Goal: Task Accomplishment & Management: Manage account settings

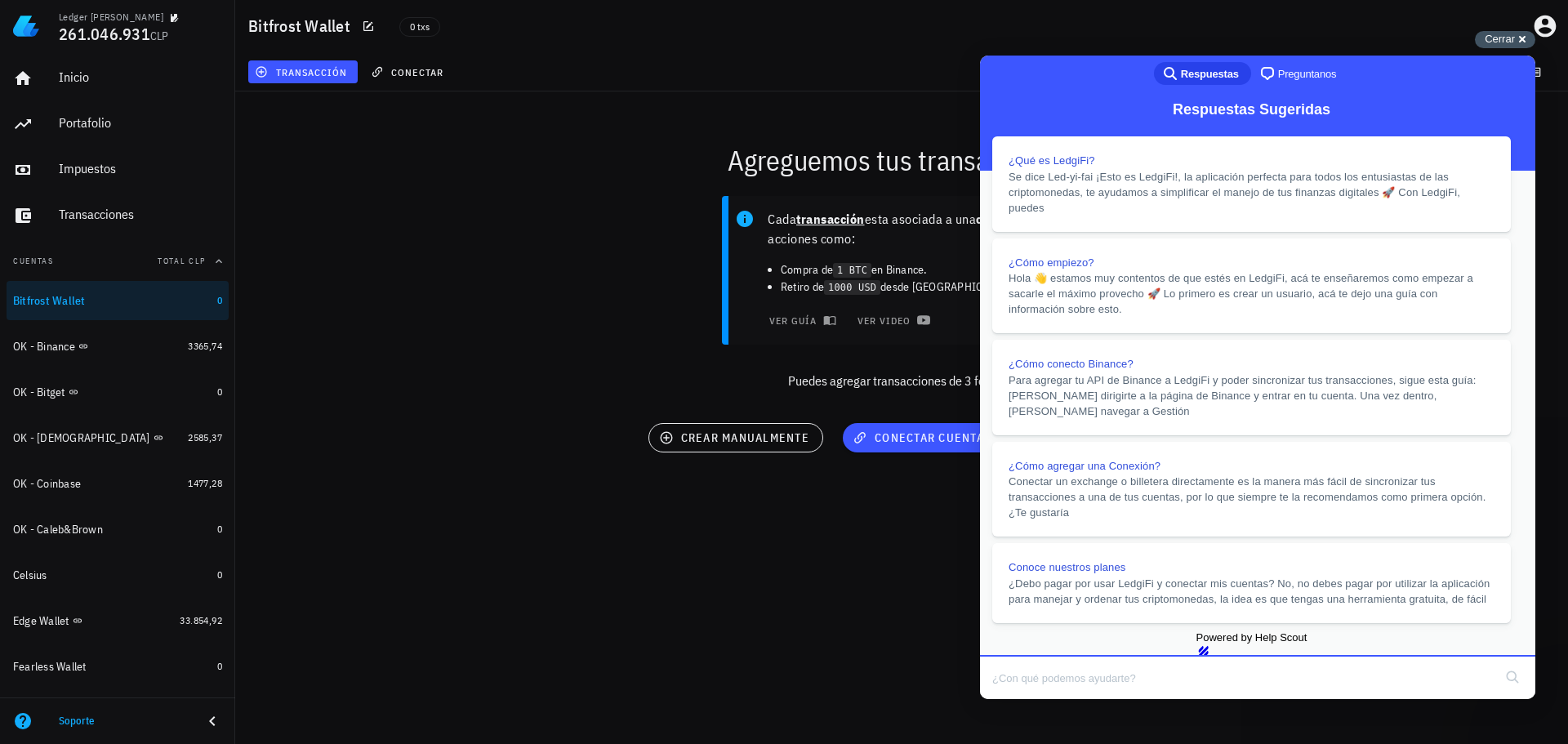
click at [1508, 38] on span "Cerrar" at bounding box center [1500, 38] width 31 height 12
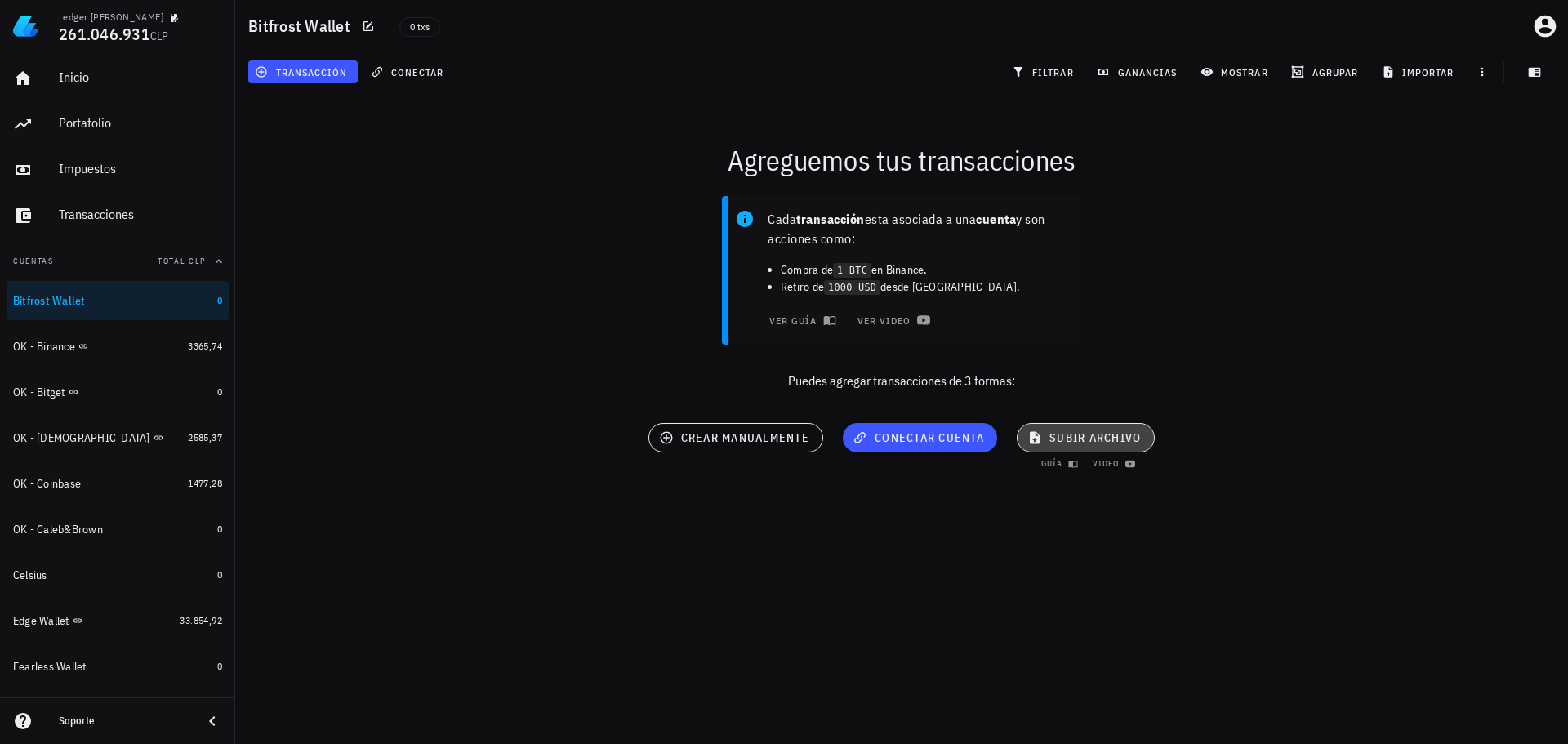
click at [1073, 438] on span "subir archivo" at bounding box center [1086, 437] width 110 height 14
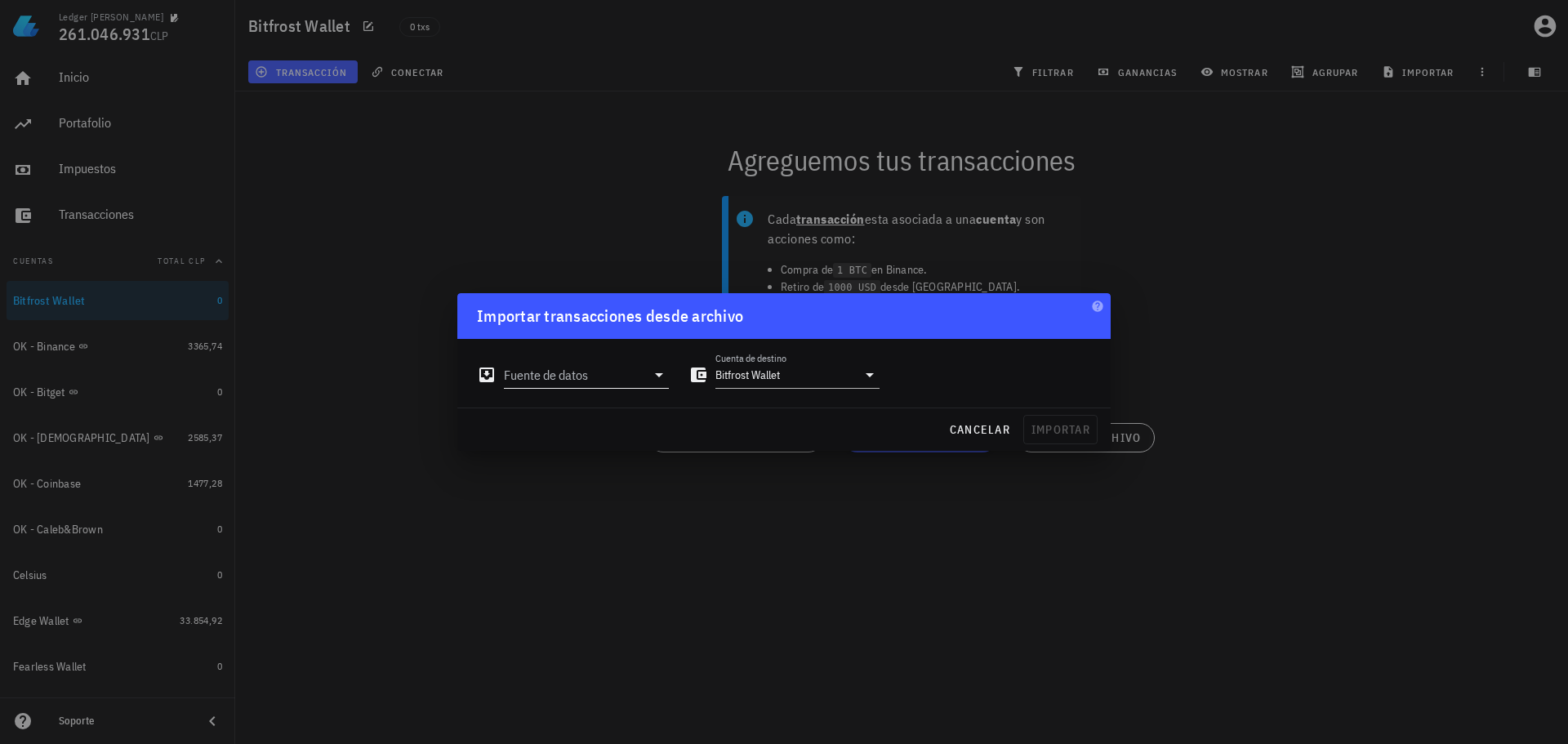
click at [570, 375] on input "Fuente de datos" at bounding box center [575, 375] width 142 height 26
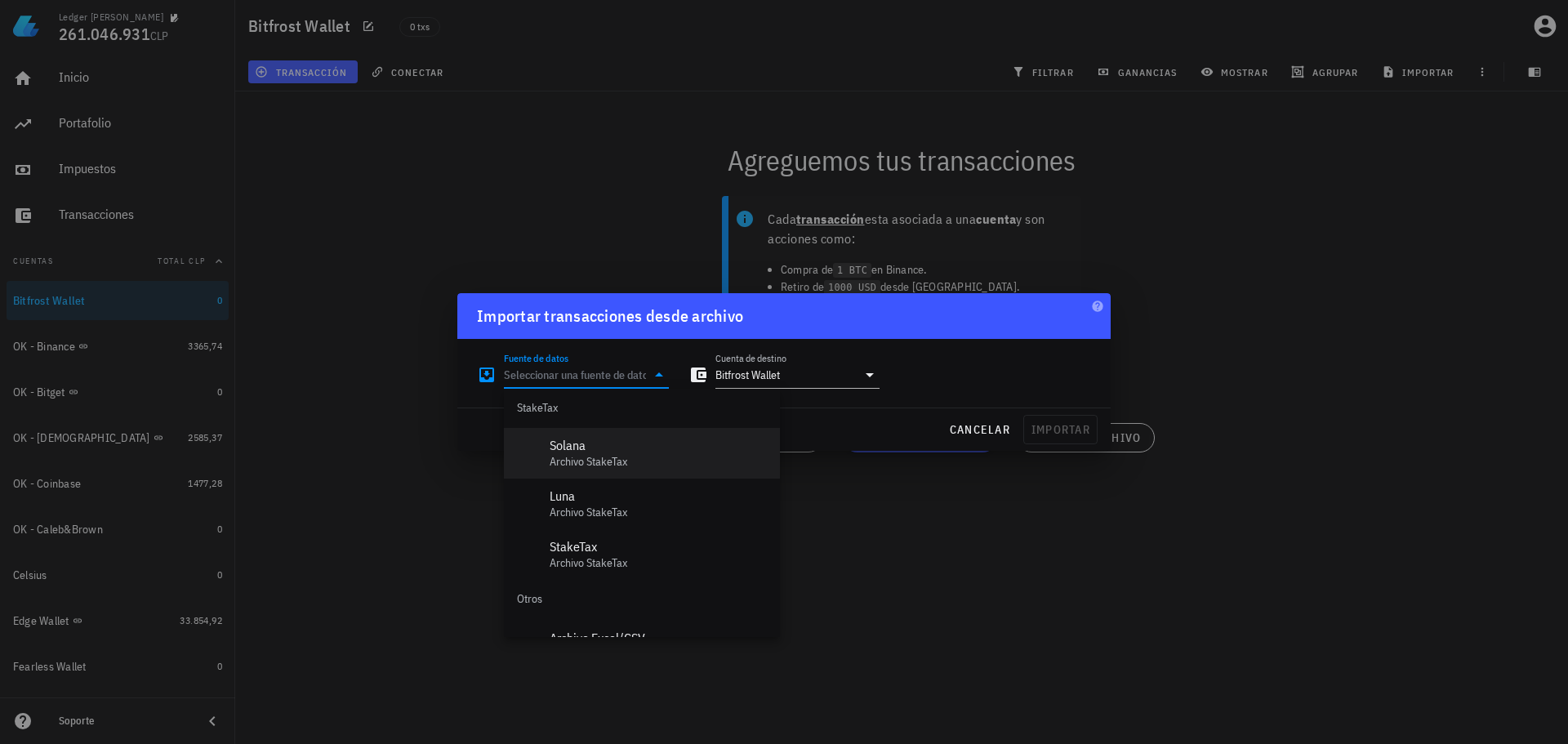
scroll to position [732, 0]
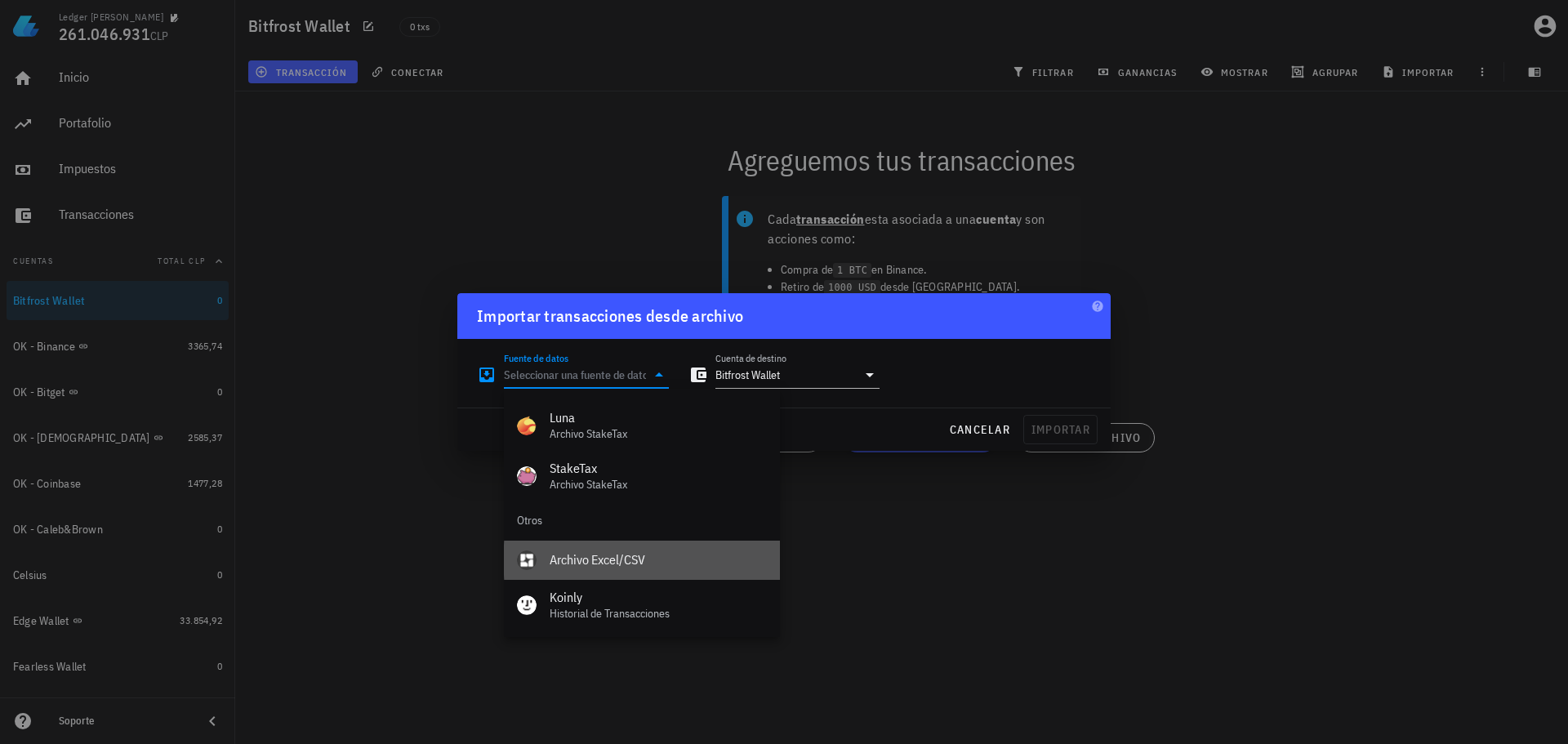
click at [615, 569] on div "Archivo Excel/CSV" at bounding box center [659, 560] width 217 height 35
type input "Archivo Excel/CSV"
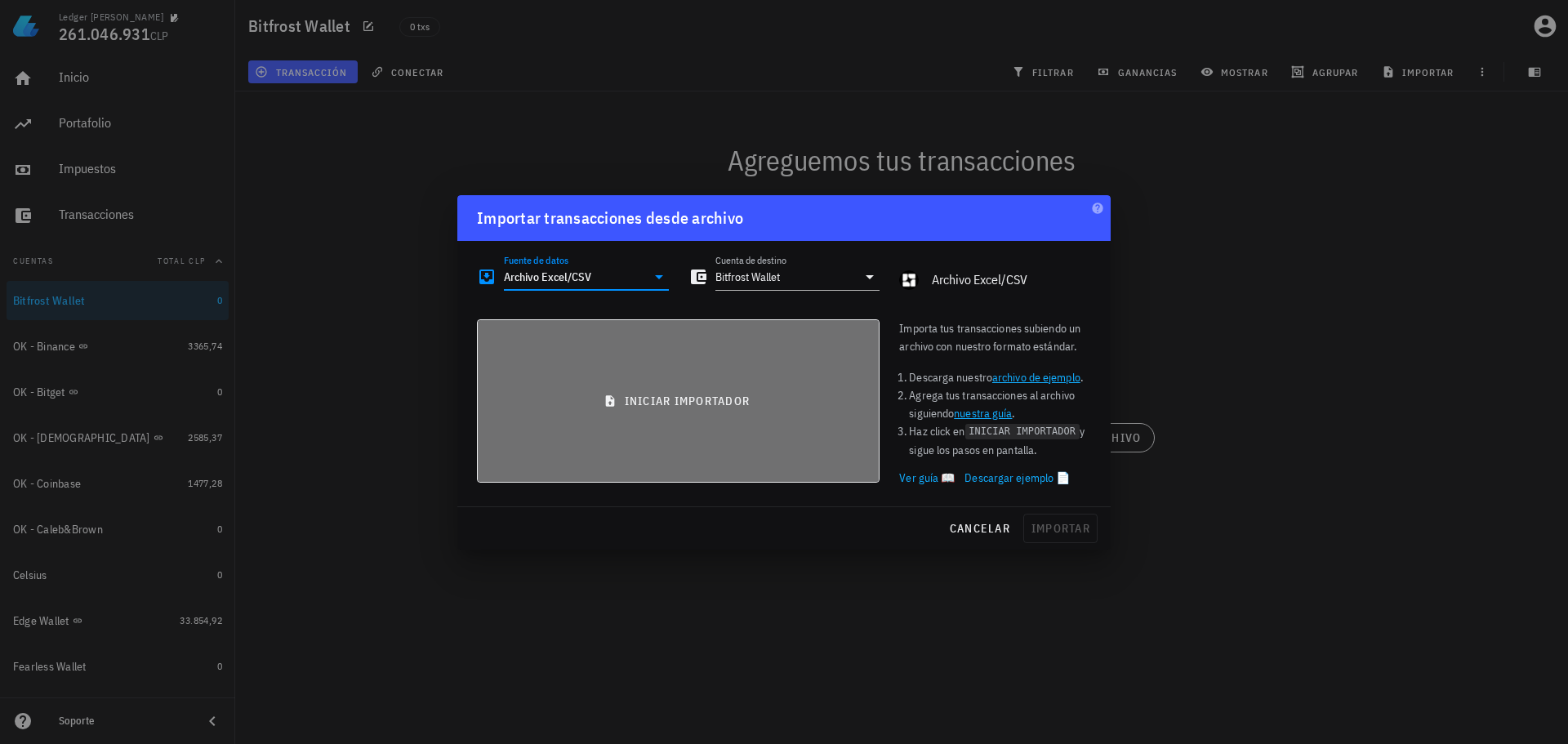
click at [629, 406] on span "iniciar importador" at bounding box center [678, 401] width 375 height 14
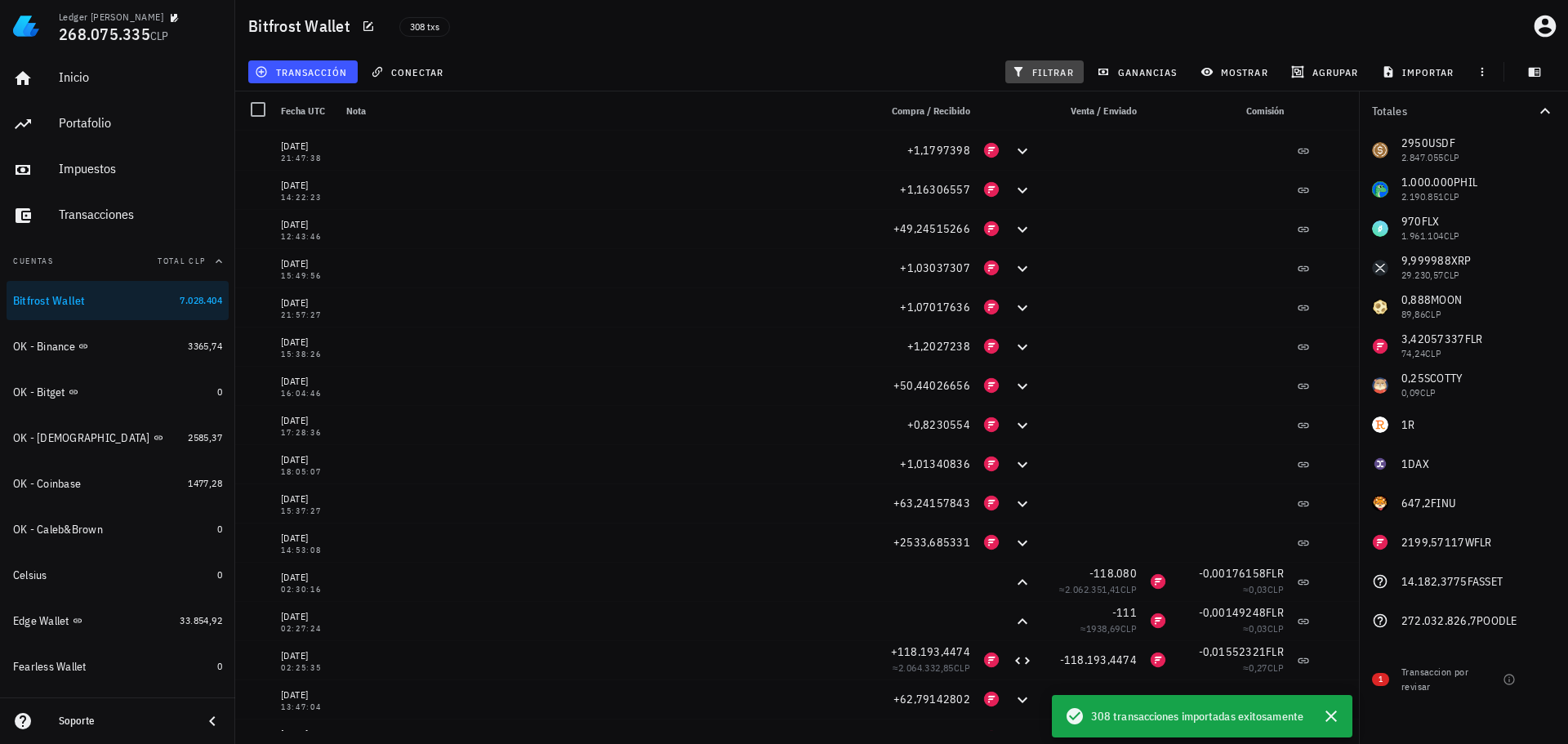
click at [1030, 74] on span "filtrar" at bounding box center [1044, 71] width 59 height 13
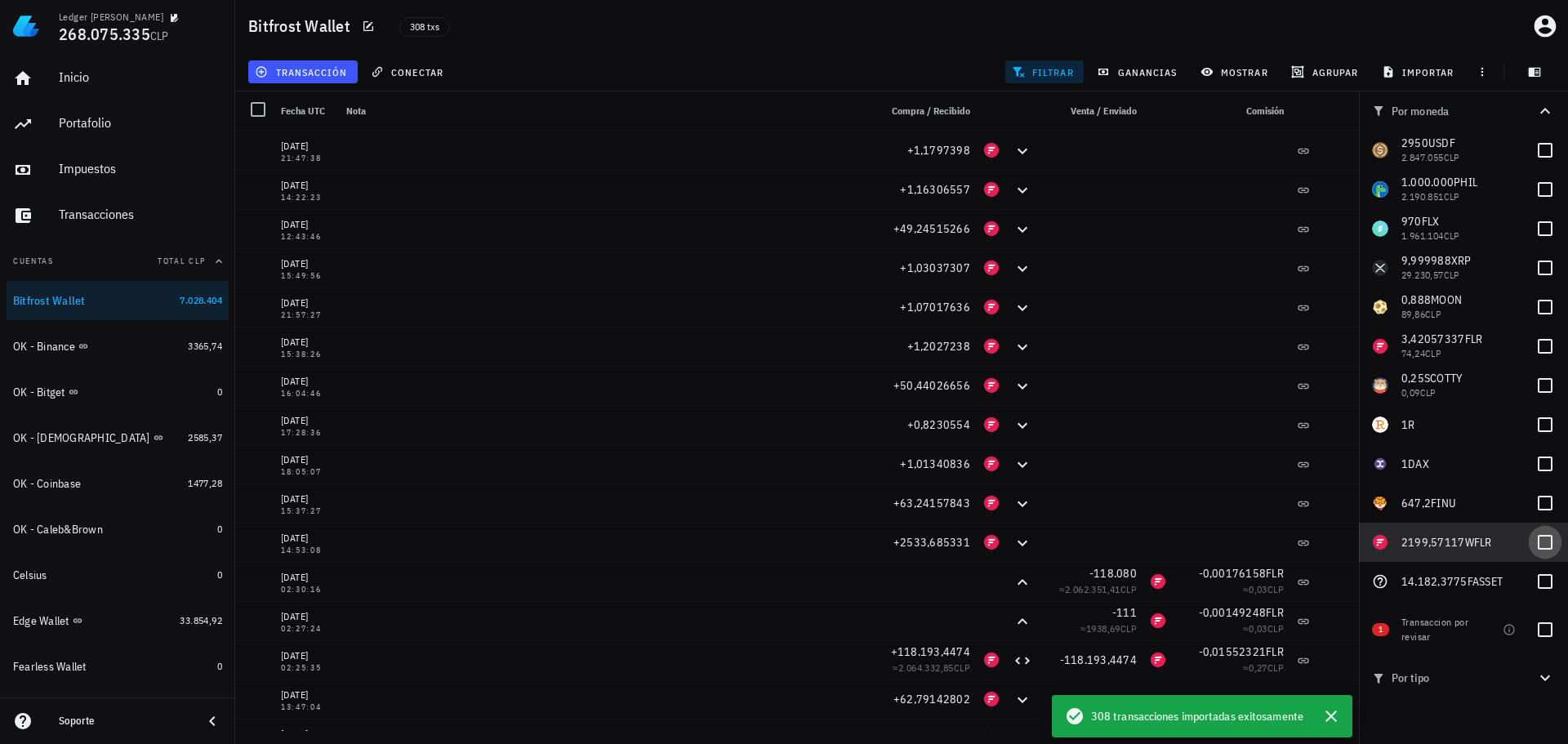
click at [1538, 540] on div at bounding box center [1545, 542] width 28 height 28
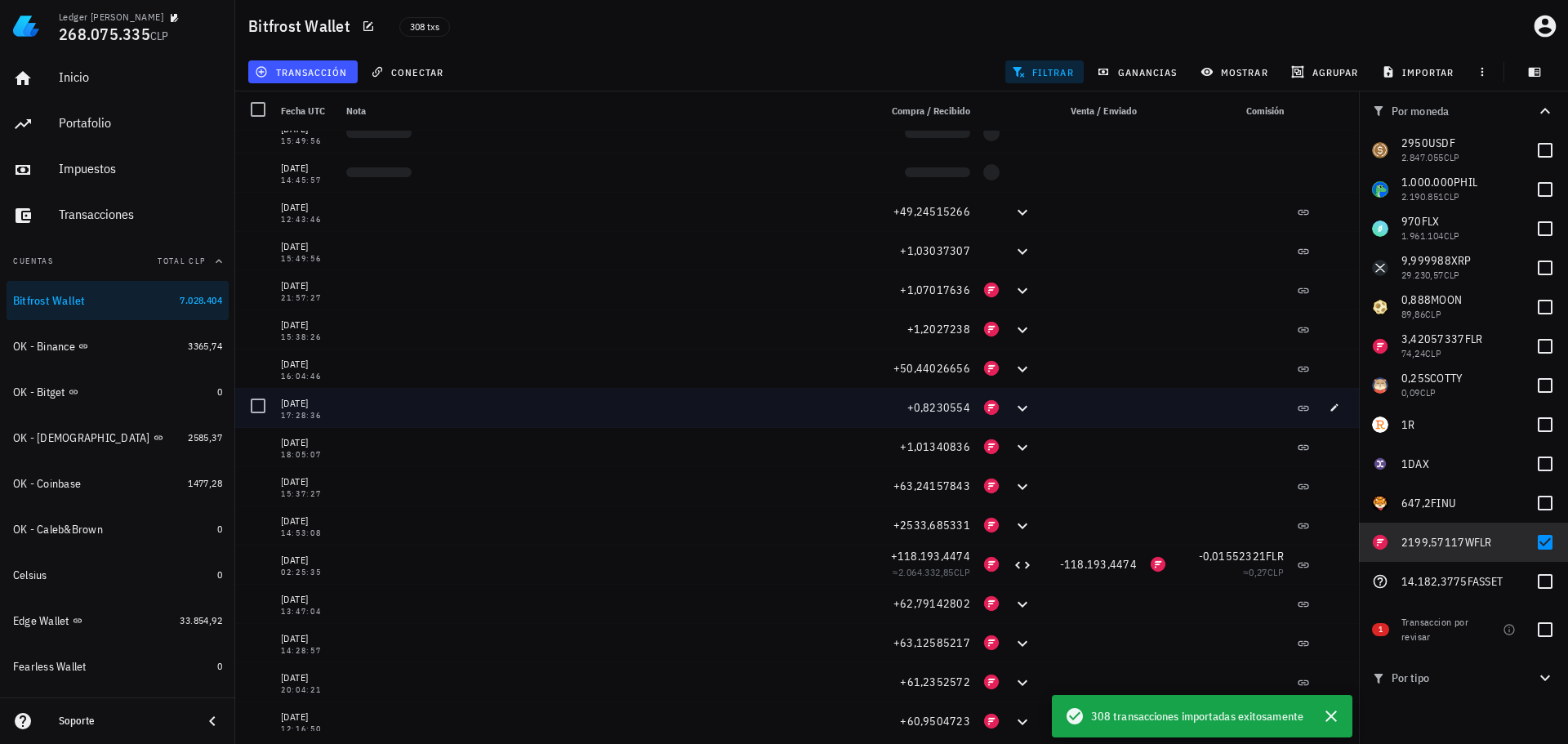
scroll to position [0, 0]
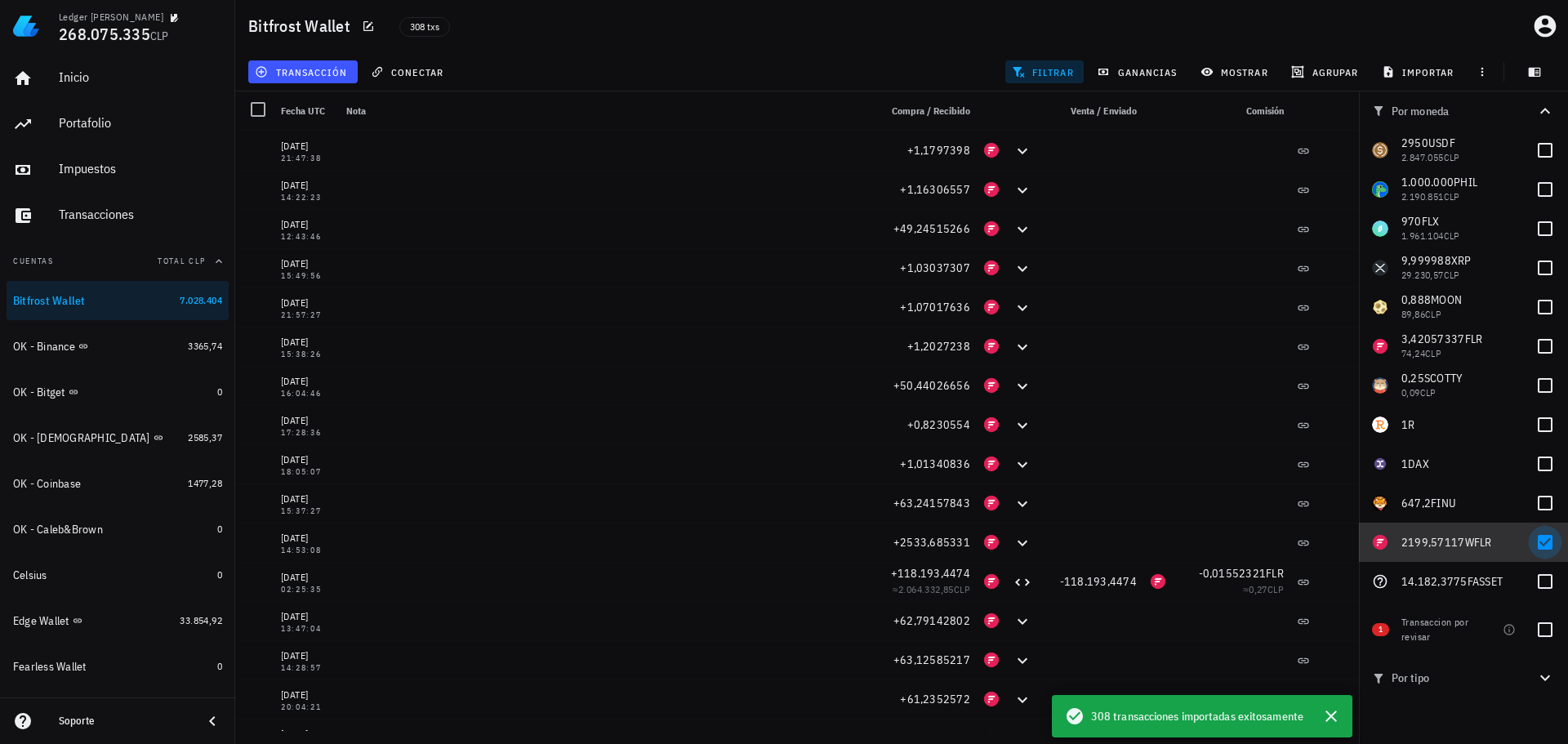
click at [1533, 540] on div at bounding box center [1545, 542] width 28 height 28
checkbox input "false"
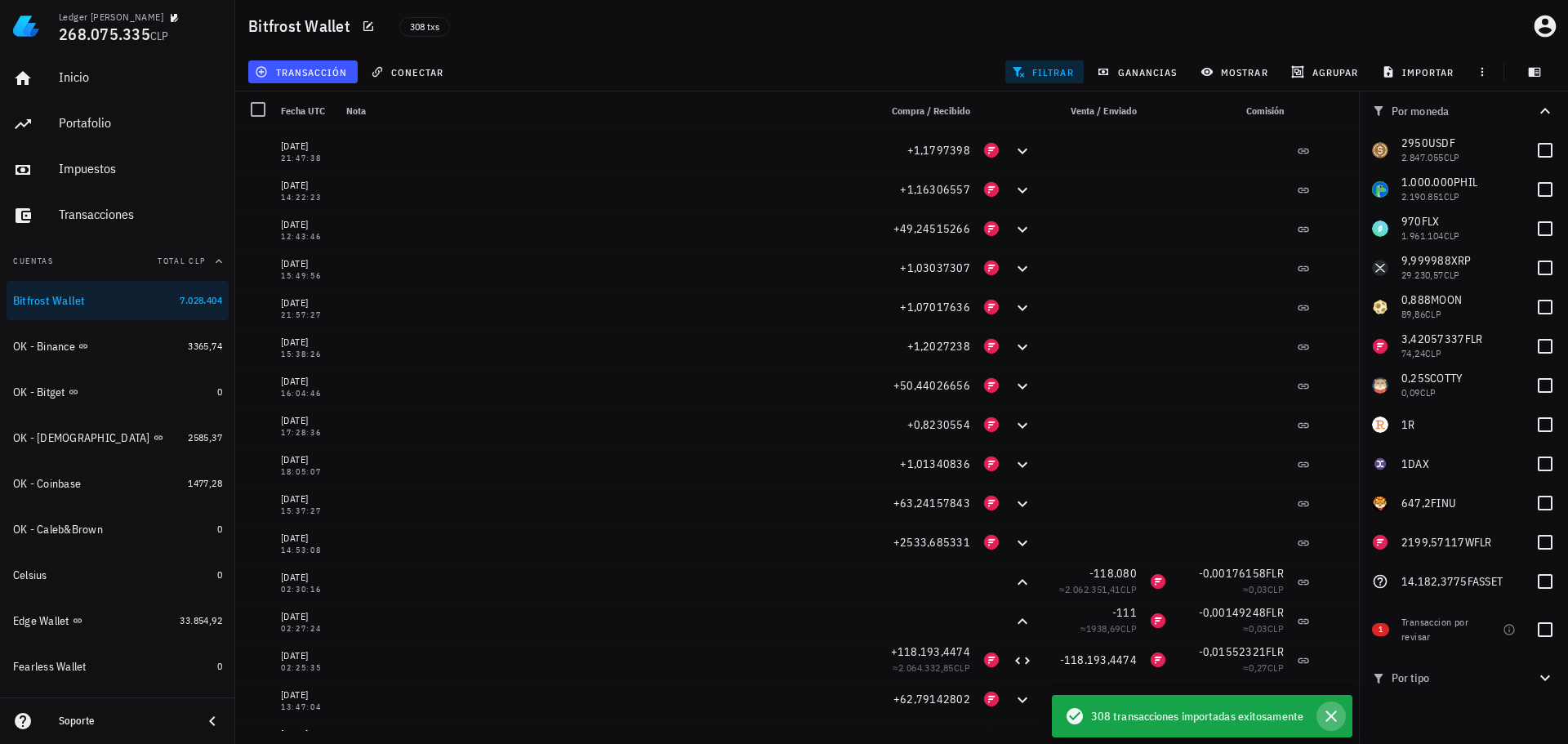
click at [1329, 713] on icon "button" at bounding box center [1331, 716] width 20 height 20
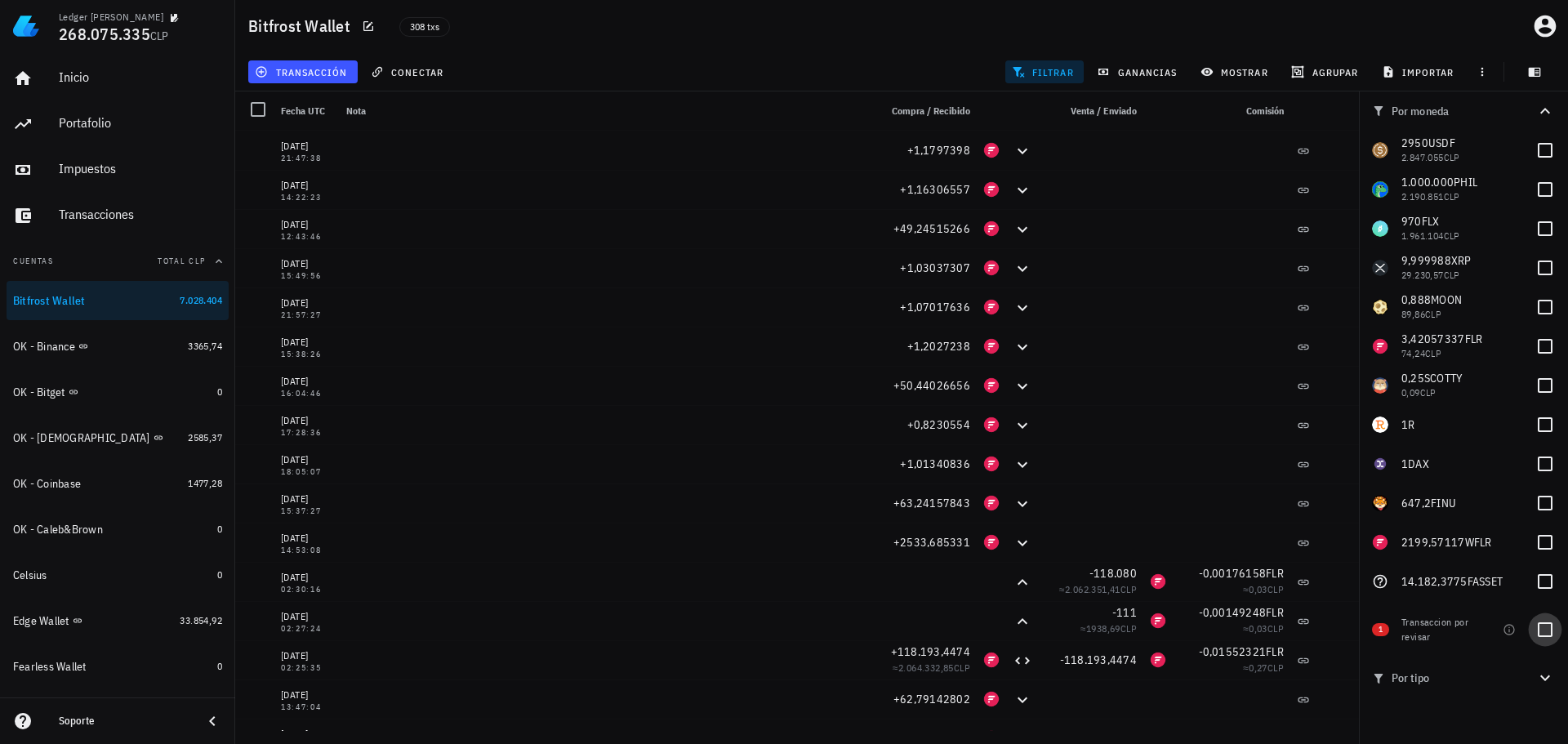
click at [1537, 629] on div at bounding box center [1545, 629] width 28 height 28
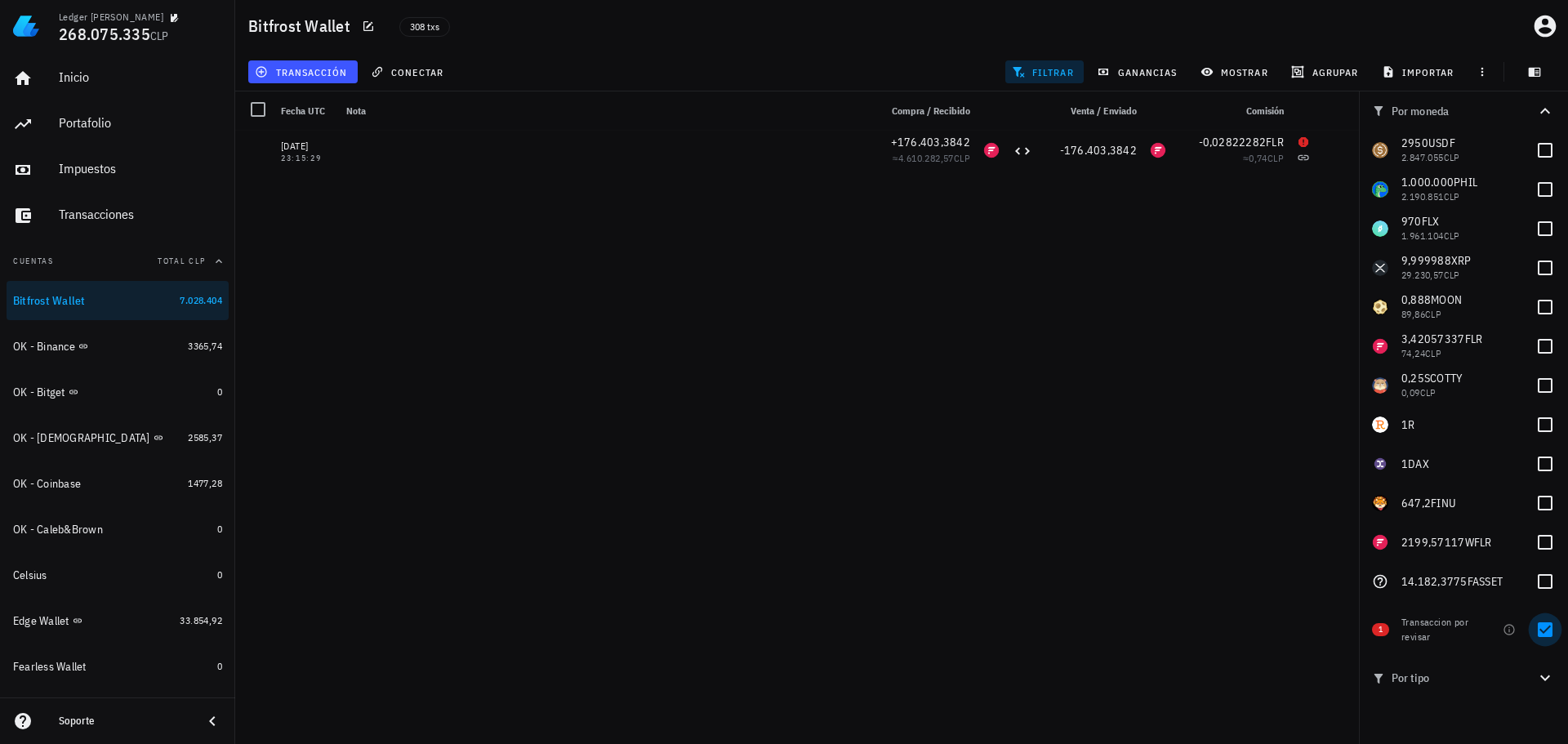
click at [1543, 632] on div at bounding box center [1545, 629] width 28 height 28
checkbox input "false"
click at [1531, 545] on div at bounding box center [1545, 542] width 28 height 28
checkbox input "true"
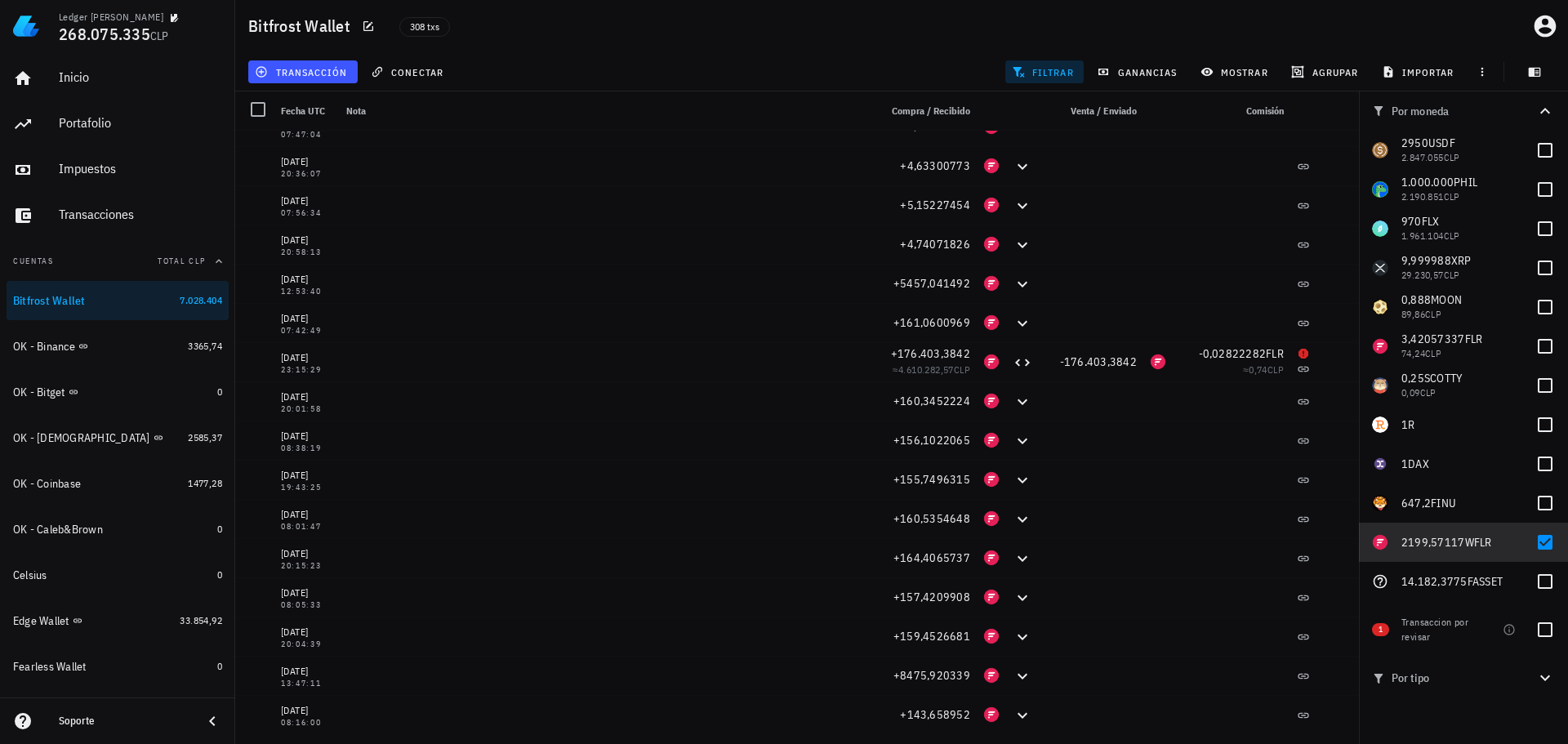
scroll to position [6172, 0]
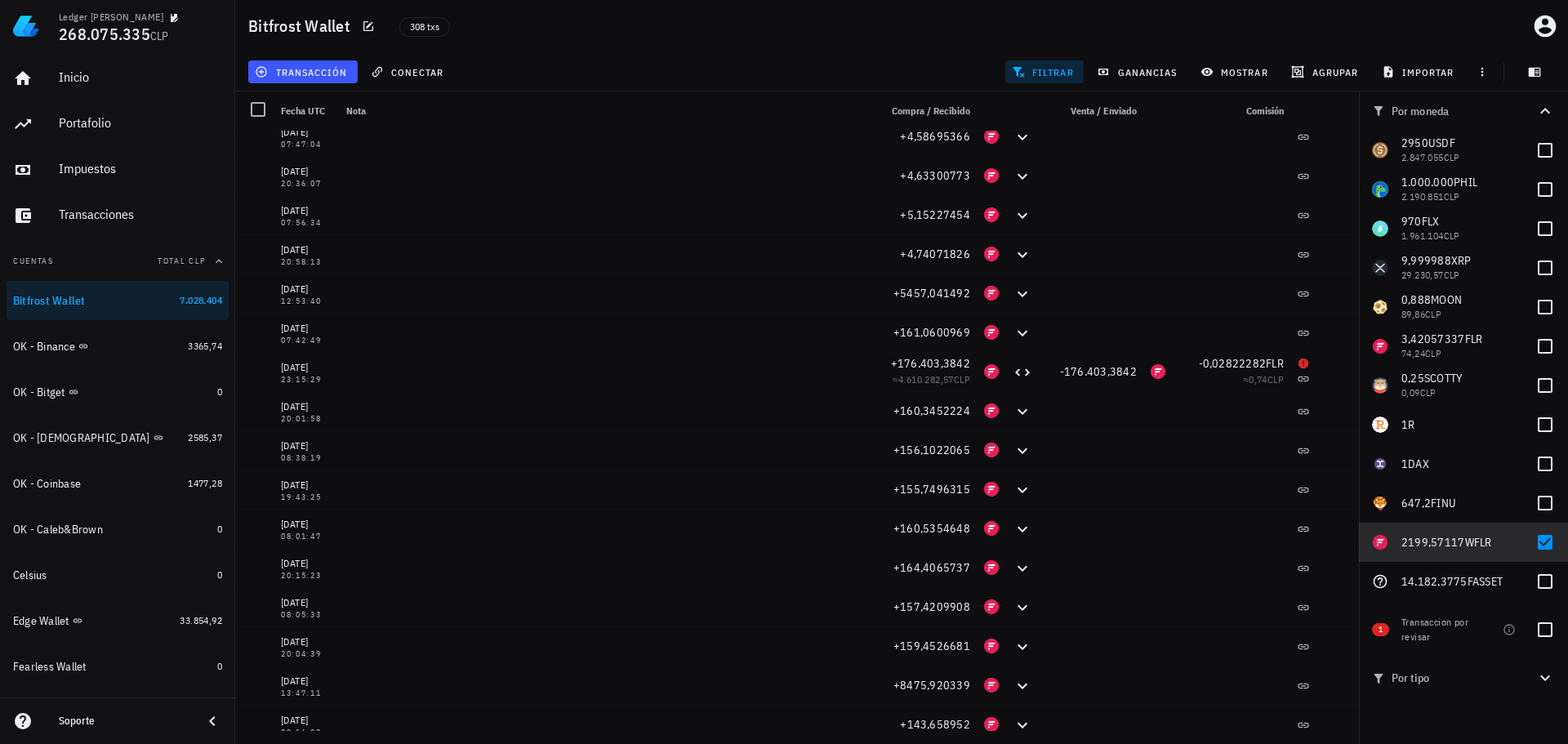
click at [263, 109] on div at bounding box center [258, 110] width 28 height 28
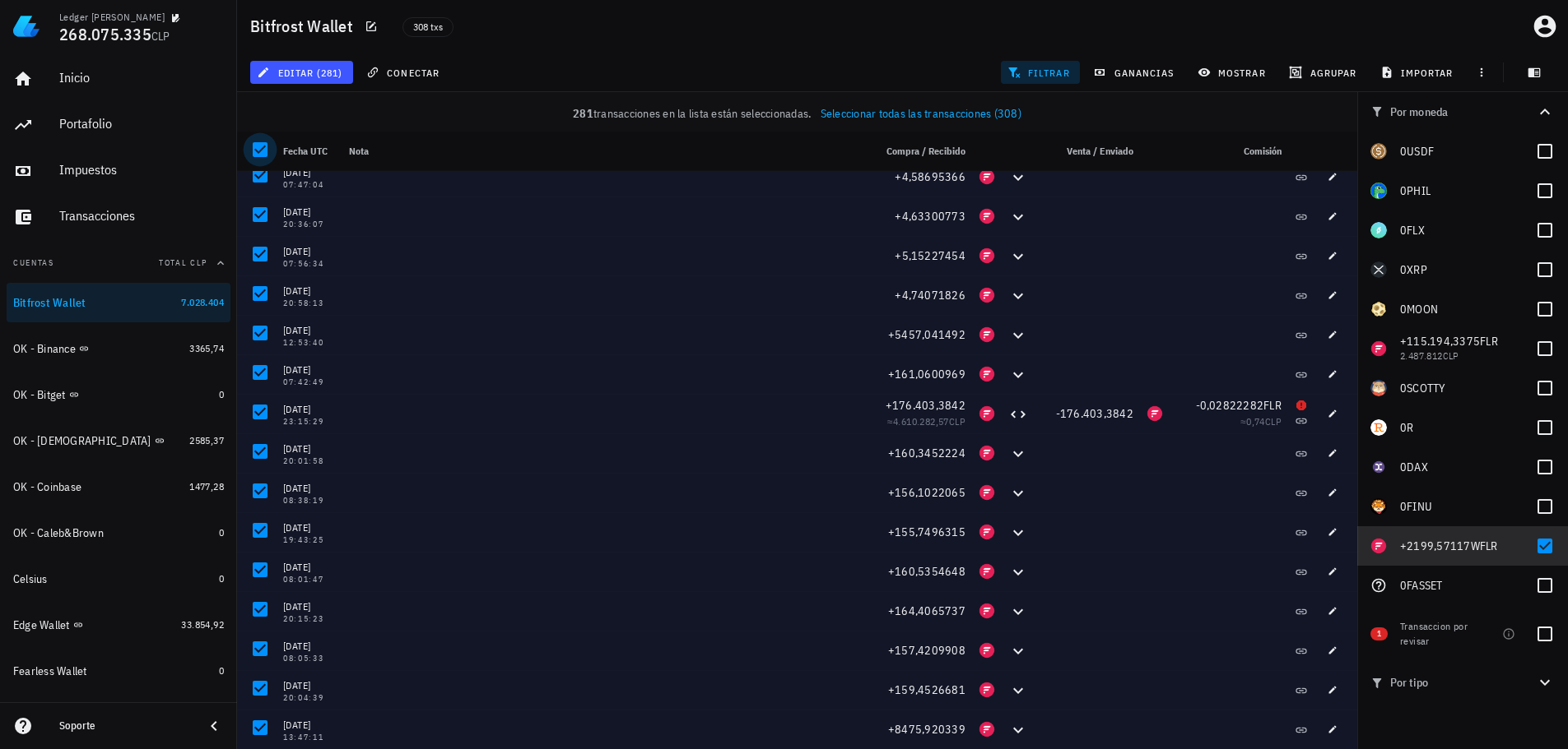
click at [261, 159] on div at bounding box center [260, 150] width 28 height 28
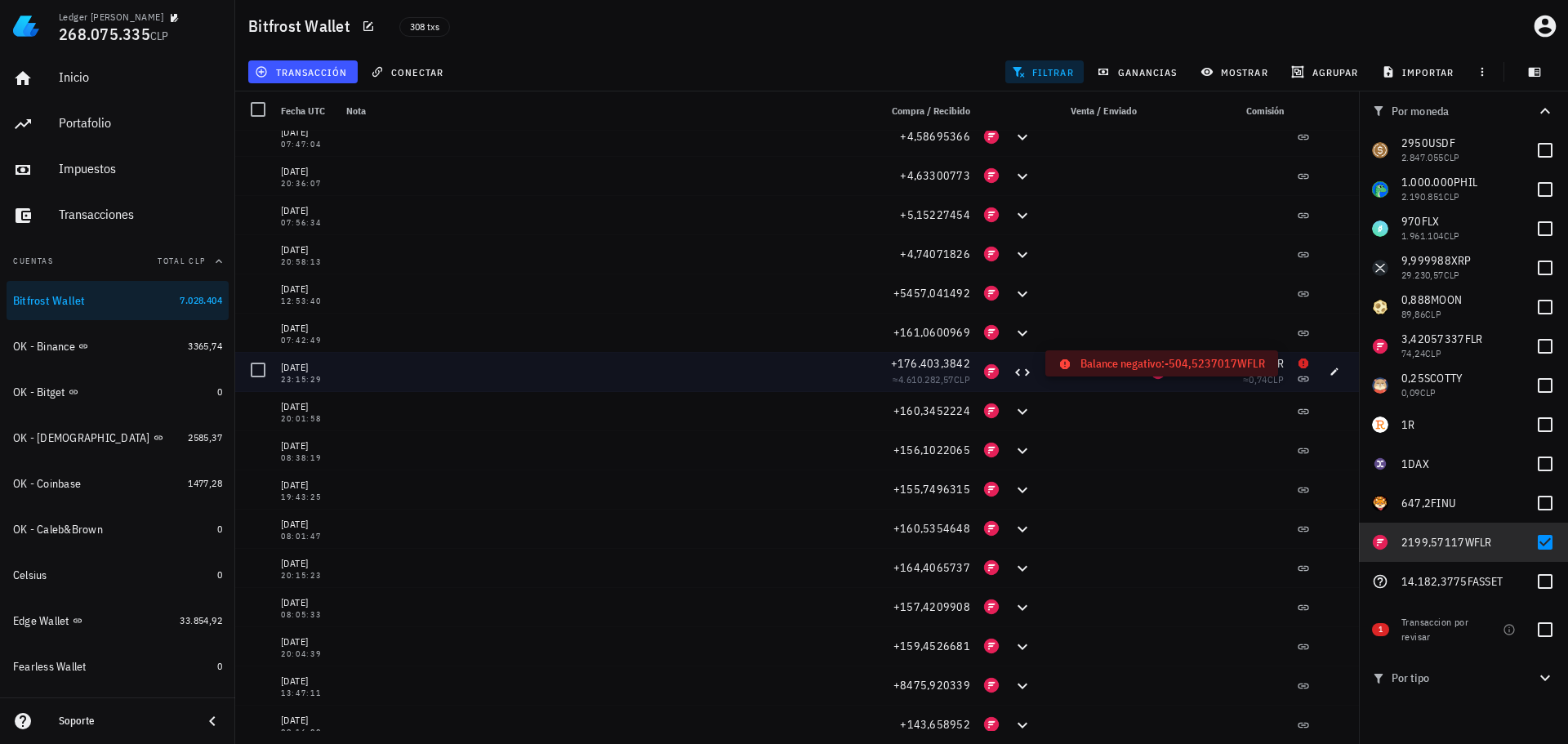
click at [1299, 364] on icon at bounding box center [1304, 364] width 10 height 10
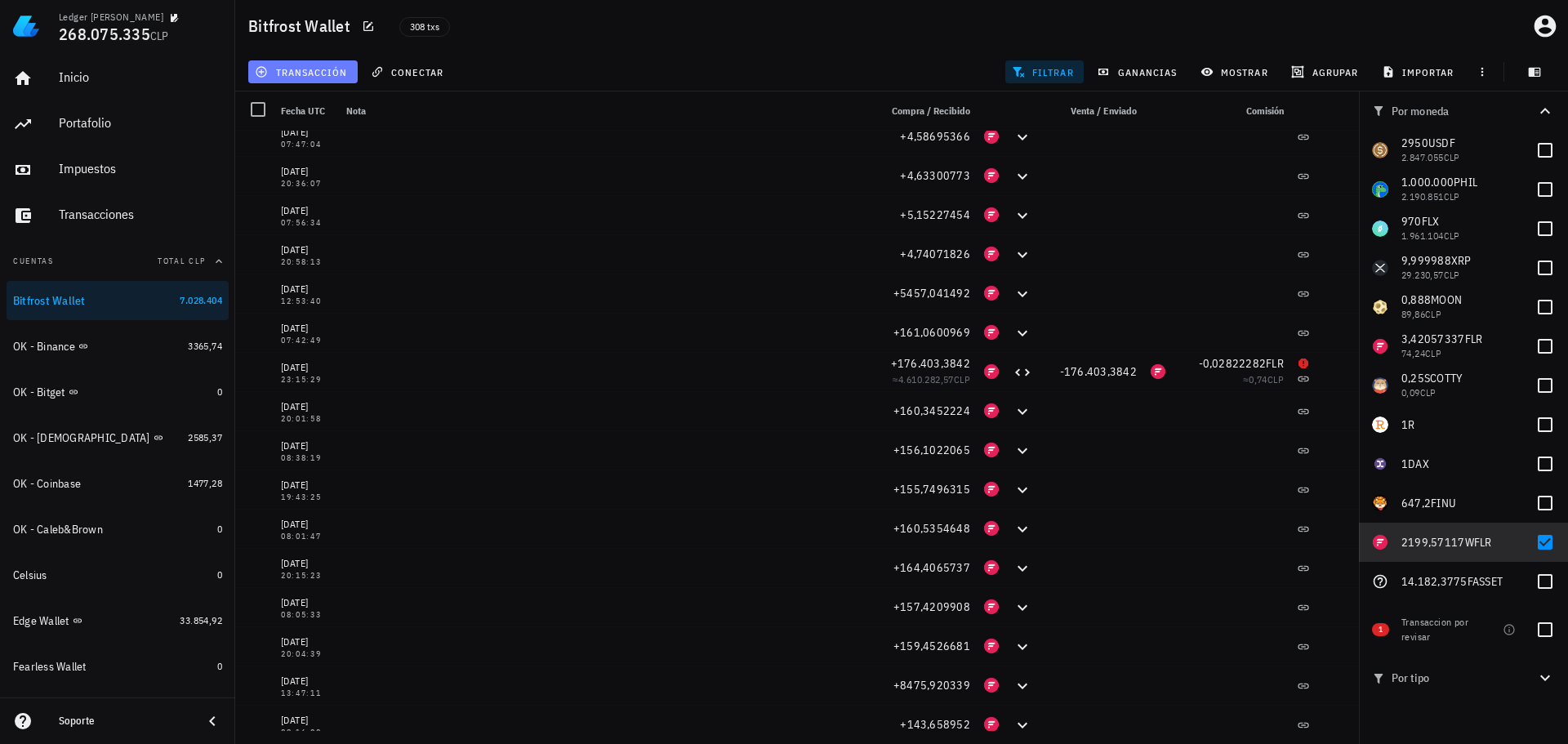
click at [318, 76] on span "transacción" at bounding box center [302, 71] width 89 height 13
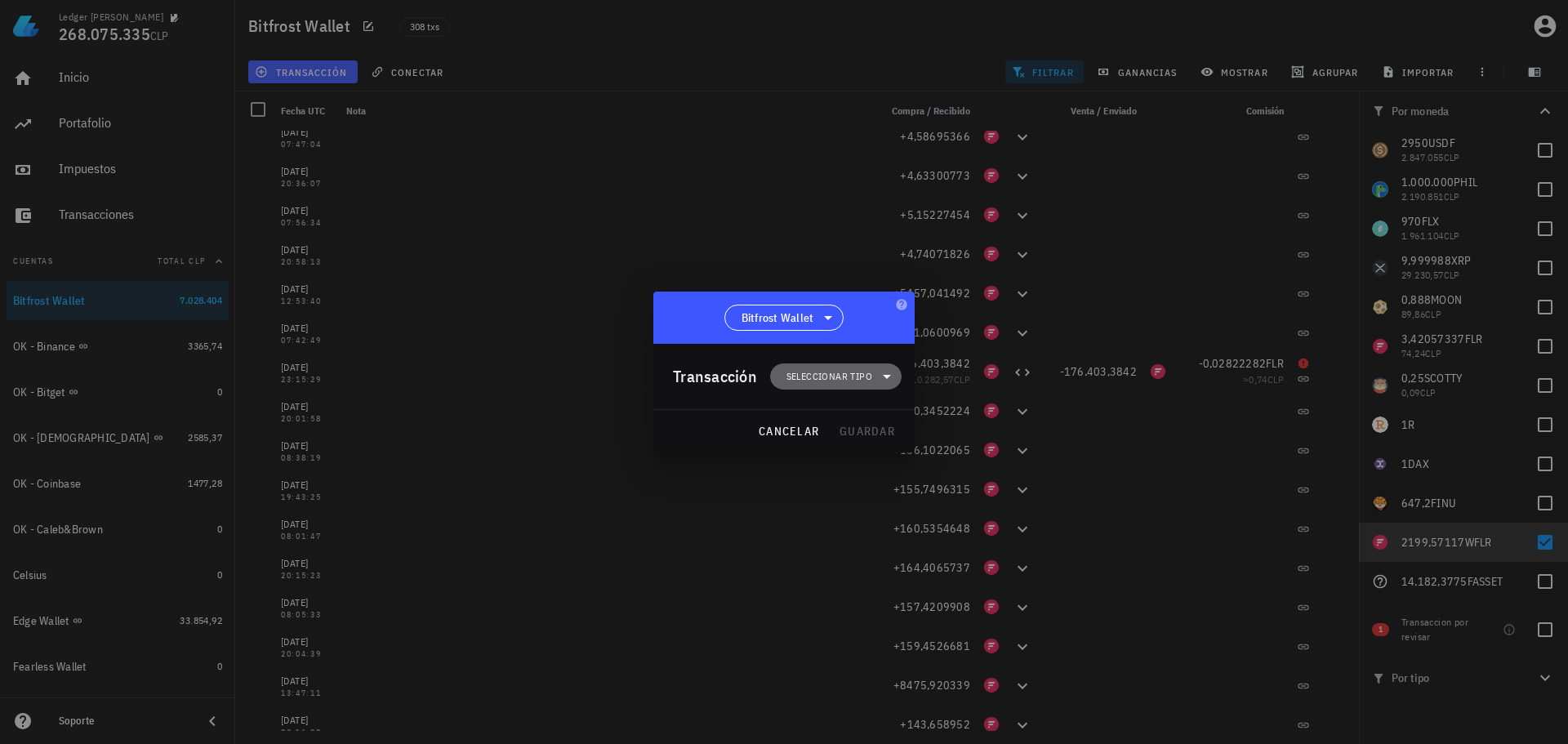
click at [834, 374] on span "Seleccionar tipo" at bounding box center [829, 376] width 86 height 16
click at [858, 454] on div "Ingreso" at bounding box center [844, 448] width 64 height 13
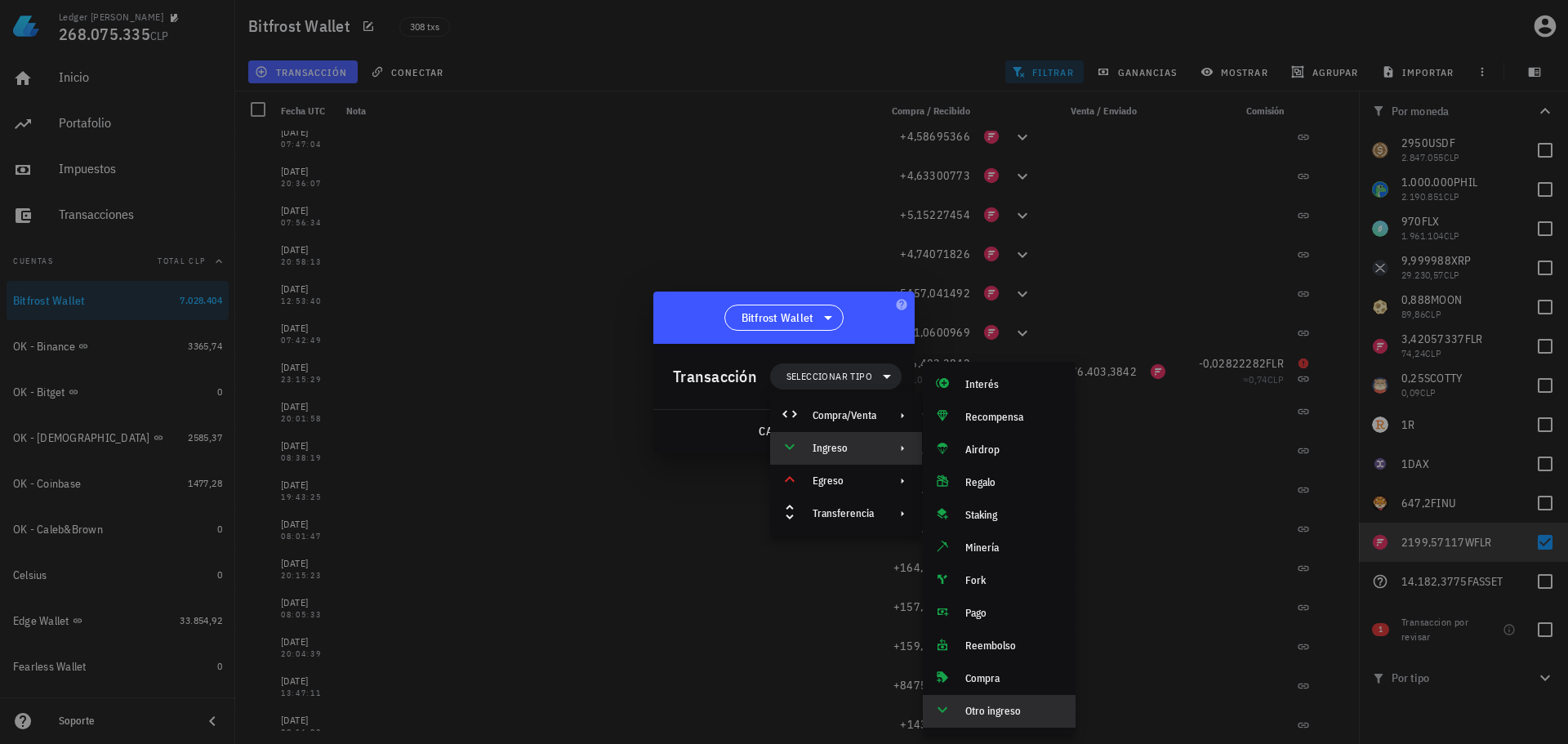
click at [976, 713] on div "Otro ingreso" at bounding box center [1014, 711] width 97 height 13
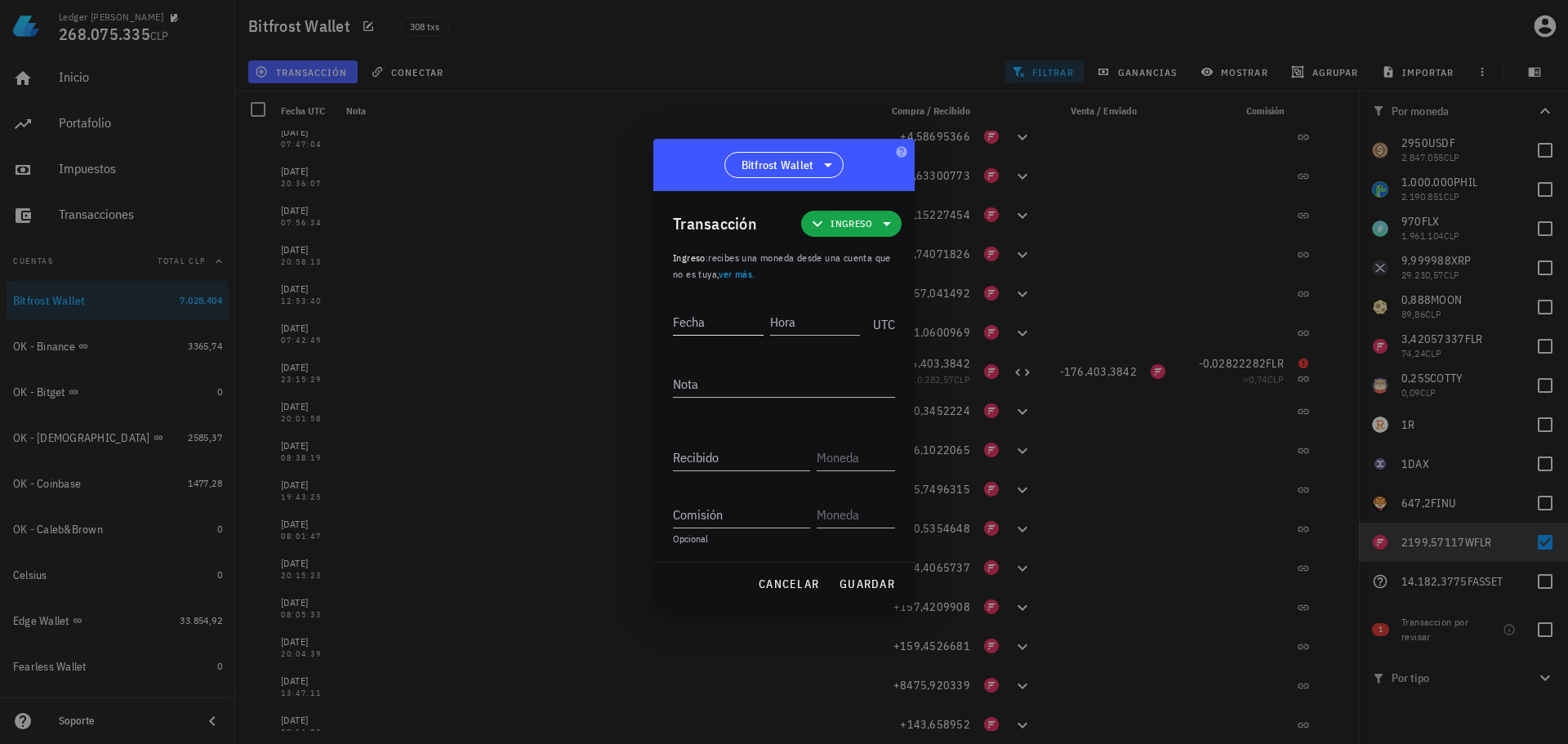
click at [699, 329] on input "Fecha" at bounding box center [718, 322] width 91 height 26
type input "[DATE]"
type input "23:15:28"
type textarea "Ajuste de balance"
paste input "504,5237017"
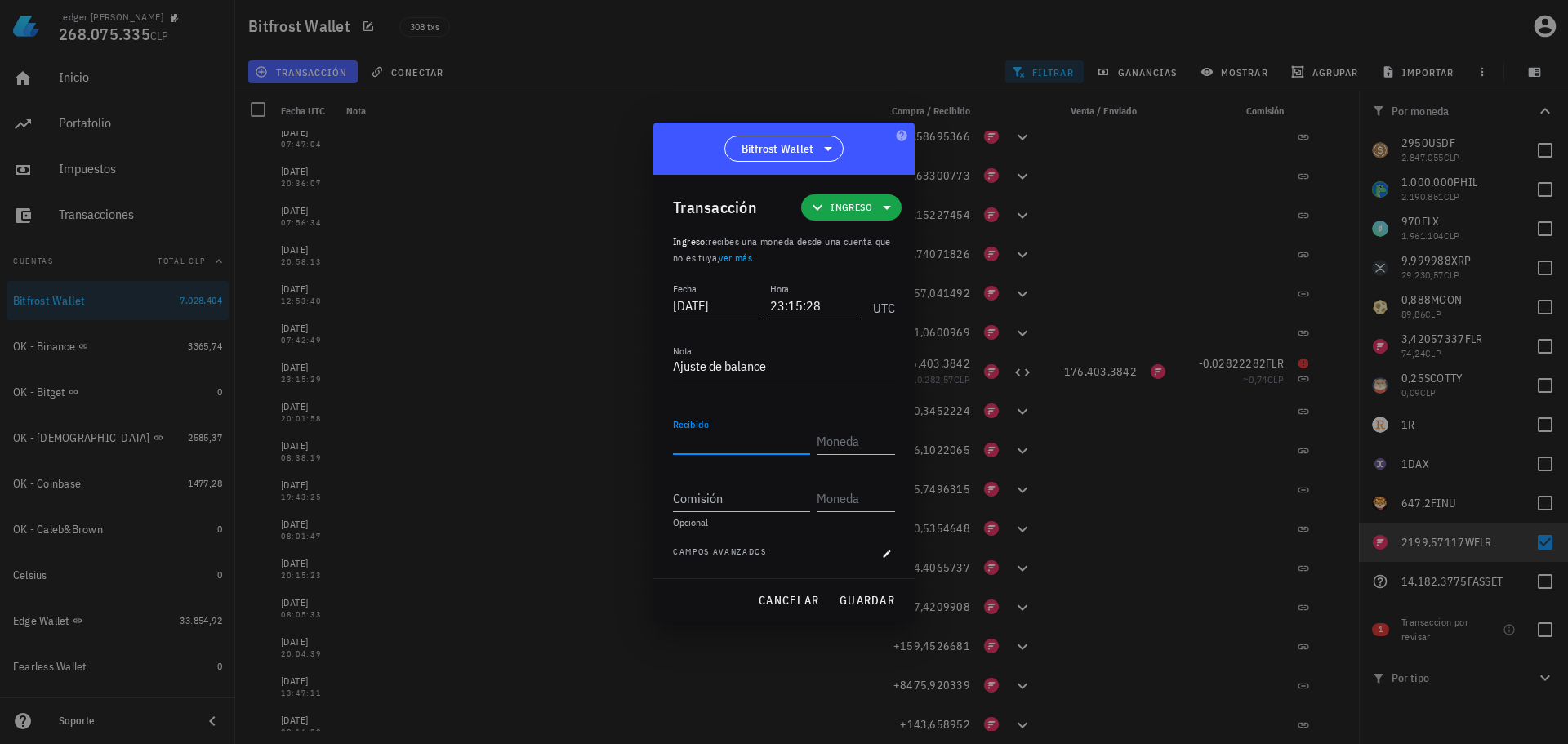
type input "504,5237017"
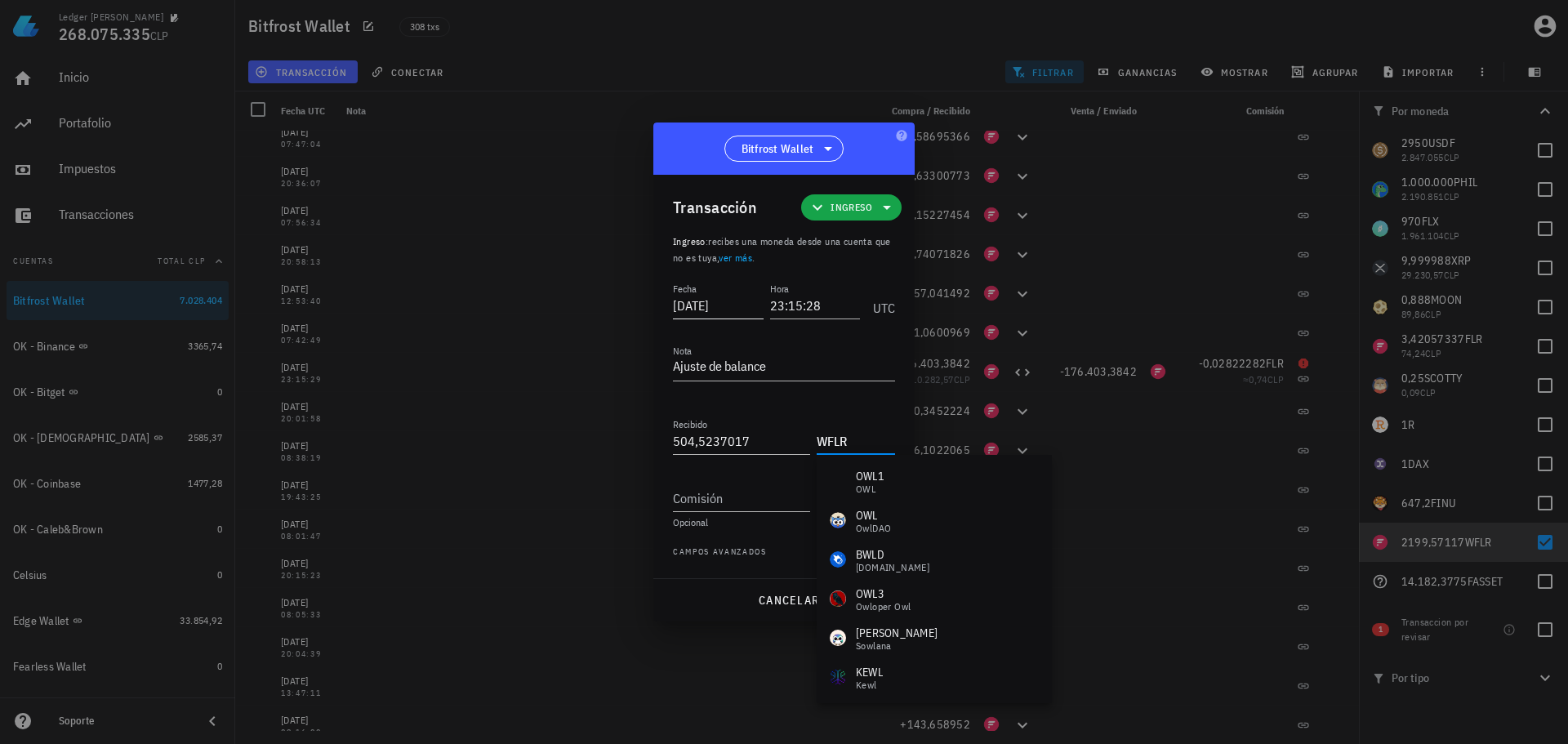
type input "WFLR"
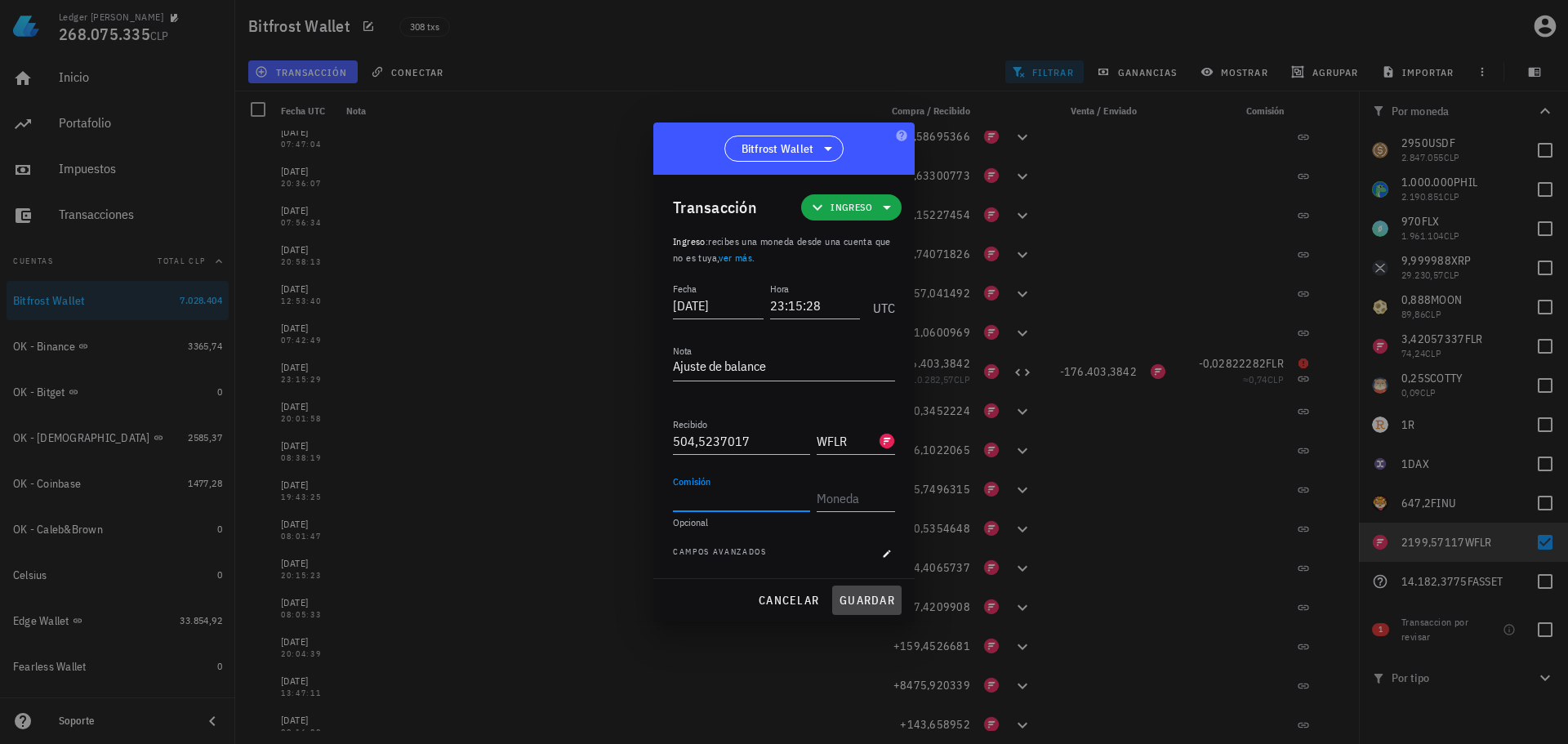
click at [866, 591] on button "guardar" at bounding box center [867, 600] width 70 height 30
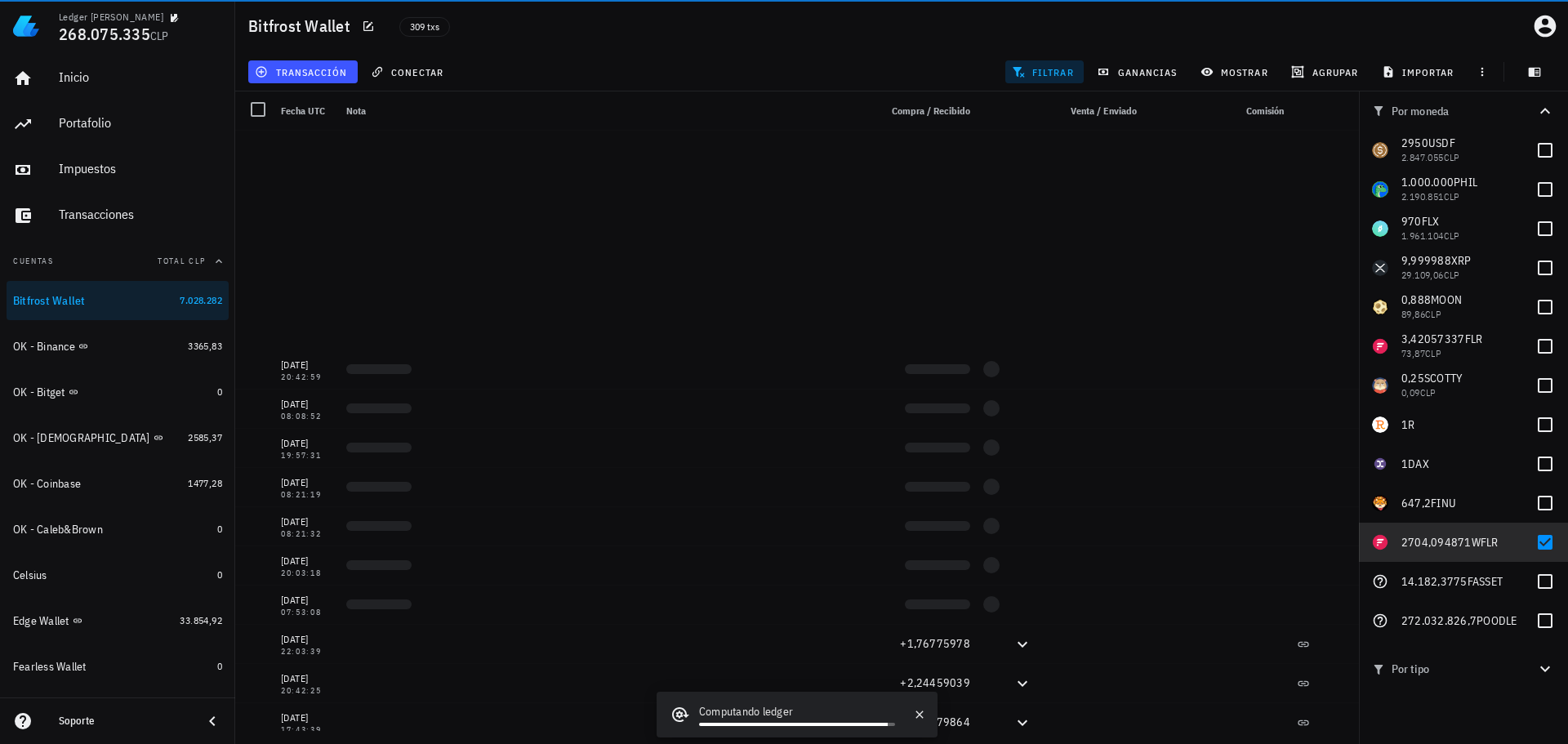
scroll to position [2250, 0]
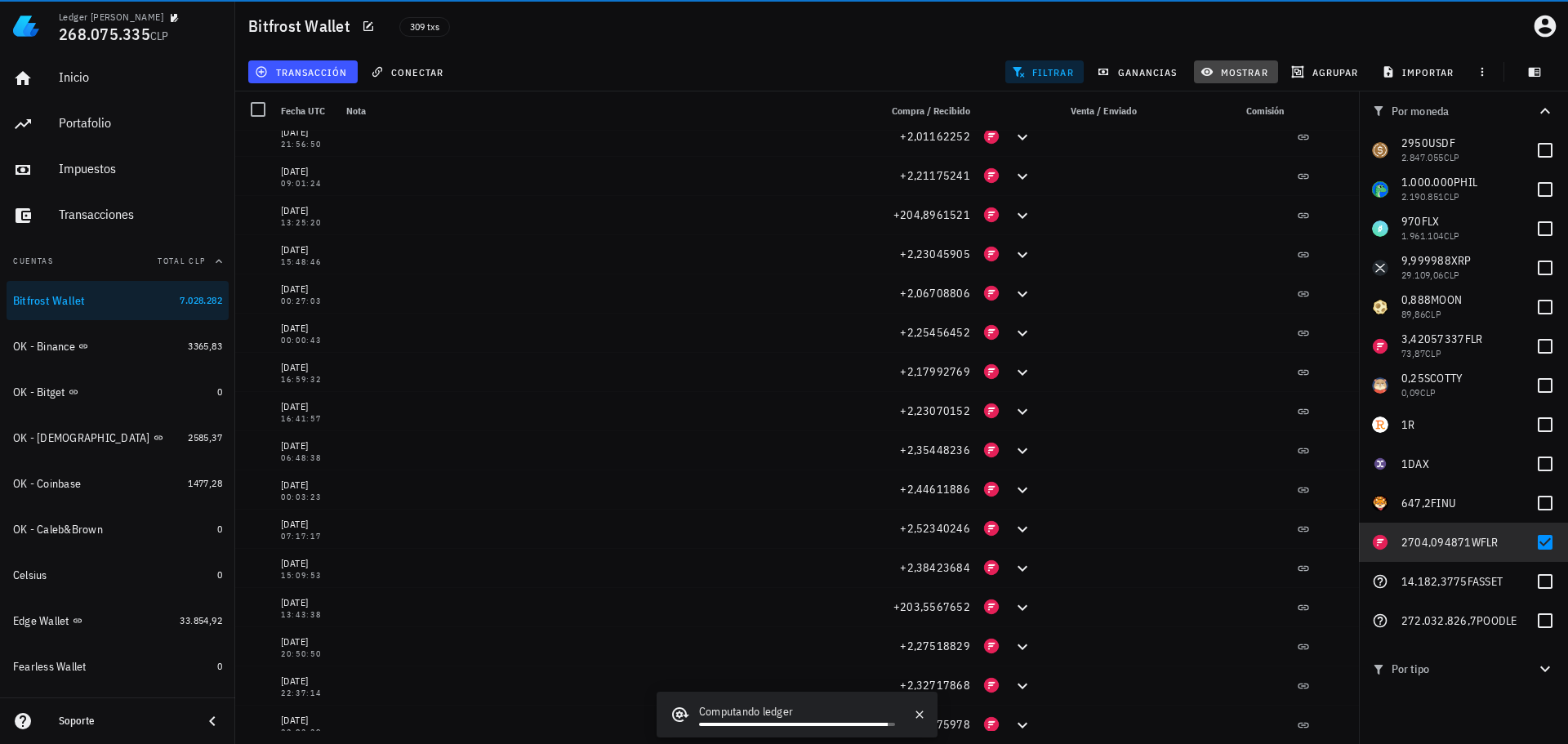
click at [1243, 76] on span "mostrar" at bounding box center [1236, 71] width 65 height 13
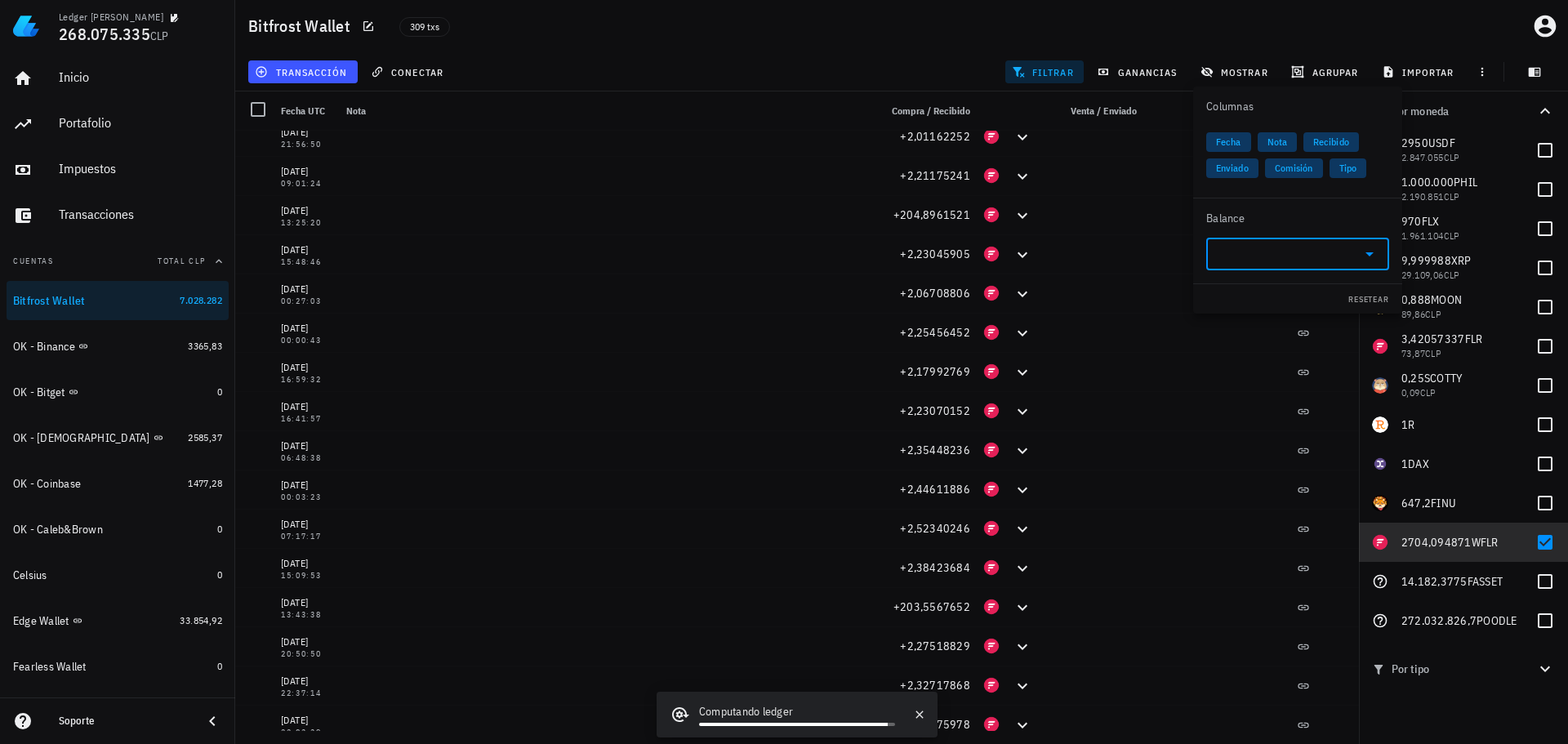
click at [1266, 255] on input "text" at bounding box center [1285, 254] width 138 height 26
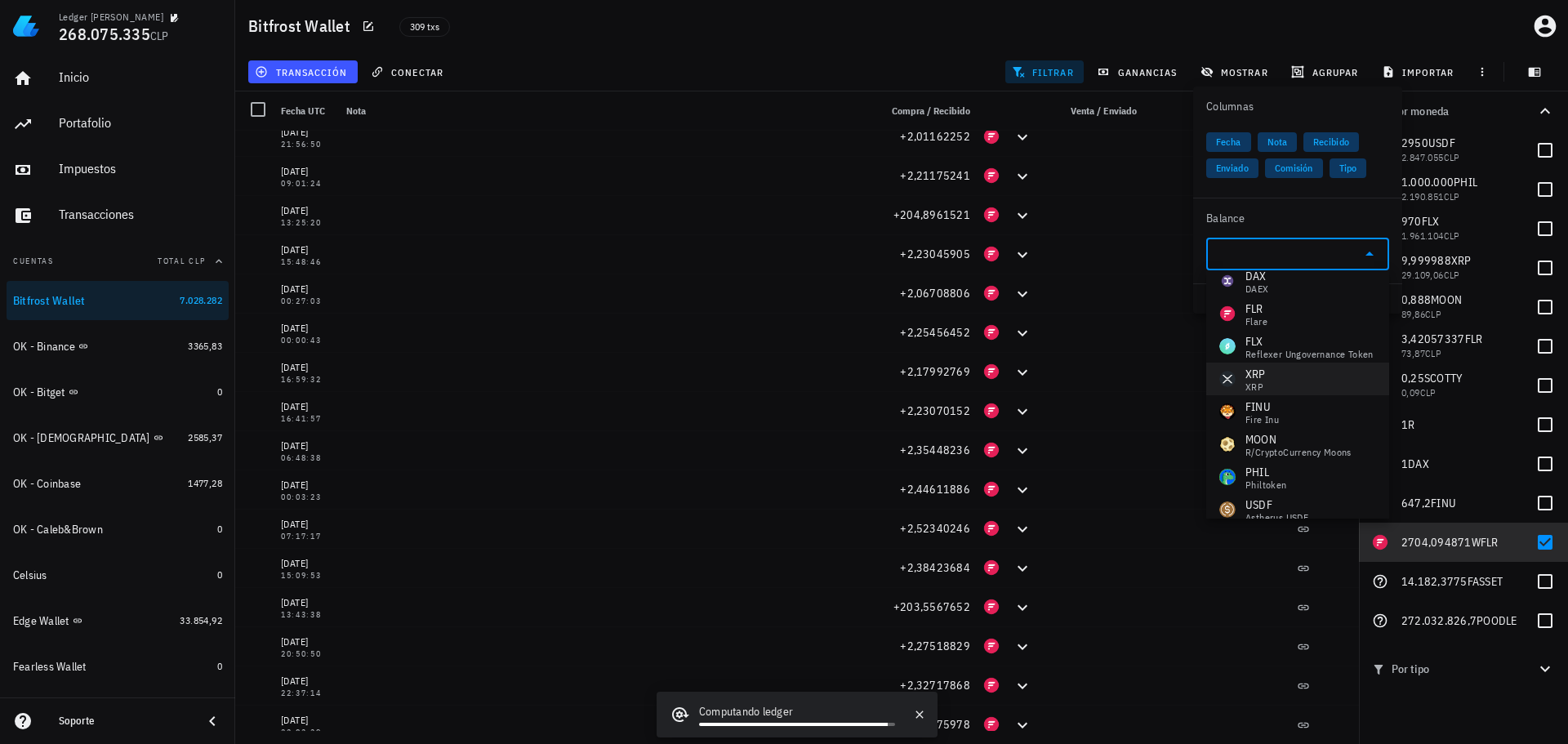
scroll to position [189, 0]
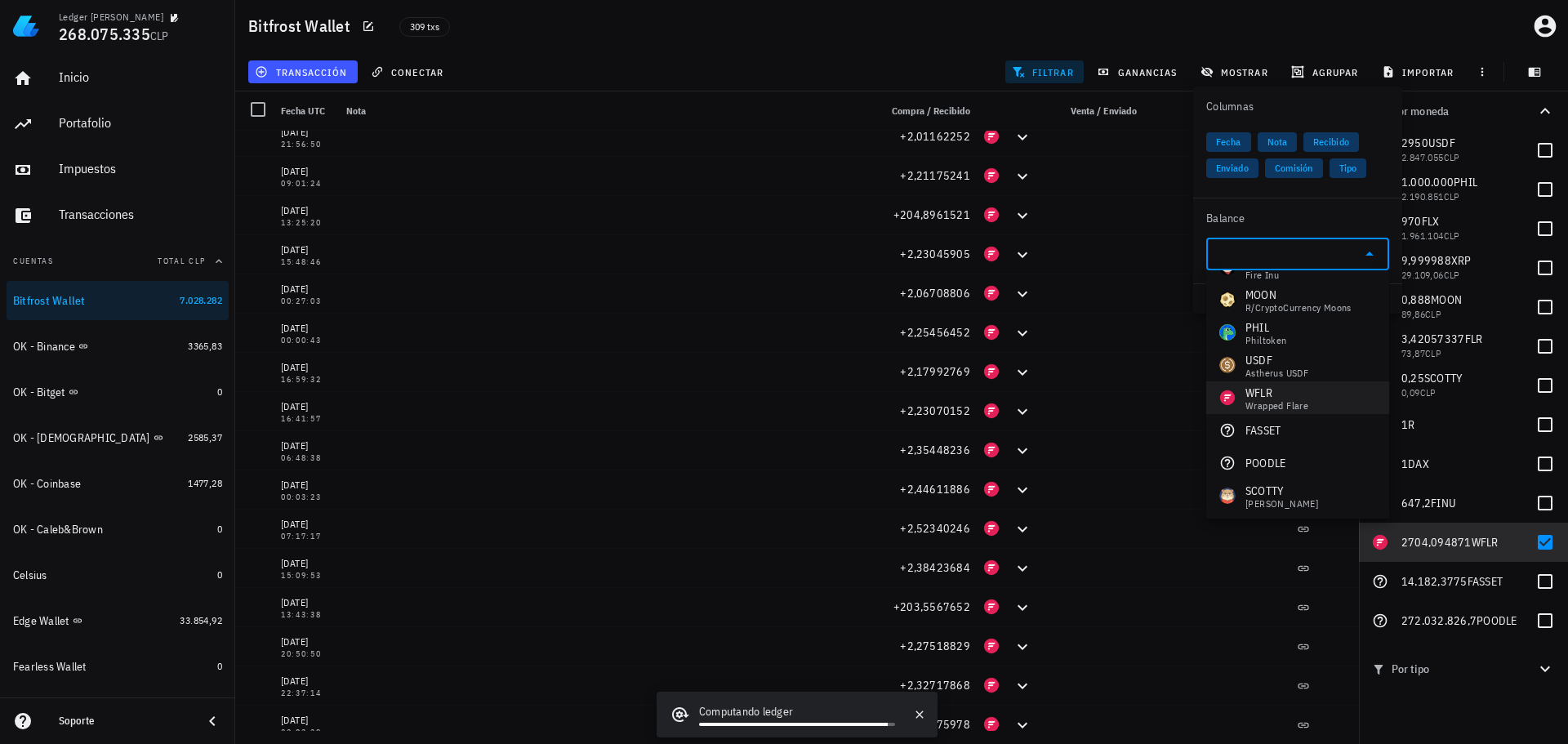
click at [1300, 402] on div "Wrapped Flare" at bounding box center [1277, 406] width 63 height 10
type input "WFLR"
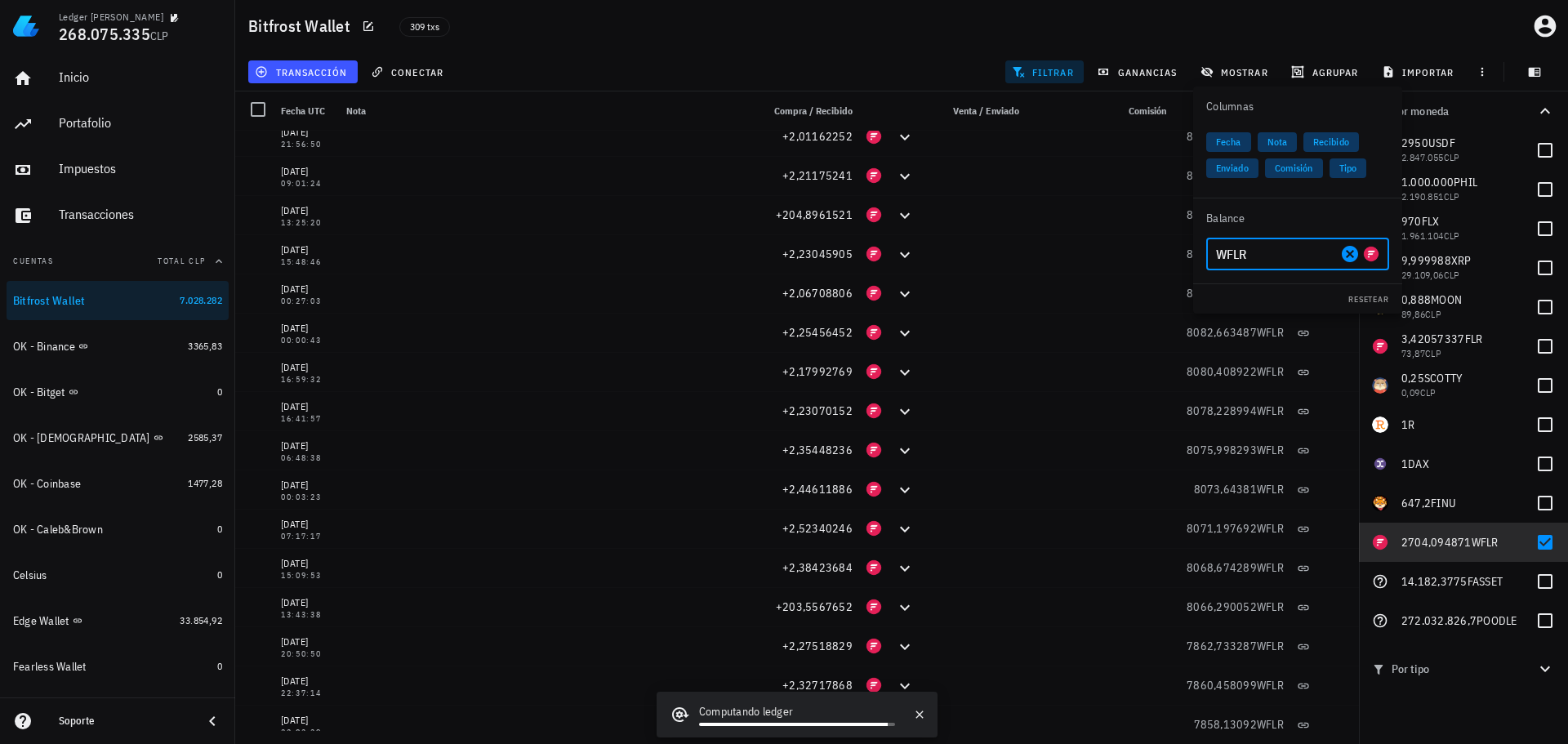
click at [955, 56] on div "transacción conectar filtrar ganancias mostrar [GEOGRAPHIC_DATA] importar" at bounding box center [902, 72] width 1313 height 39
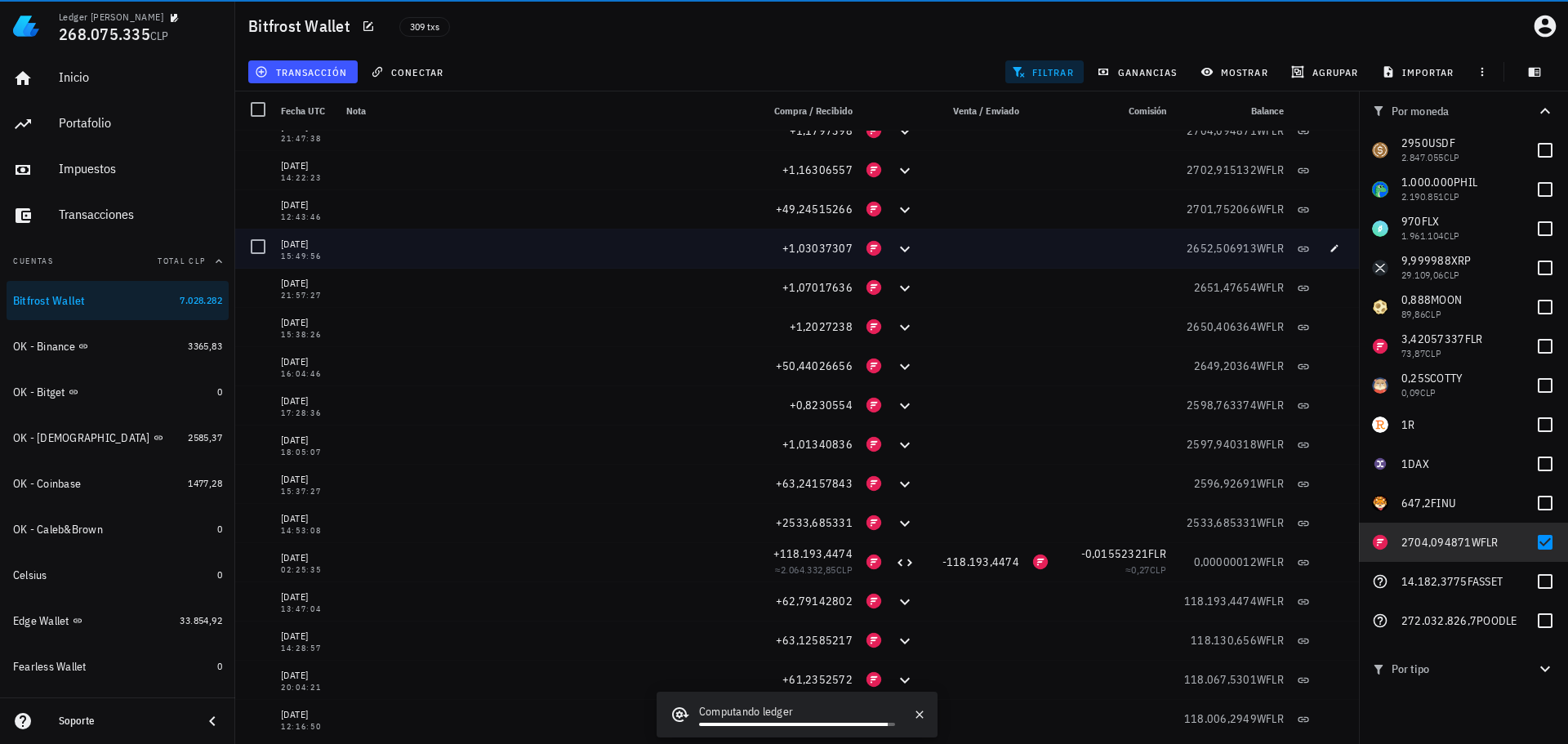
scroll to position [0, 0]
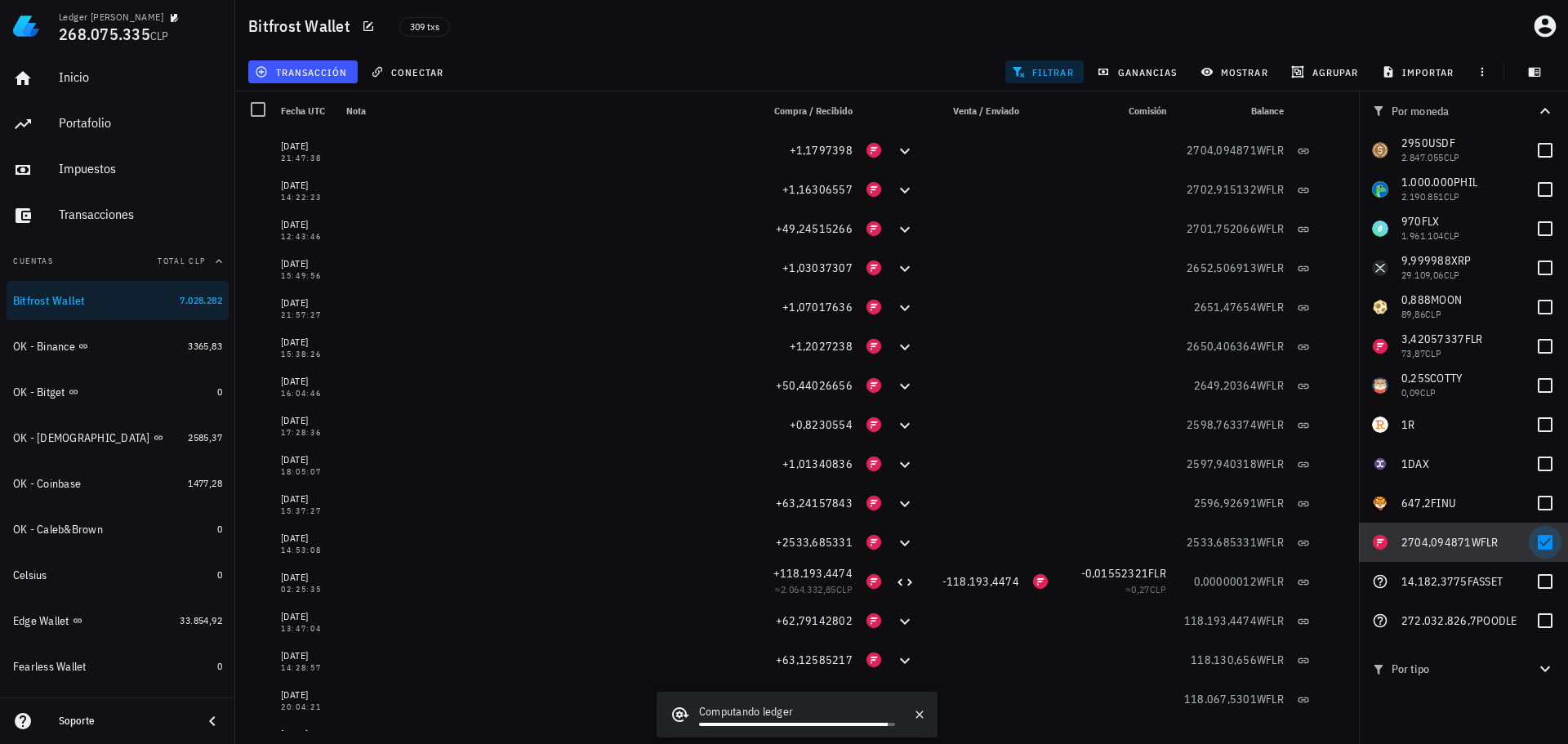
click at [1549, 545] on div at bounding box center [1545, 542] width 28 height 28
checkbox input "false"
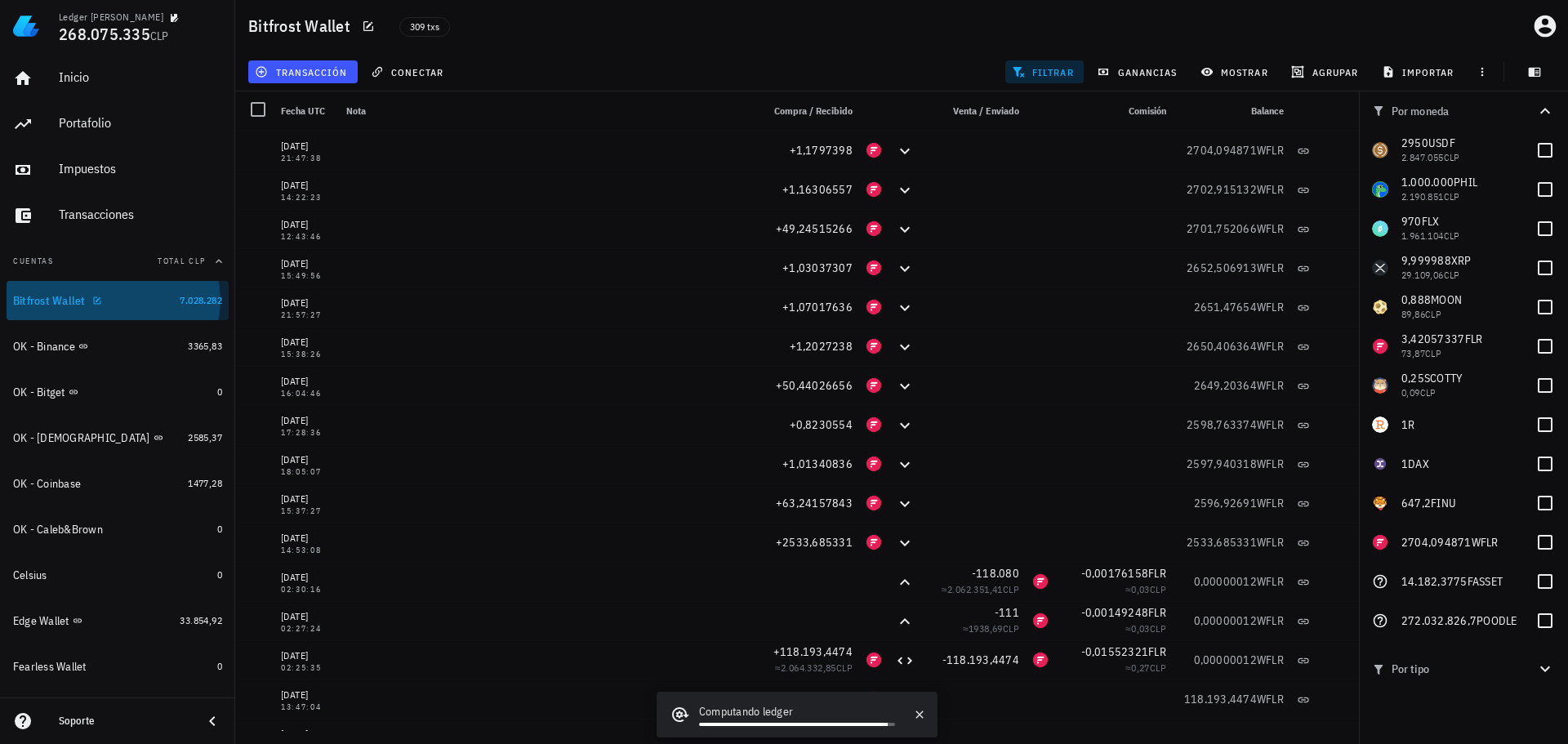
click at [104, 301] on div "Bitfrost Wallet" at bounding box center [93, 301] width 160 height 15
click at [96, 301] on icon "button" at bounding box center [97, 300] width 8 height 8
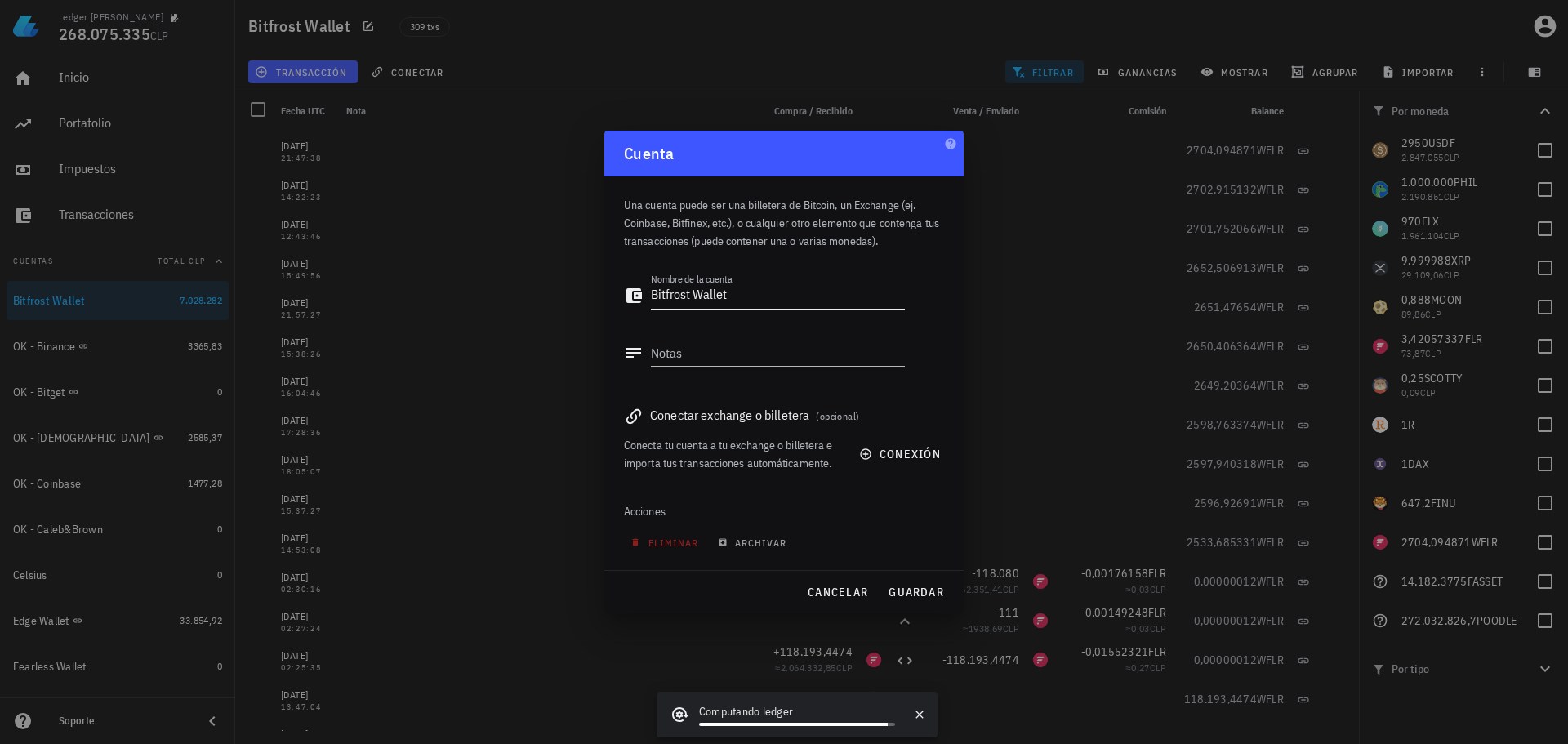
click at [652, 294] on textarea "Bitfrost Wallet" at bounding box center [778, 296] width 254 height 26
type textarea "OK - Bitfrost Wallet"
click at [913, 585] on span "guardar" at bounding box center [916, 592] width 56 height 14
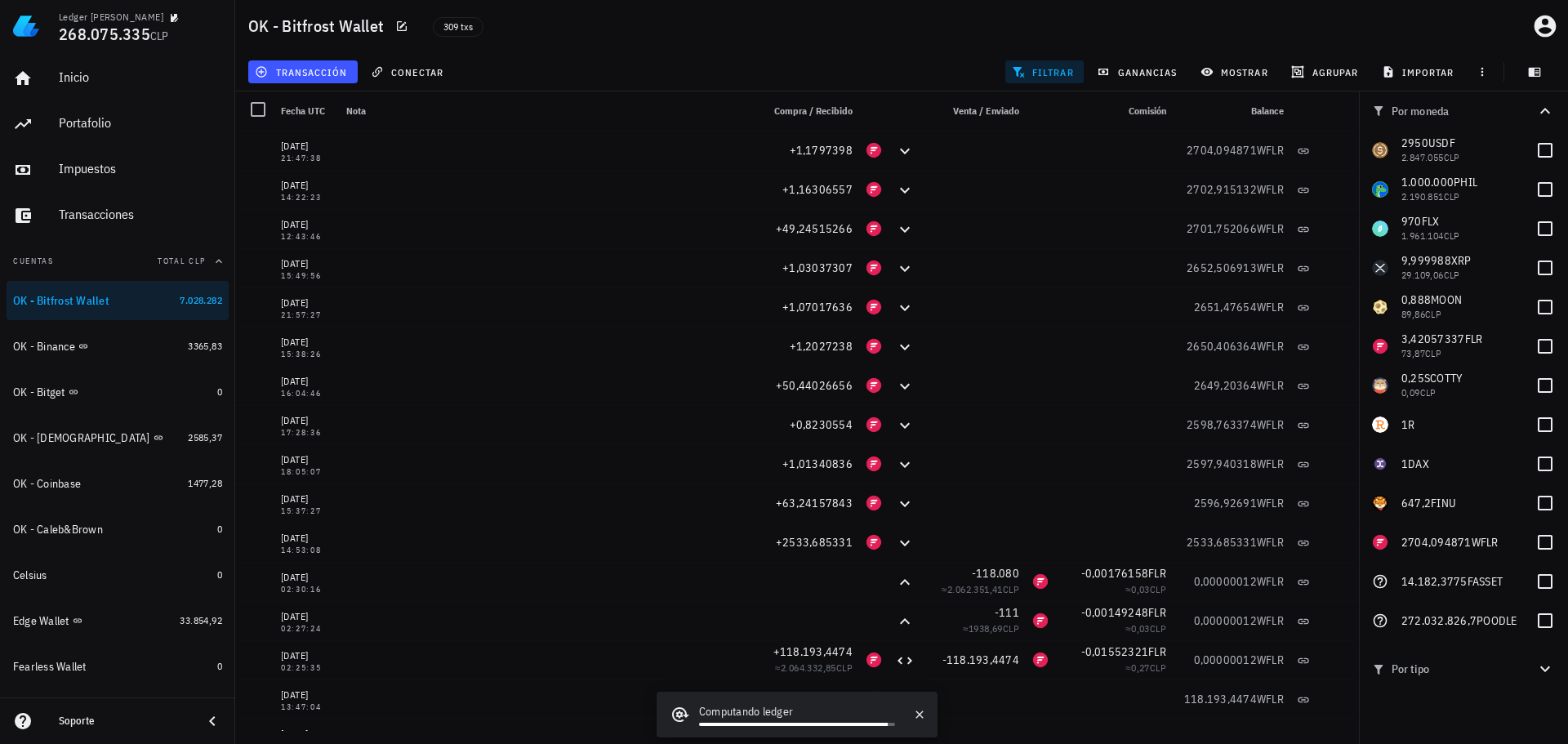
click at [1062, 70] on span "filtrar" at bounding box center [1044, 71] width 59 height 13
click at [865, 55] on div "transacción conectar filtrar ganancias mostrar [GEOGRAPHIC_DATA] importar" at bounding box center [902, 72] width 1313 height 39
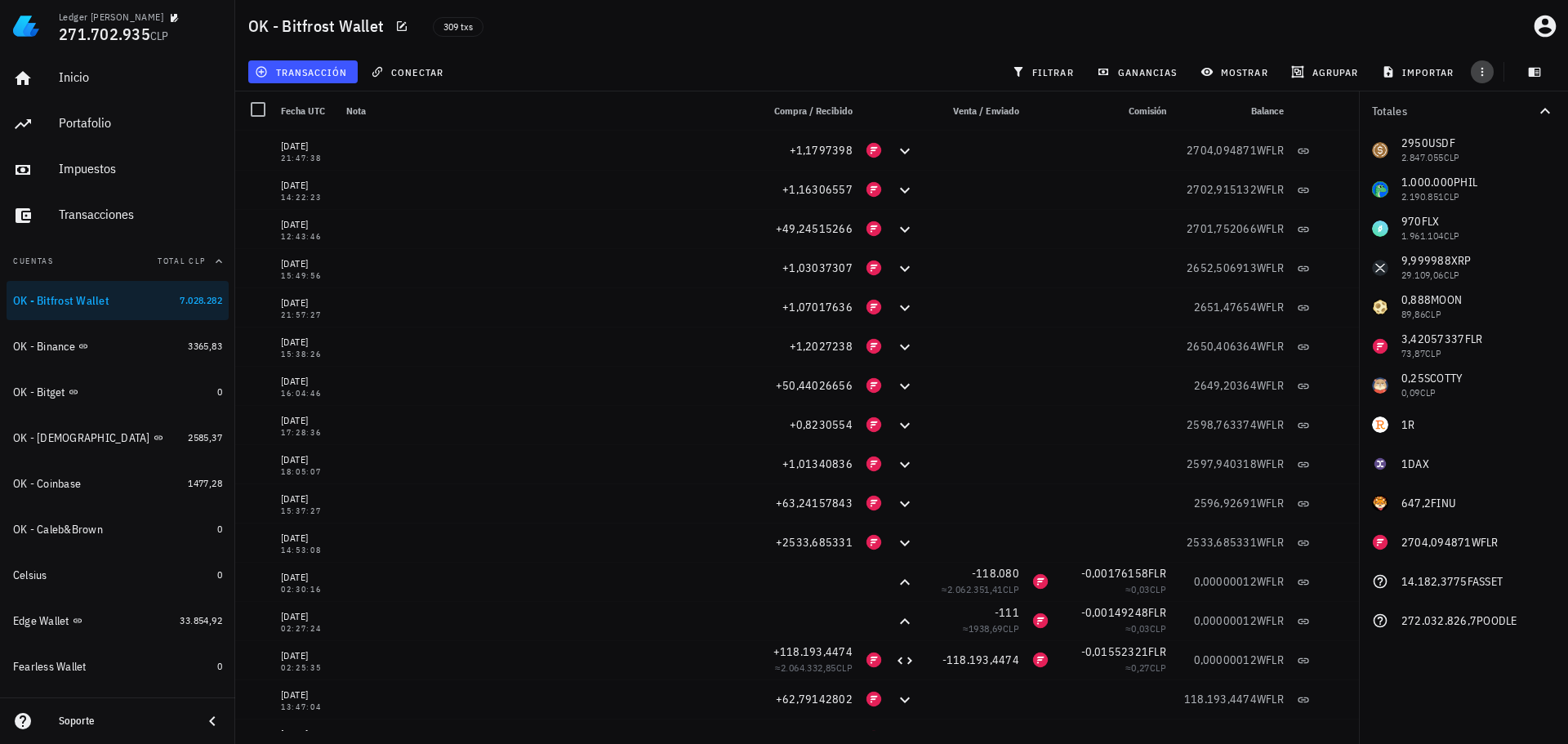
click at [1477, 76] on icon "button" at bounding box center [1482, 71] width 13 height 13
click at [1473, 116] on icon "button" at bounding box center [1470, 112] width 9 height 11
click at [157, 533] on div "OK - Caleb&Brown" at bounding box center [111, 530] width 198 height 15
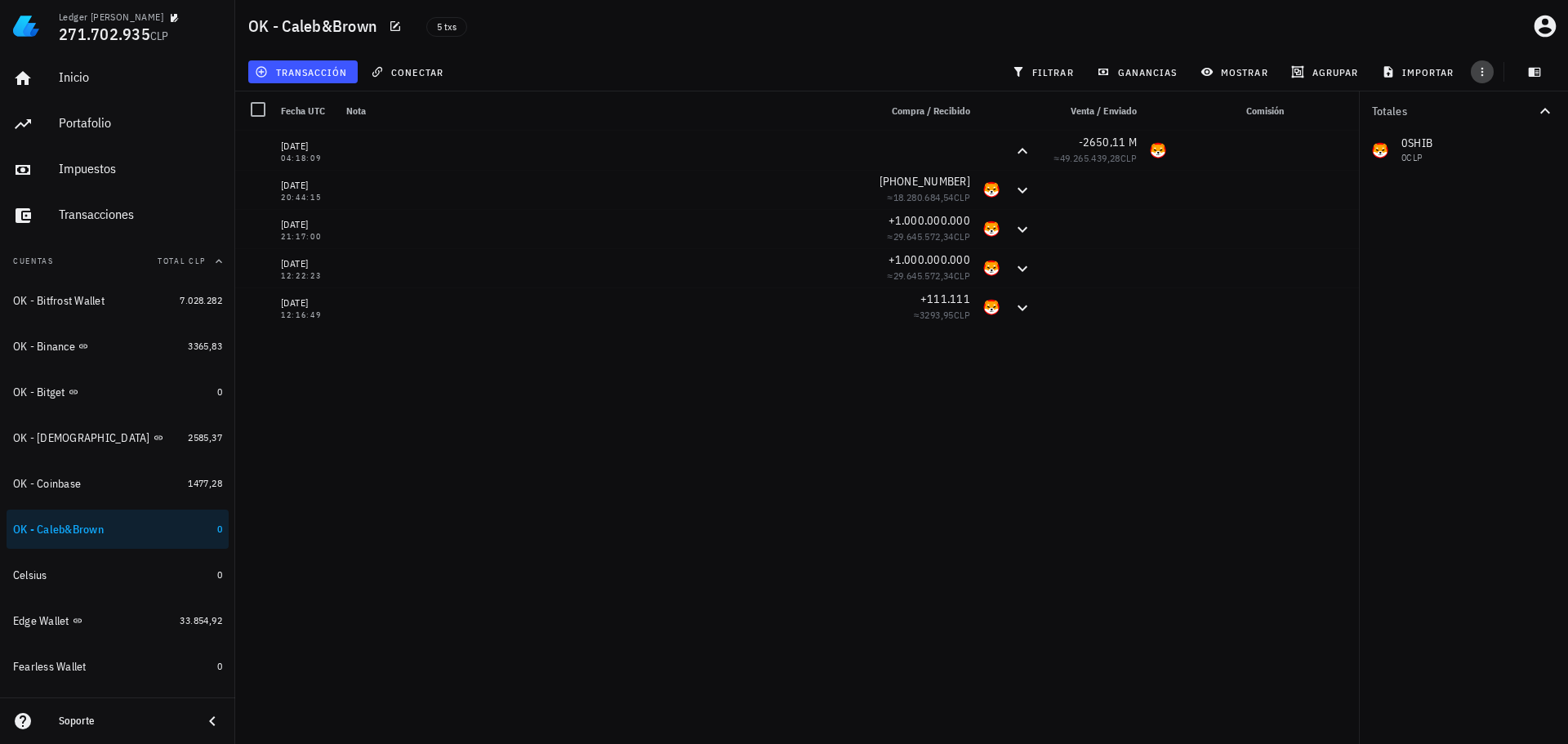
click at [1484, 72] on icon "button" at bounding box center [1482, 71] width 13 height 13
click at [1484, 109] on span "exportar" at bounding box center [1500, 112] width 69 height 13
click at [692, 496] on div "[DATE] 04:18:09 -2650,11 M ≈ 49.265.439,28 CLP [DATE] 20:44:15 [PHONE_NUMBER] ≈…" at bounding box center [797, 431] width 1124 height 600
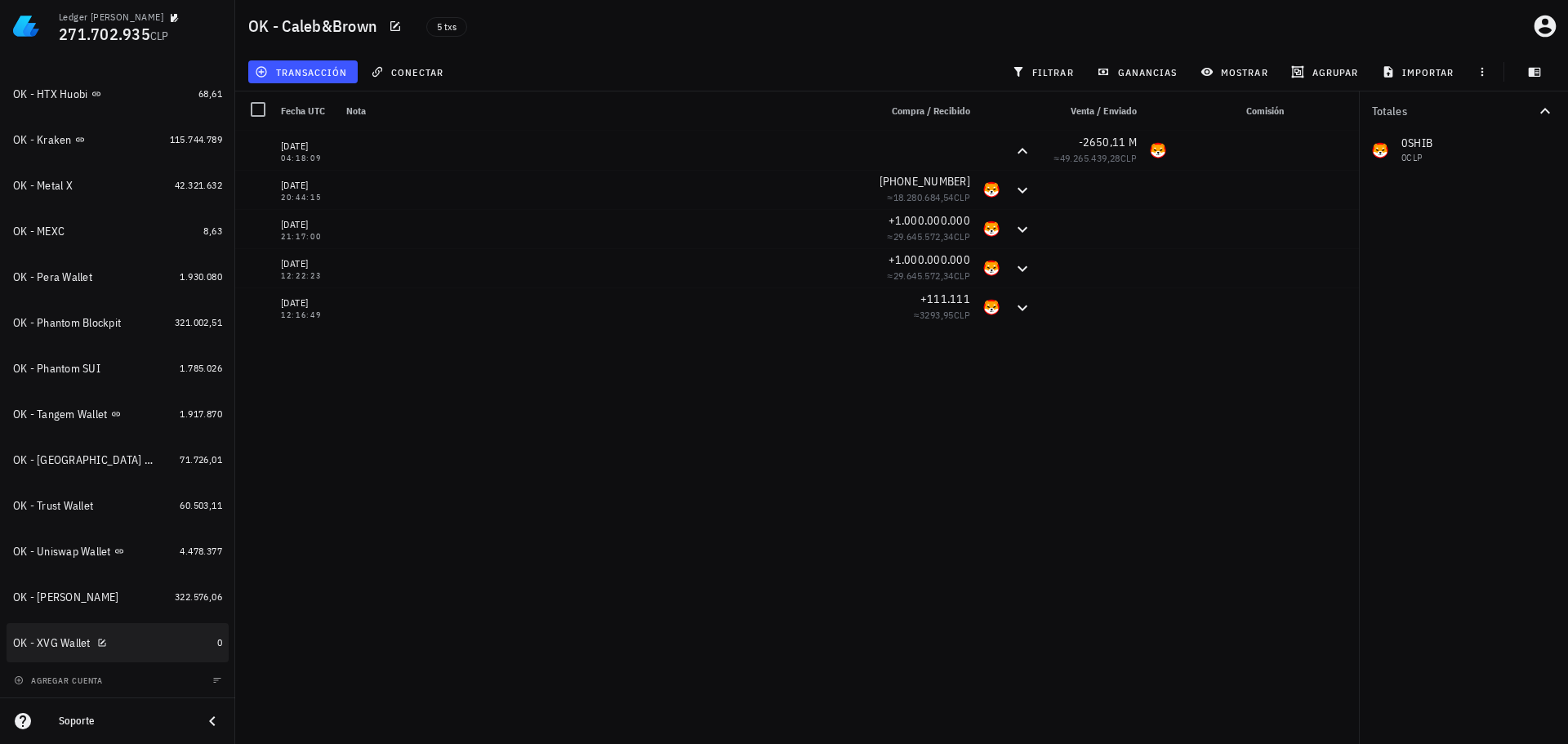
scroll to position [757, 0]
click at [205, 689] on div "agregar cuenta" at bounding box center [117, 679] width 235 height 36
click at [212, 682] on icon "button" at bounding box center [217, 680] width 10 height 10
click at [212, 681] on icon "button" at bounding box center [217, 680] width 10 height 10
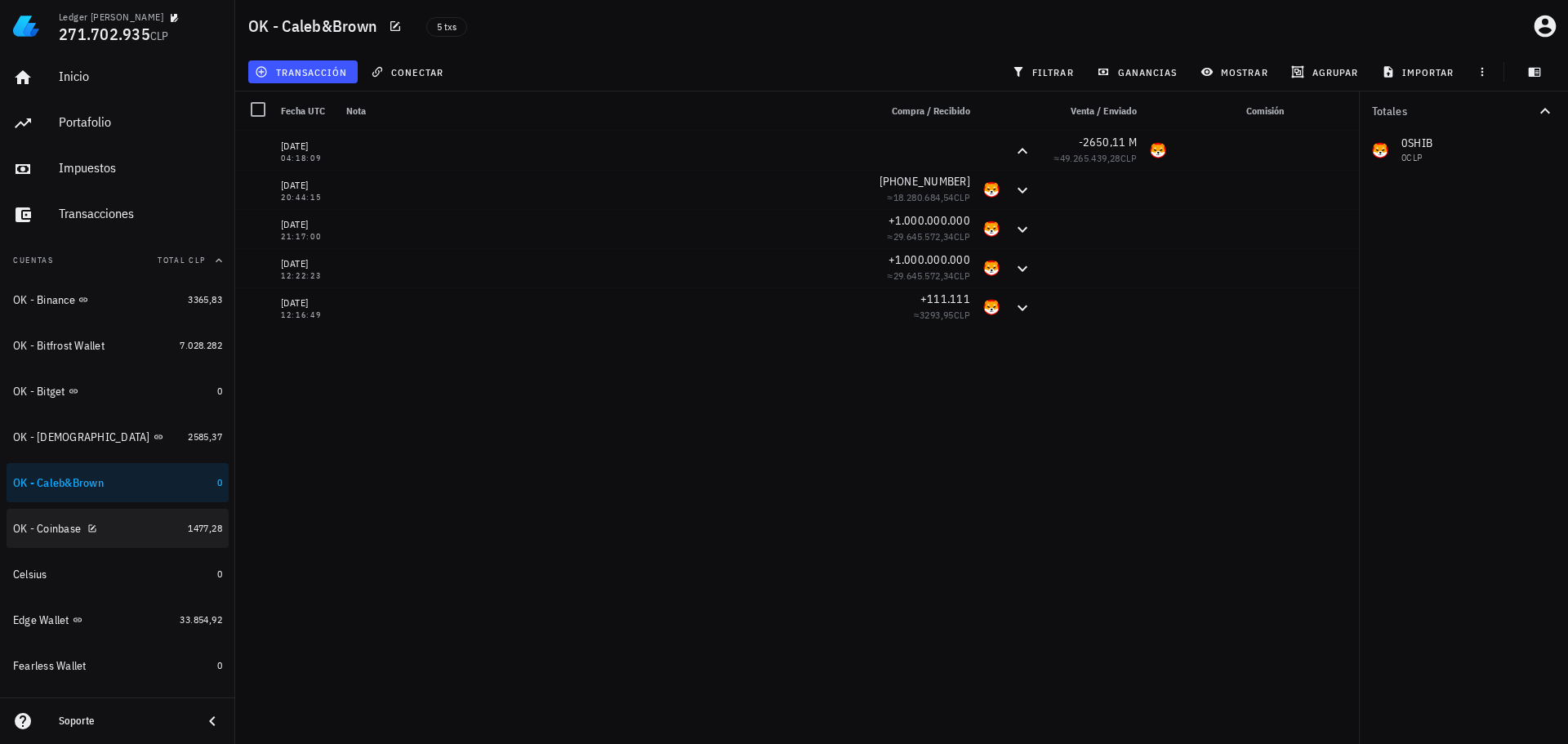
scroll to position [0, 0]
click at [1063, 535] on div "[DATE] 04:18:09 -2650,11 M ≈ 49.265.439,28 CLP [DATE] 20:44:15 [PHONE_NUMBER] ≈…" at bounding box center [797, 431] width 1124 height 600
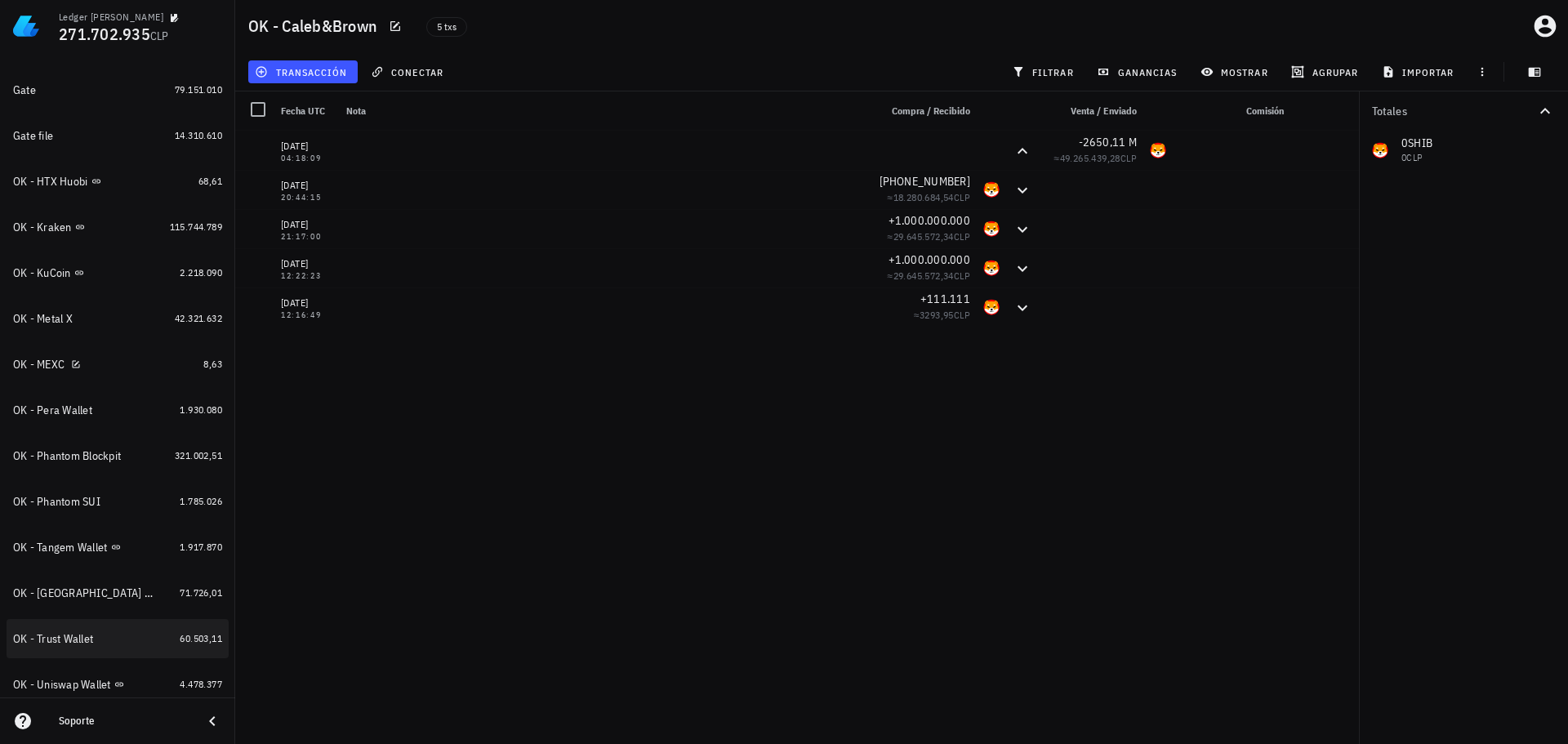
scroll to position [757, 0]
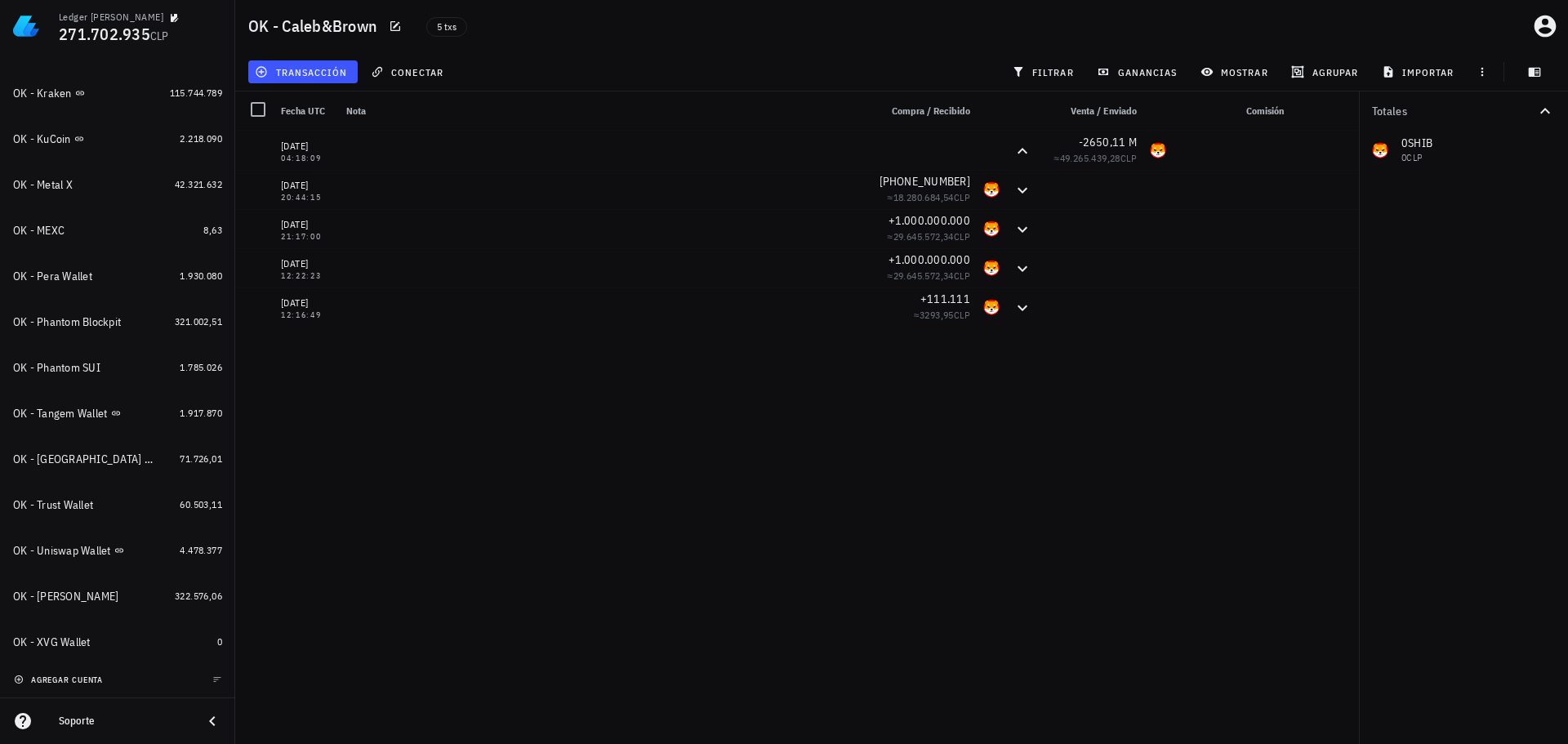
click at [78, 681] on span "agregar cuenta" at bounding box center [59, 680] width 86 height 11
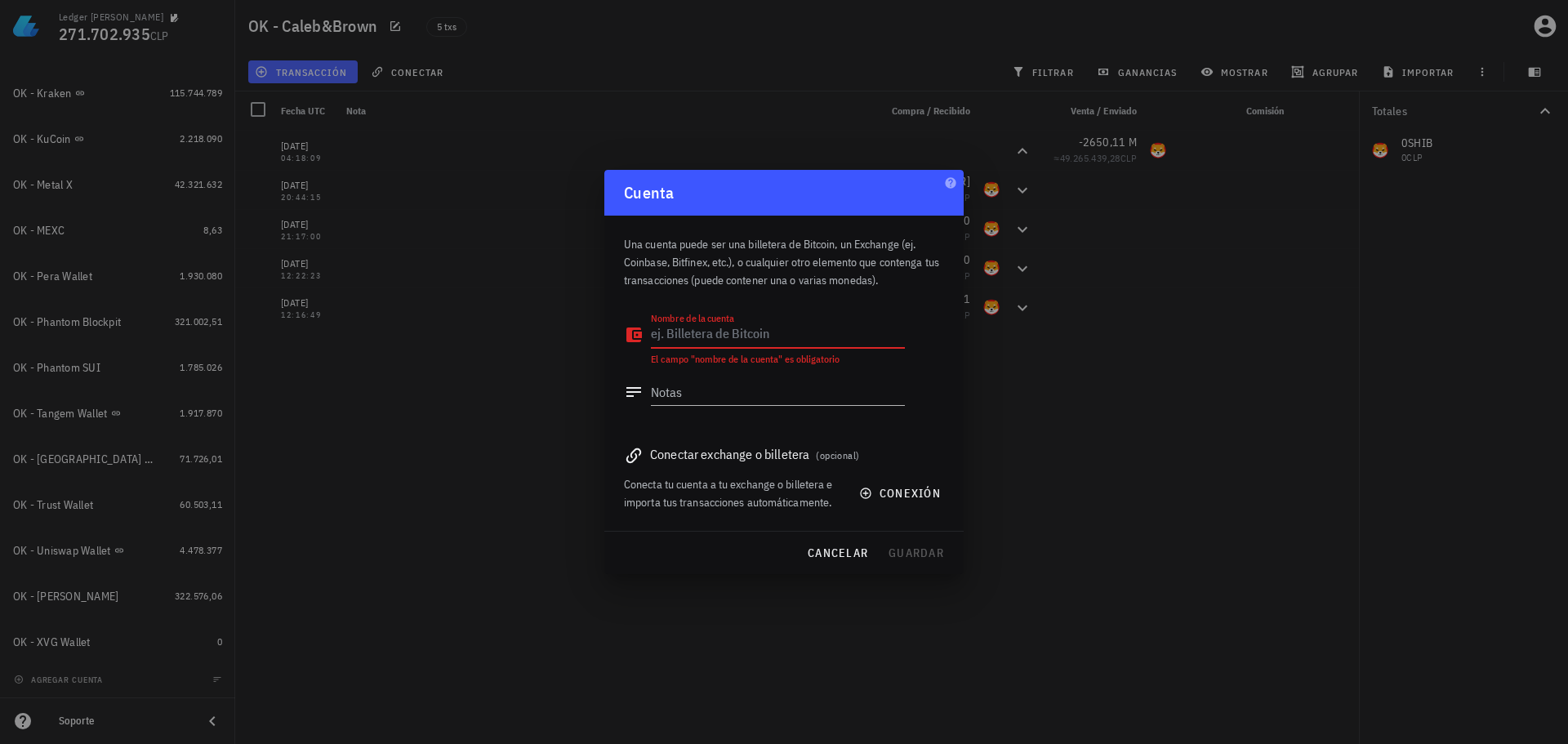
click at [717, 322] on div "Nombre de la cuenta" at bounding box center [778, 335] width 254 height 26
type textarea "Bybit"
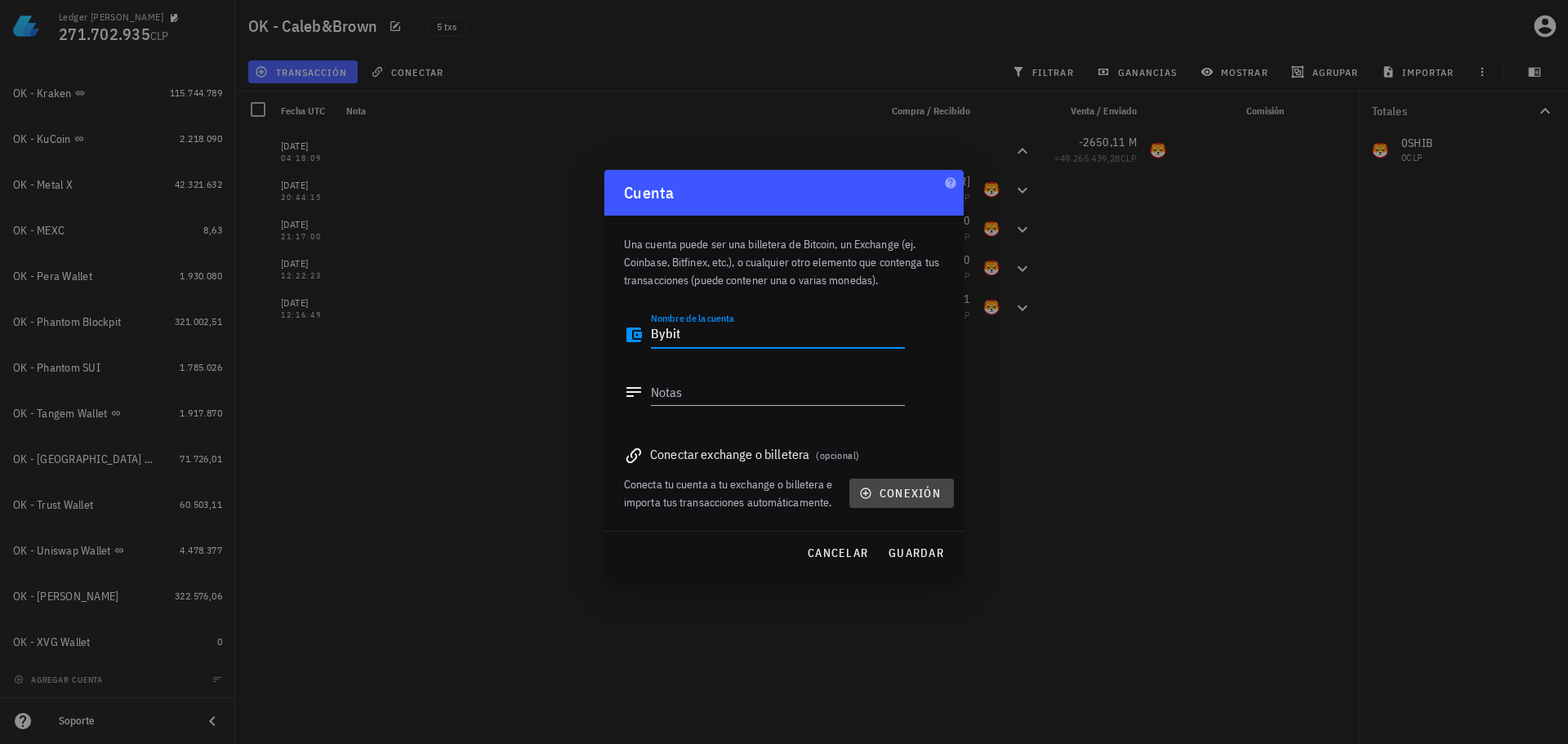
click at [861, 504] on button "conexión" at bounding box center [902, 493] width 104 height 30
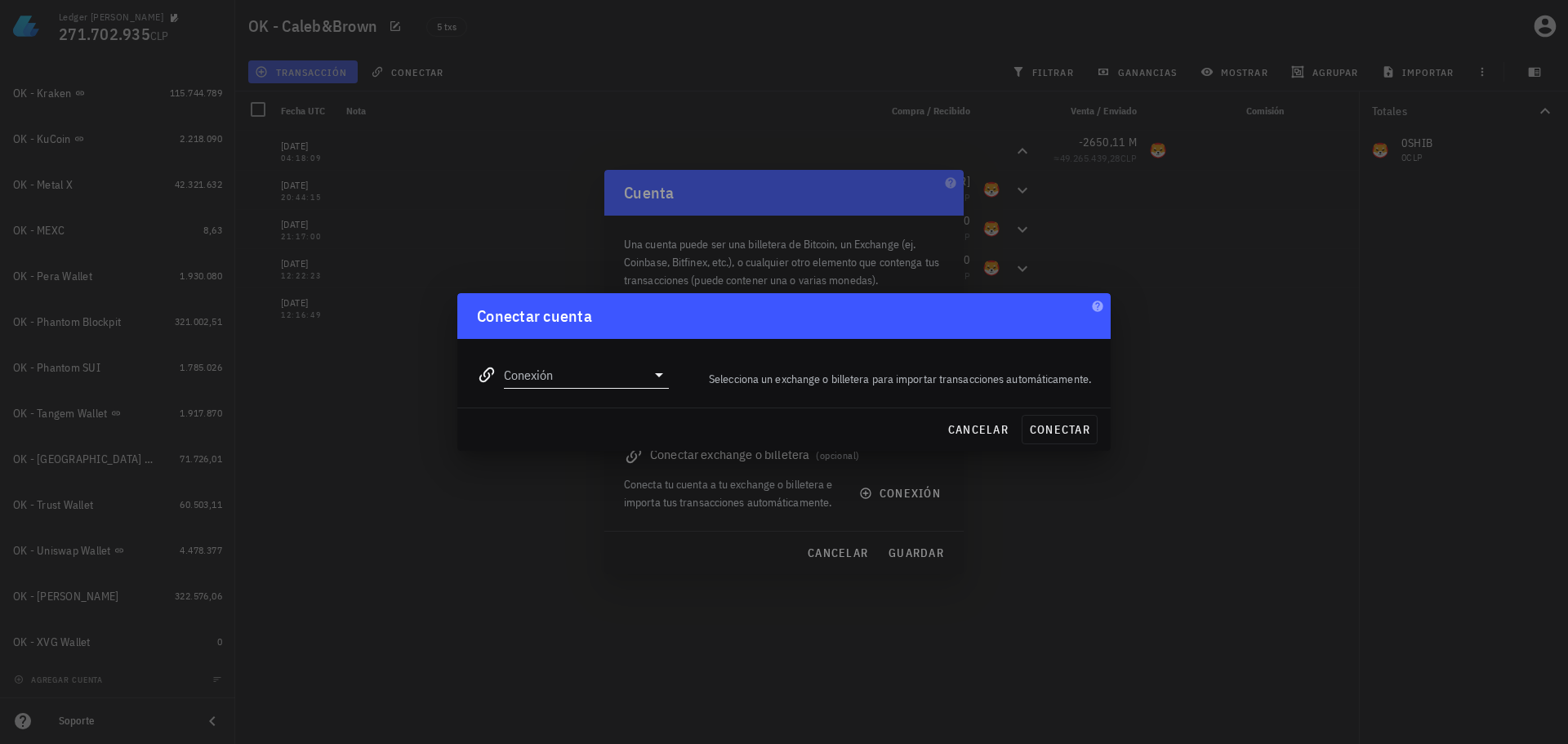
click at [546, 371] on input "Conexión" at bounding box center [575, 375] width 142 height 26
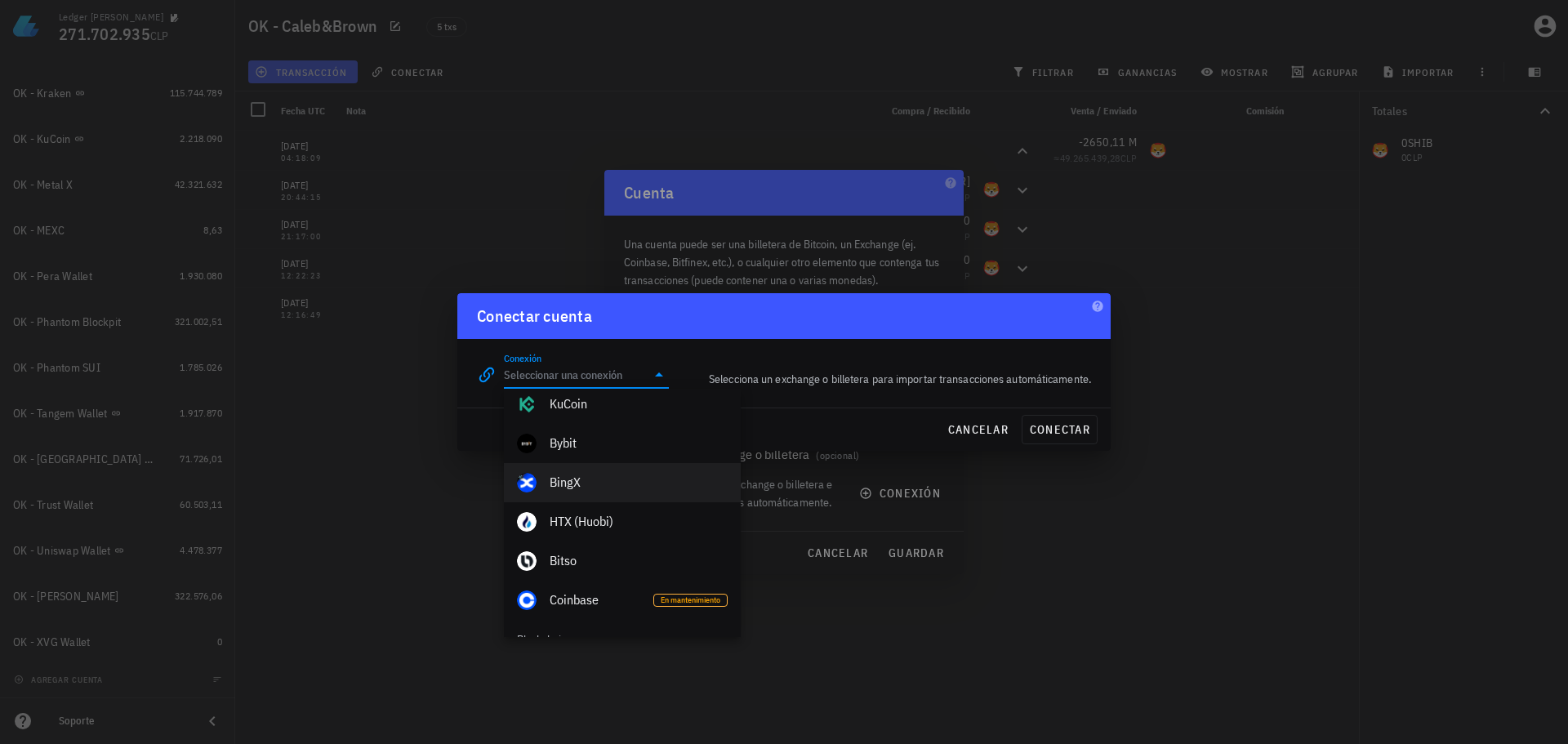
scroll to position [327, 0]
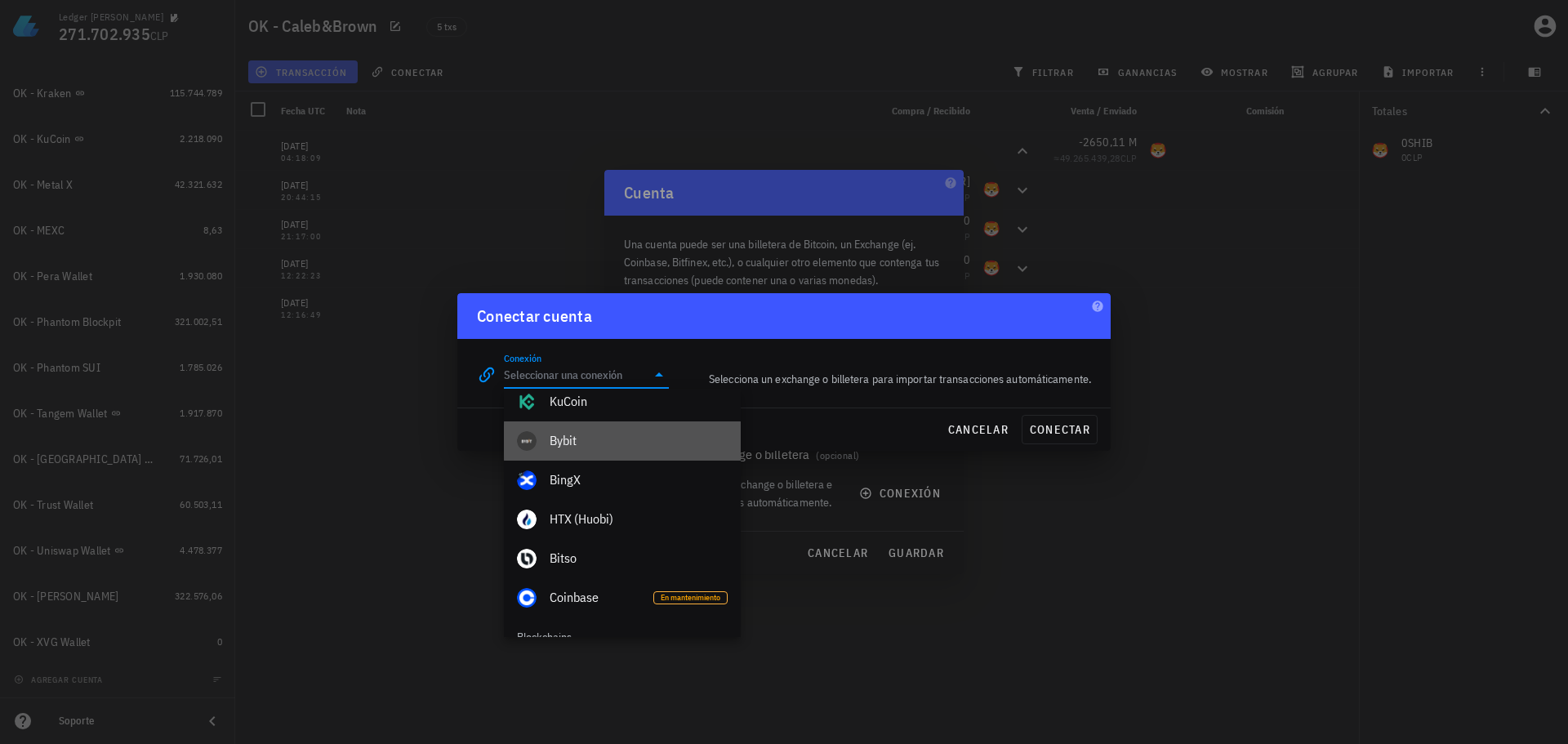
click at [600, 447] on div "Bybit" at bounding box center [639, 441] width 178 height 15
type input "Bybit"
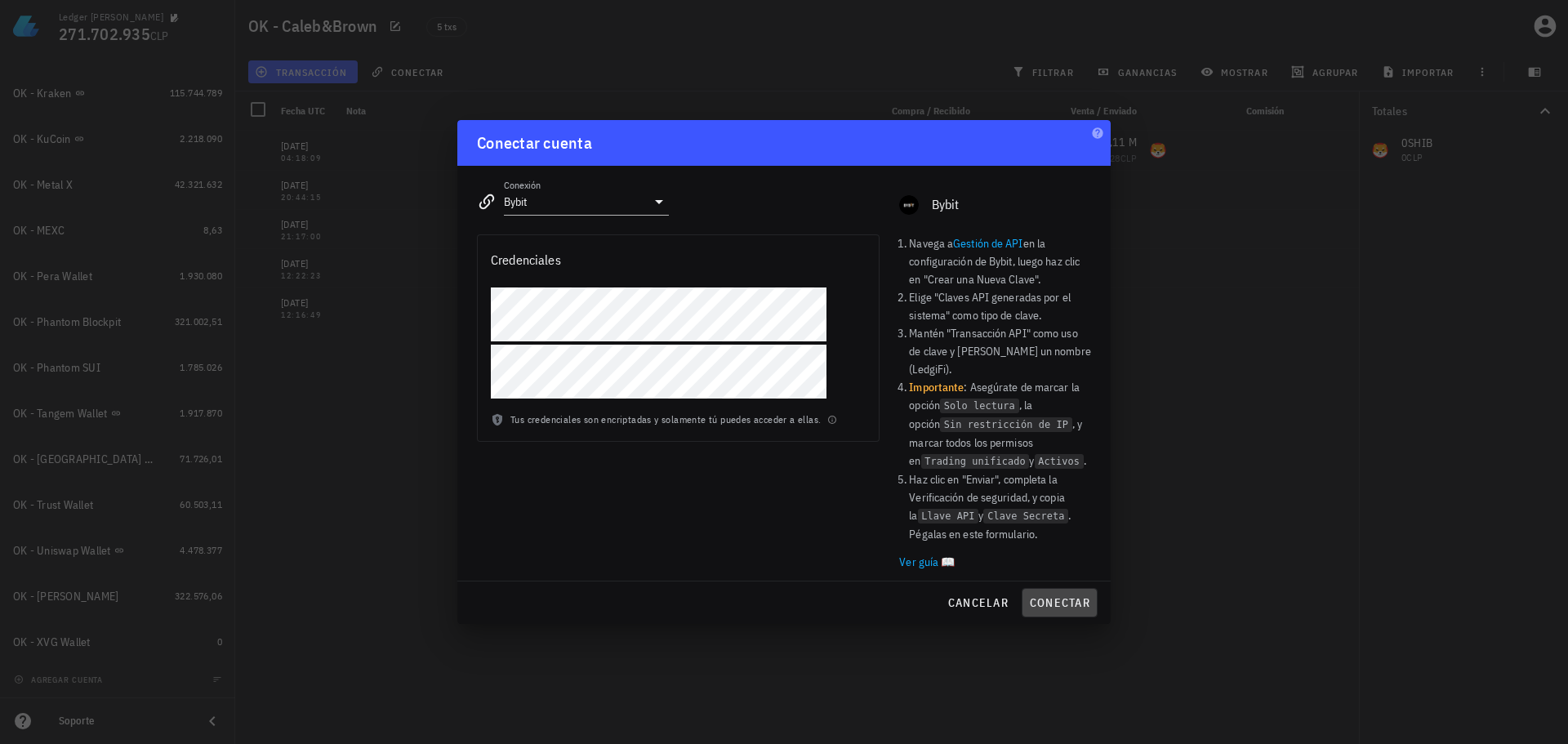
click at [1059, 595] on span "conectar" at bounding box center [1059, 602] width 61 height 14
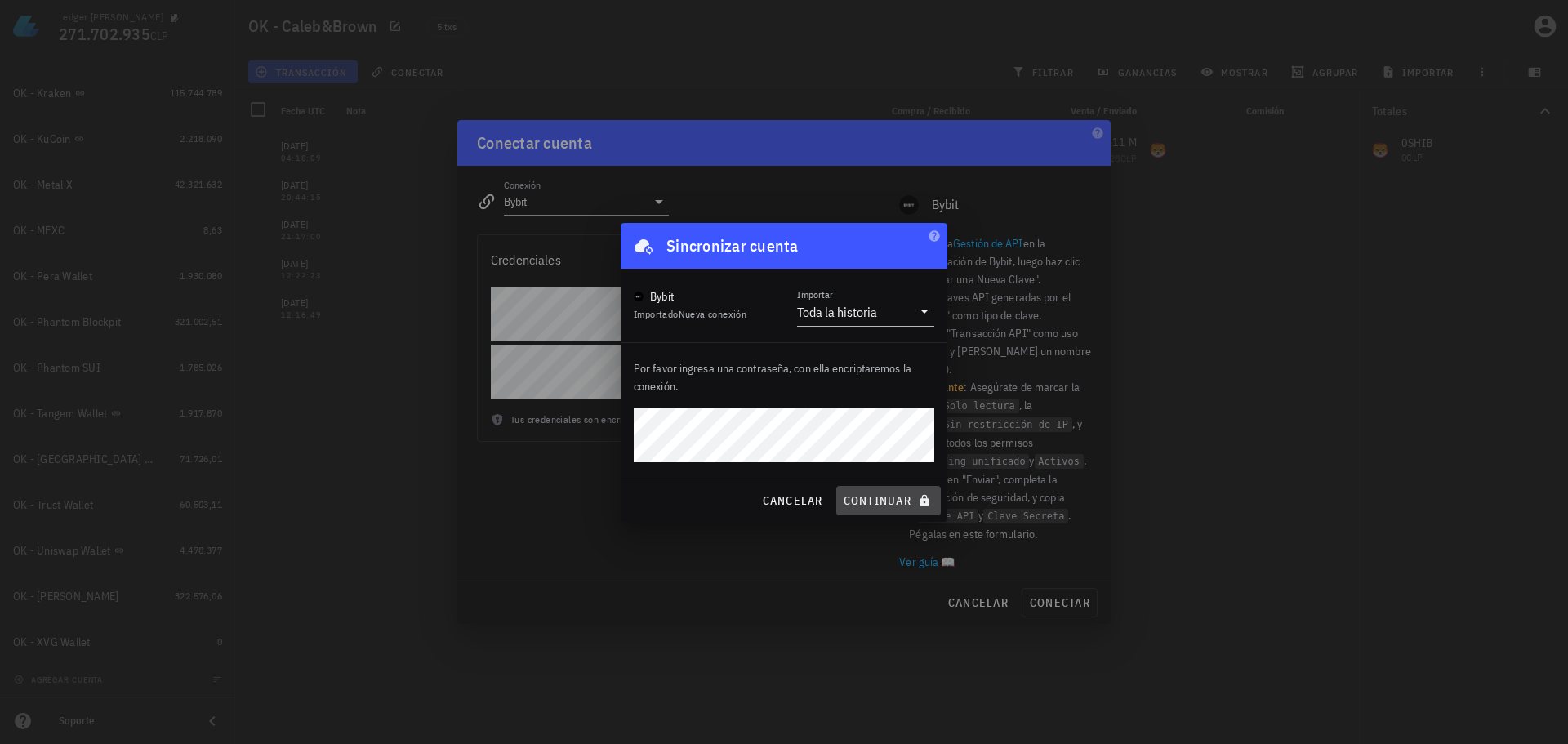
click at [865, 490] on button "continuar" at bounding box center [888, 500] width 104 height 30
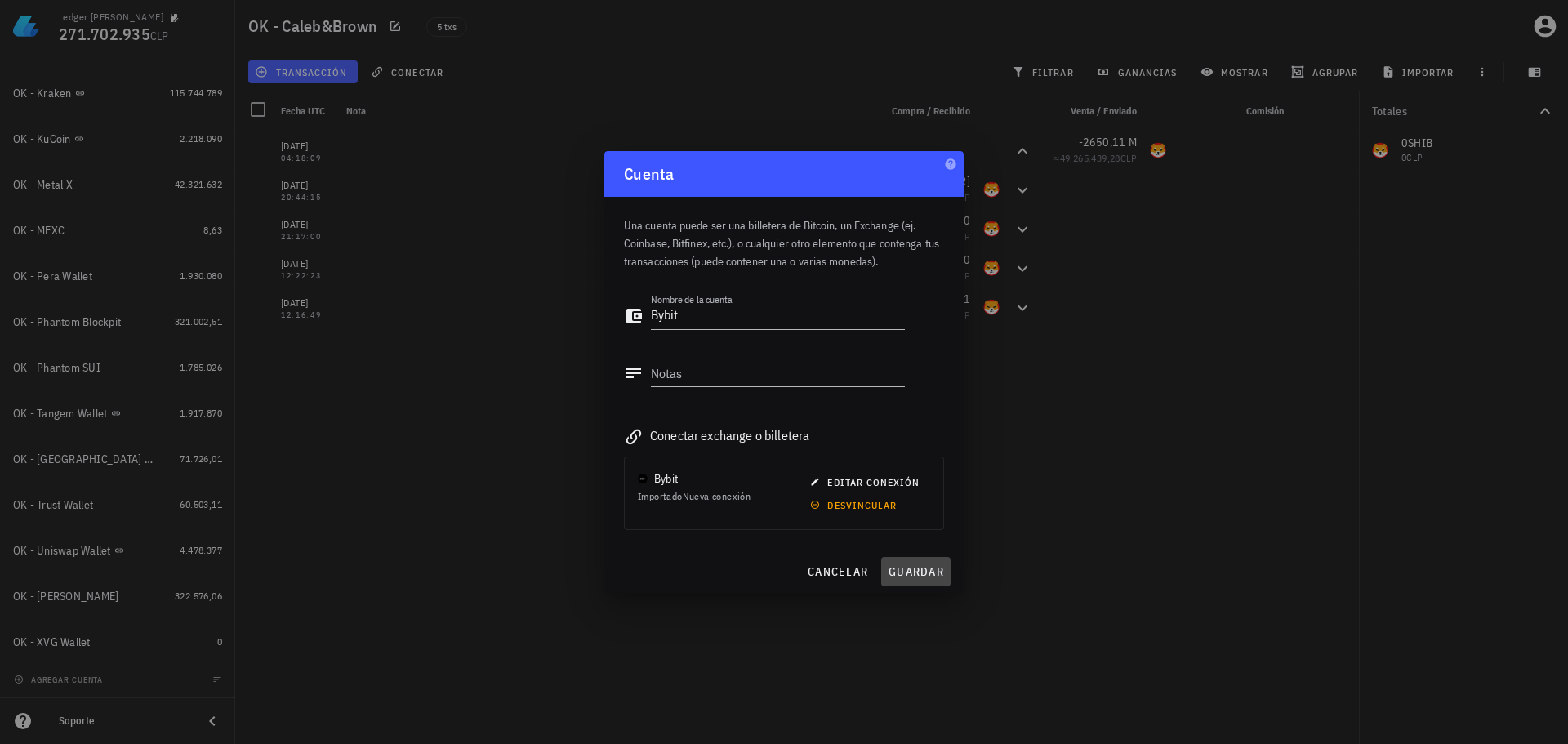
click at [911, 582] on button "guardar" at bounding box center [916, 572] width 70 height 30
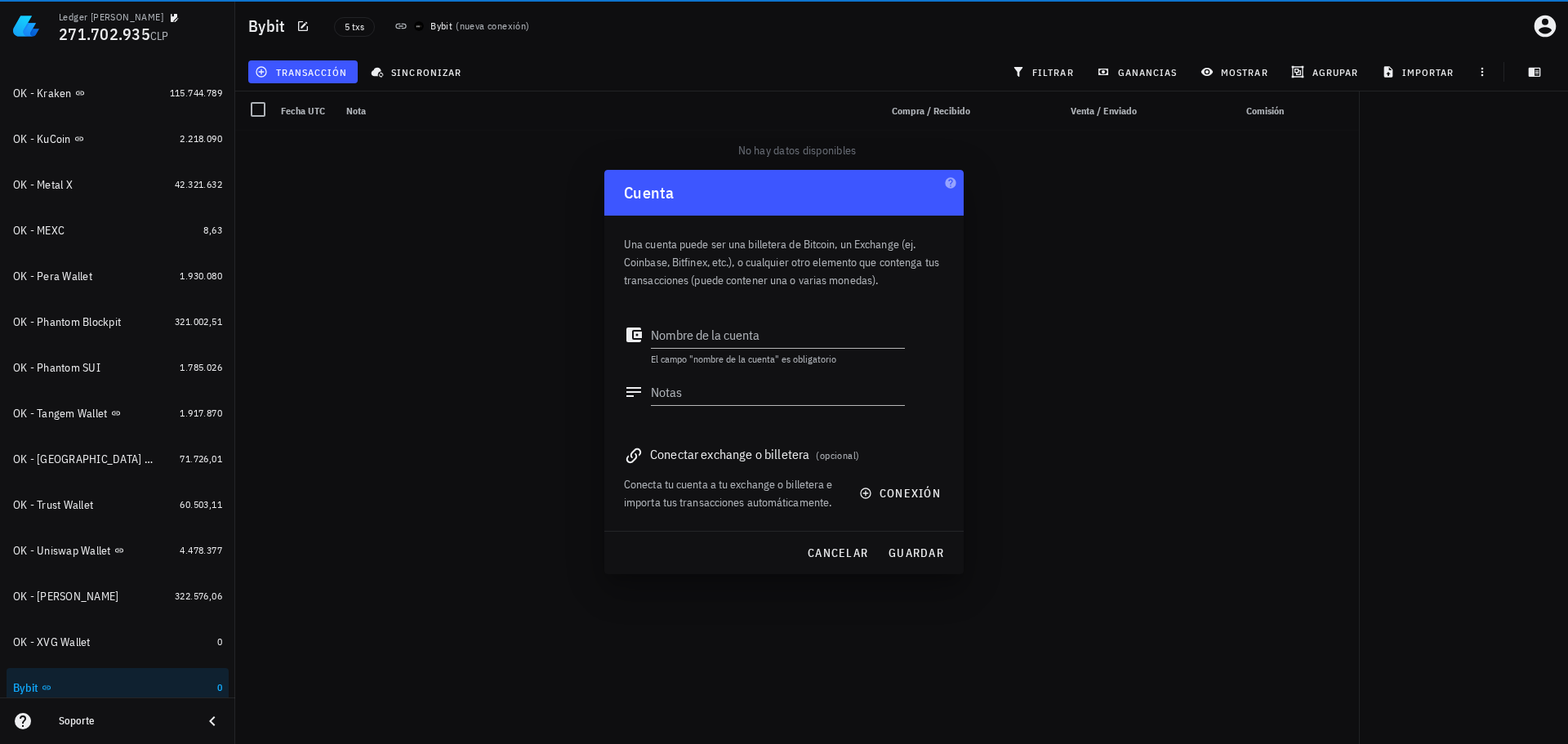
scroll to position [803, 0]
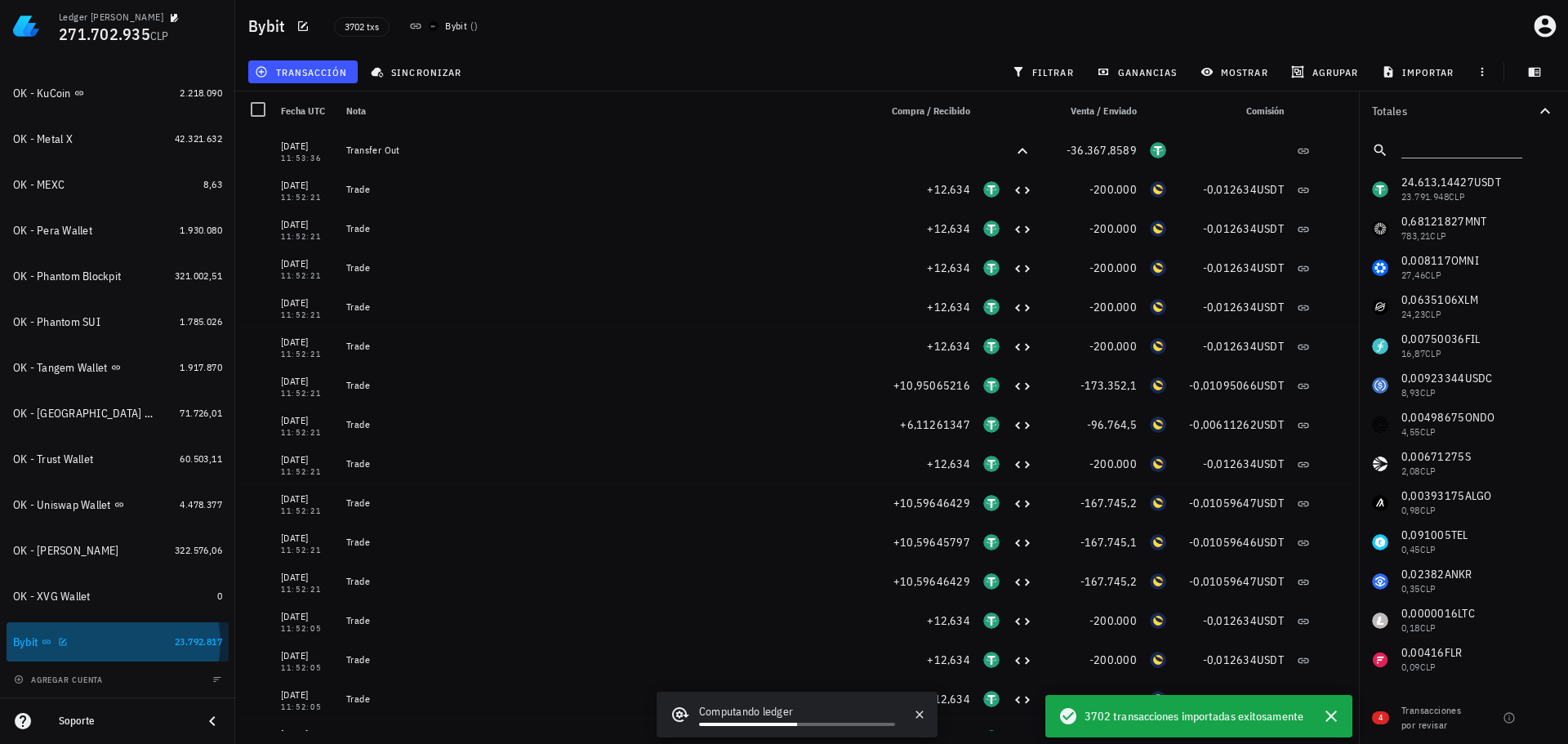
click at [69, 642] on div "Bybit" at bounding box center [90, 643] width 155 height 15
click at [63, 641] on icon "button" at bounding box center [63, 642] width 10 height 10
type textarea "Bybit"
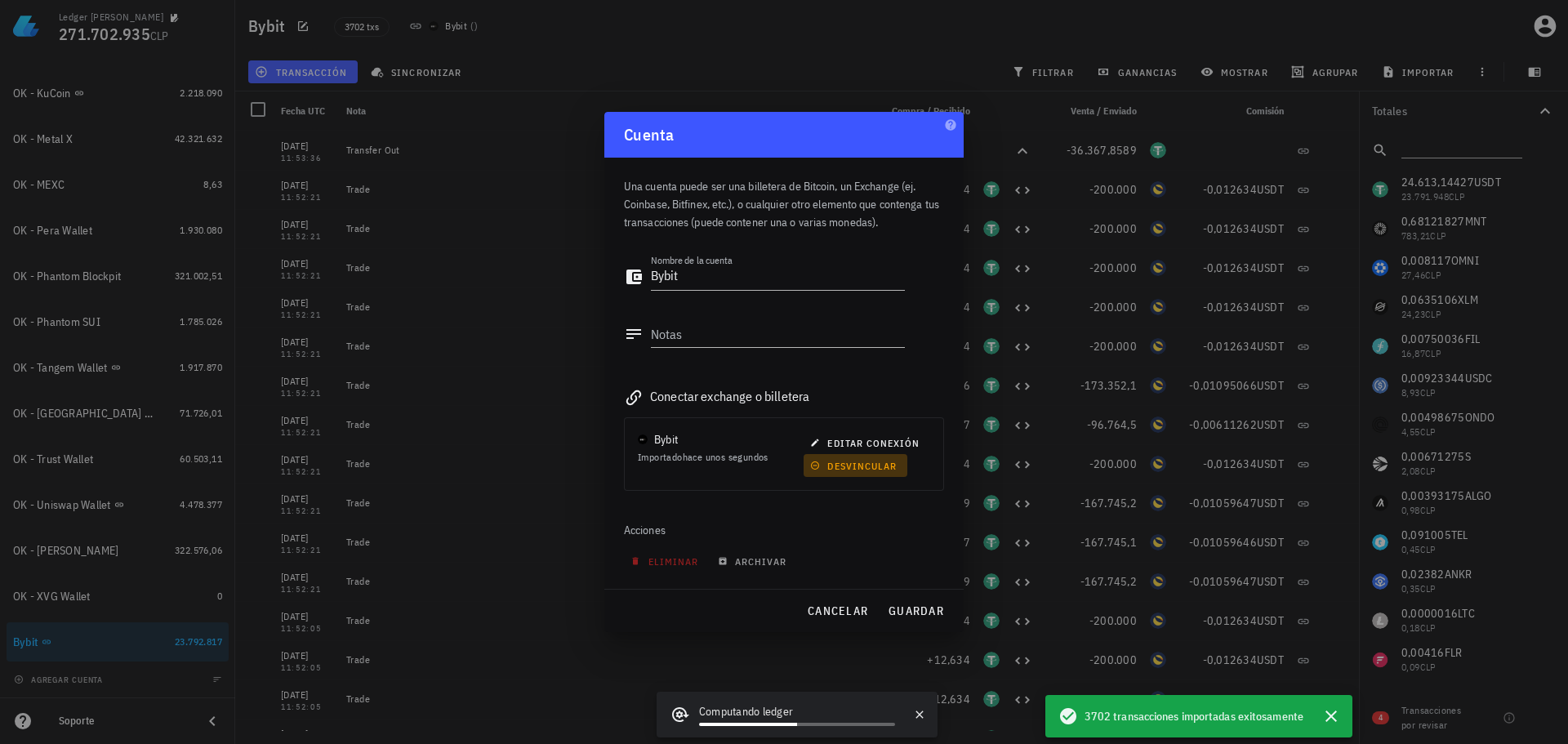
click at [871, 469] on span "desvincular" at bounding box center [855, 466] width 83 height 12
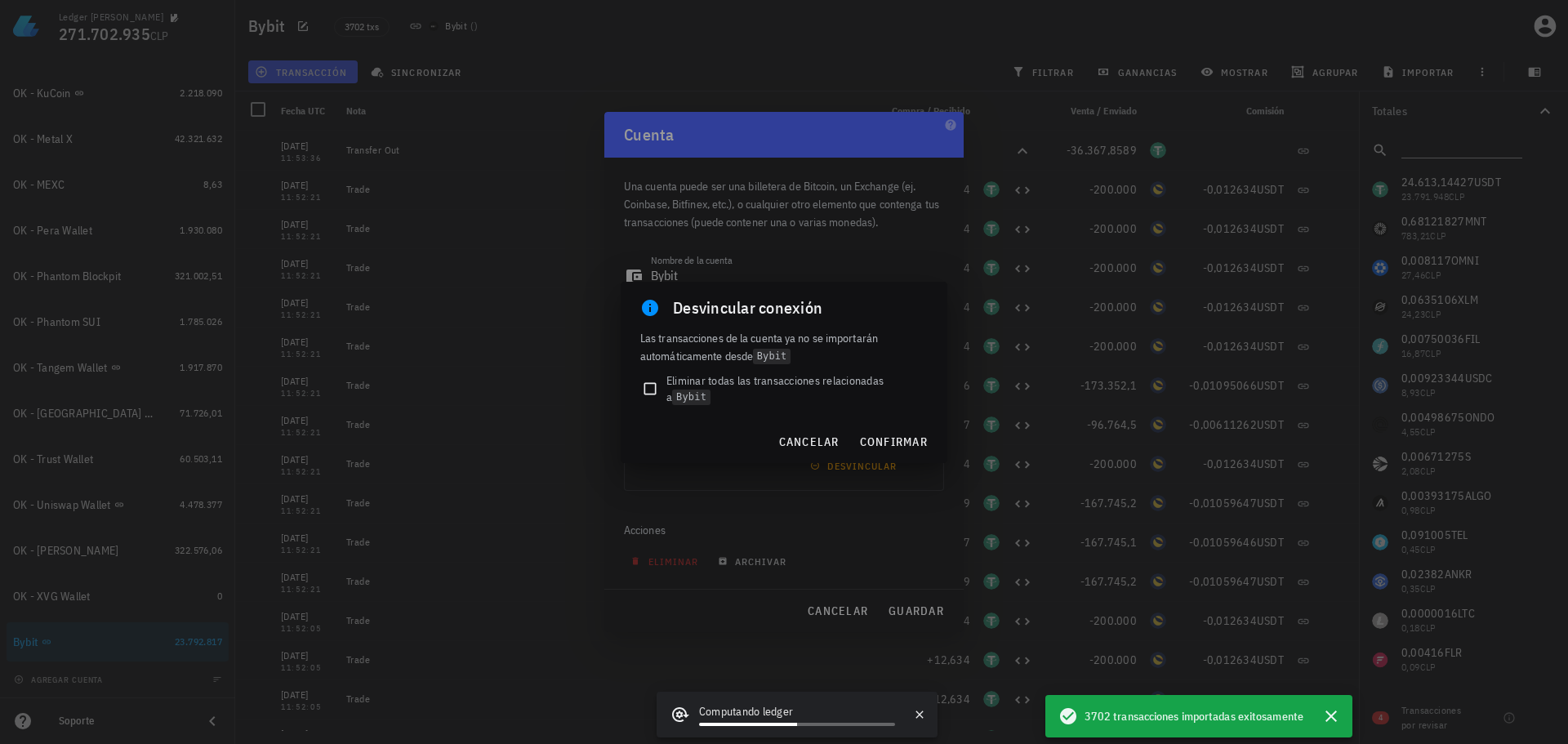
click at [694, 385] on span "Eliminar todas las transacciones relacionadas a Bybit" at bounding box center [797, 389] width 261 height 33
checkbox input "true"
click at [898, 449] on button "confirmar" at bounding box center [893, 442] width 81 height 30
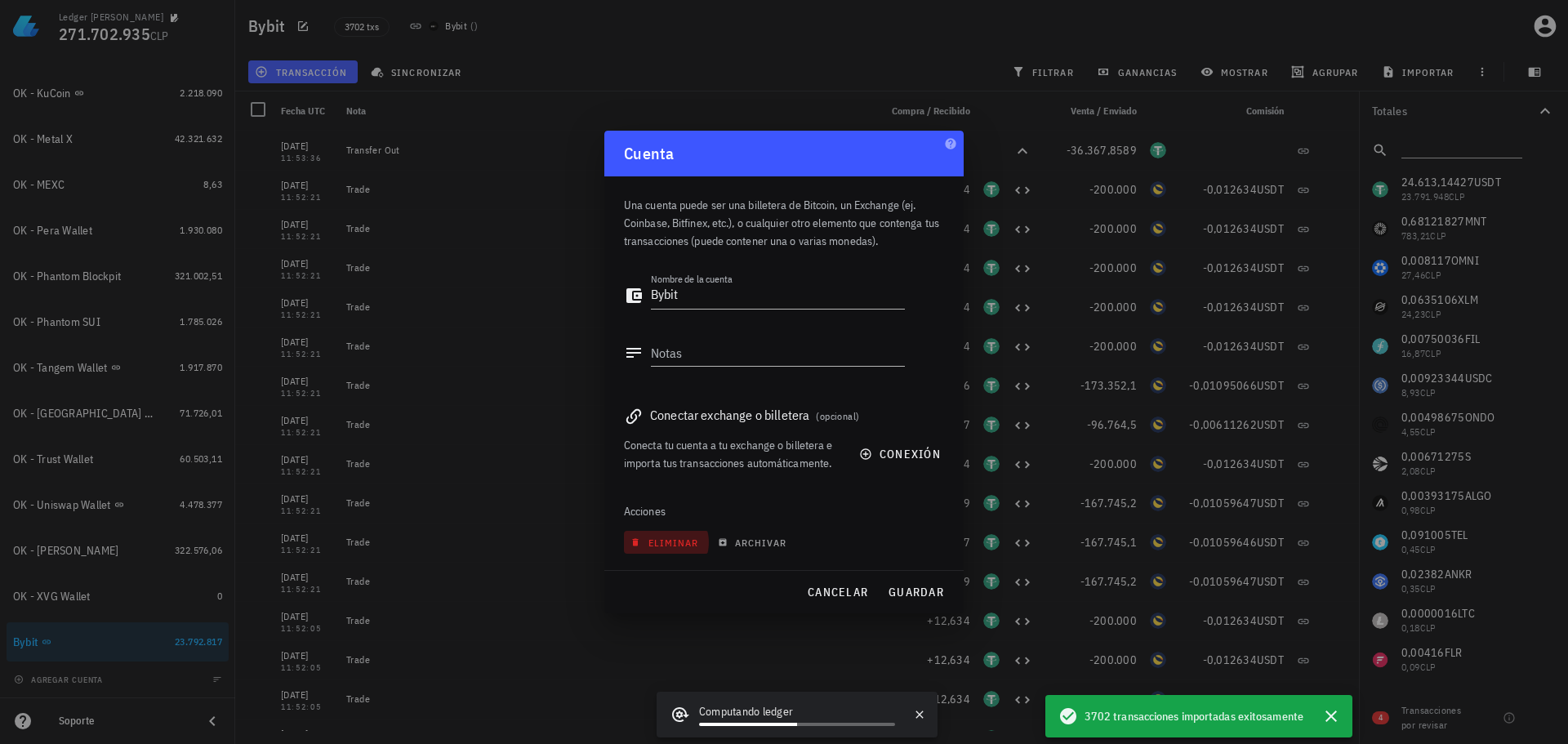
click at [691, 544] on span "eliminar" at bounding box center [666, 543] width 65 height 12
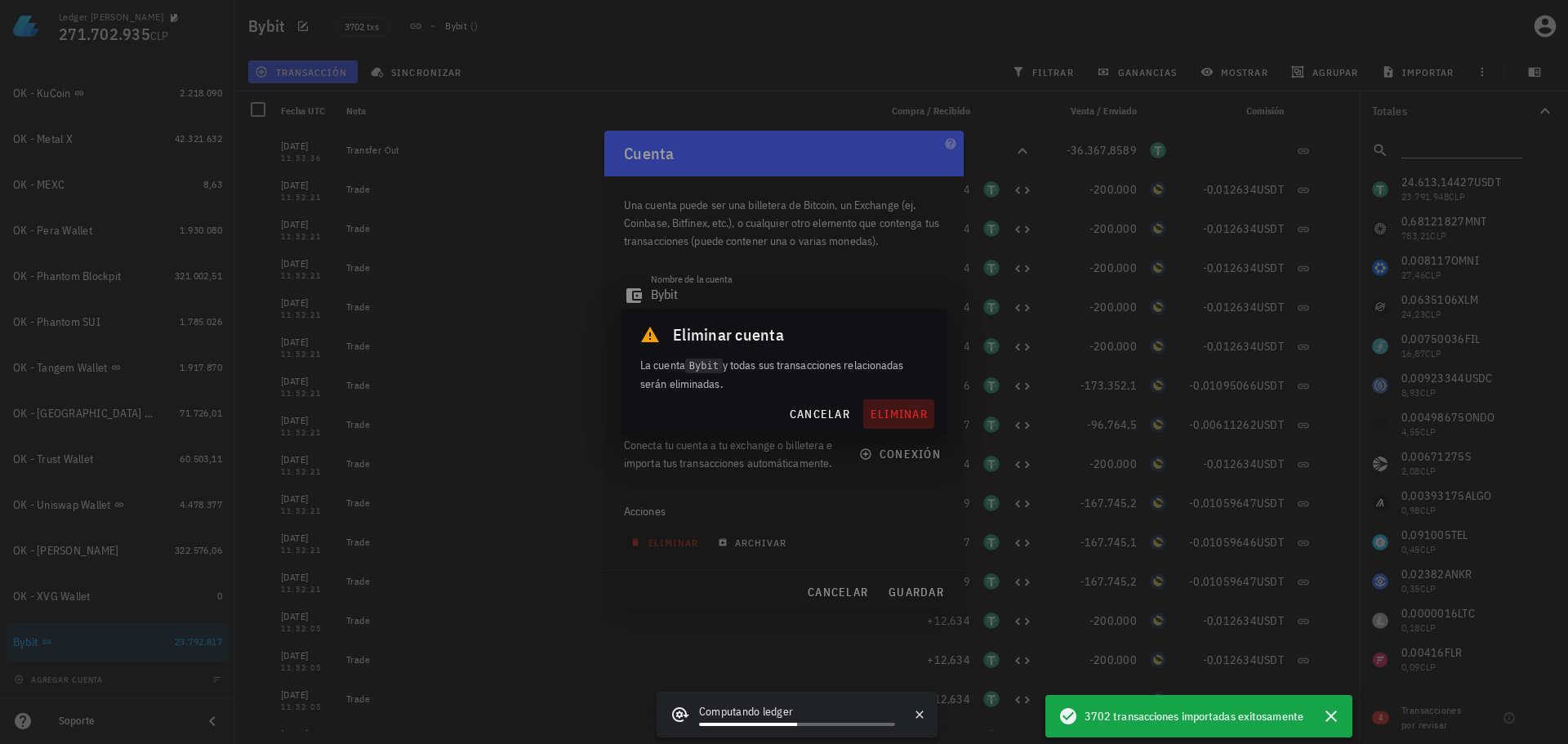
click at [915, 416] on span "eliminar" at bounding box center [899, 414] width 58 height 14
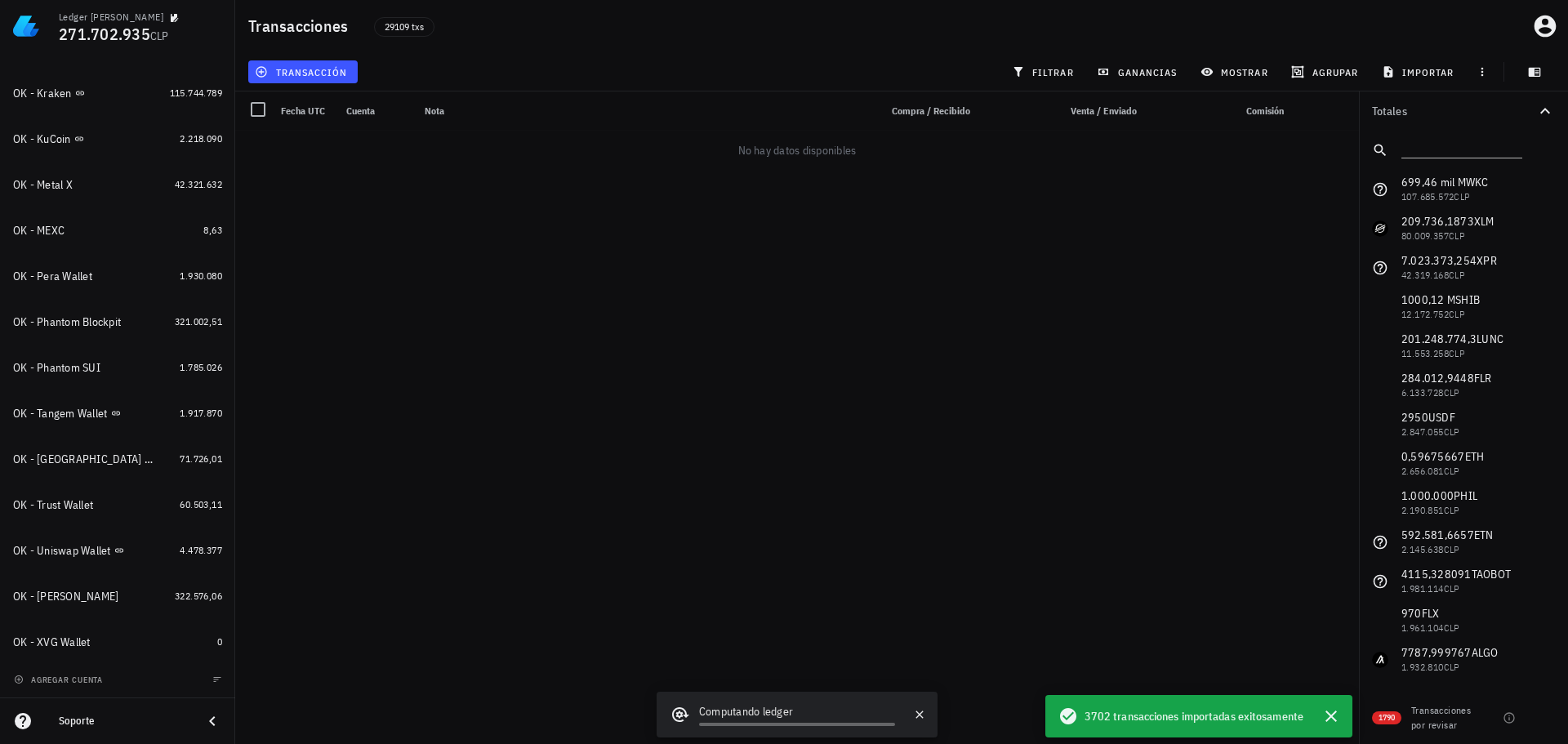
scroll to position [757, 0]
click at [1333, 715] on icon "button" at bounding box center [1331, 716] width 11 height 11
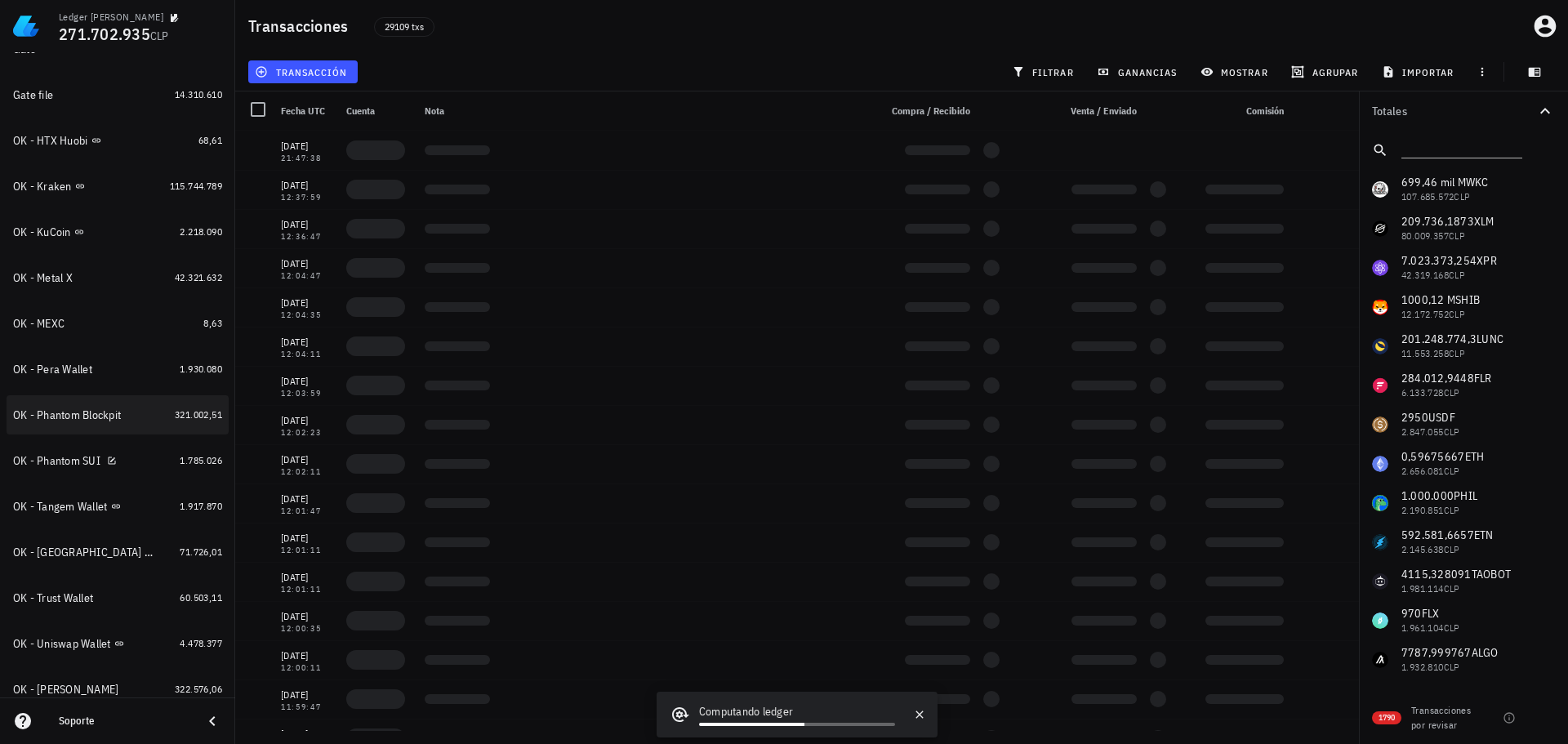
scroll to position [0, 0]
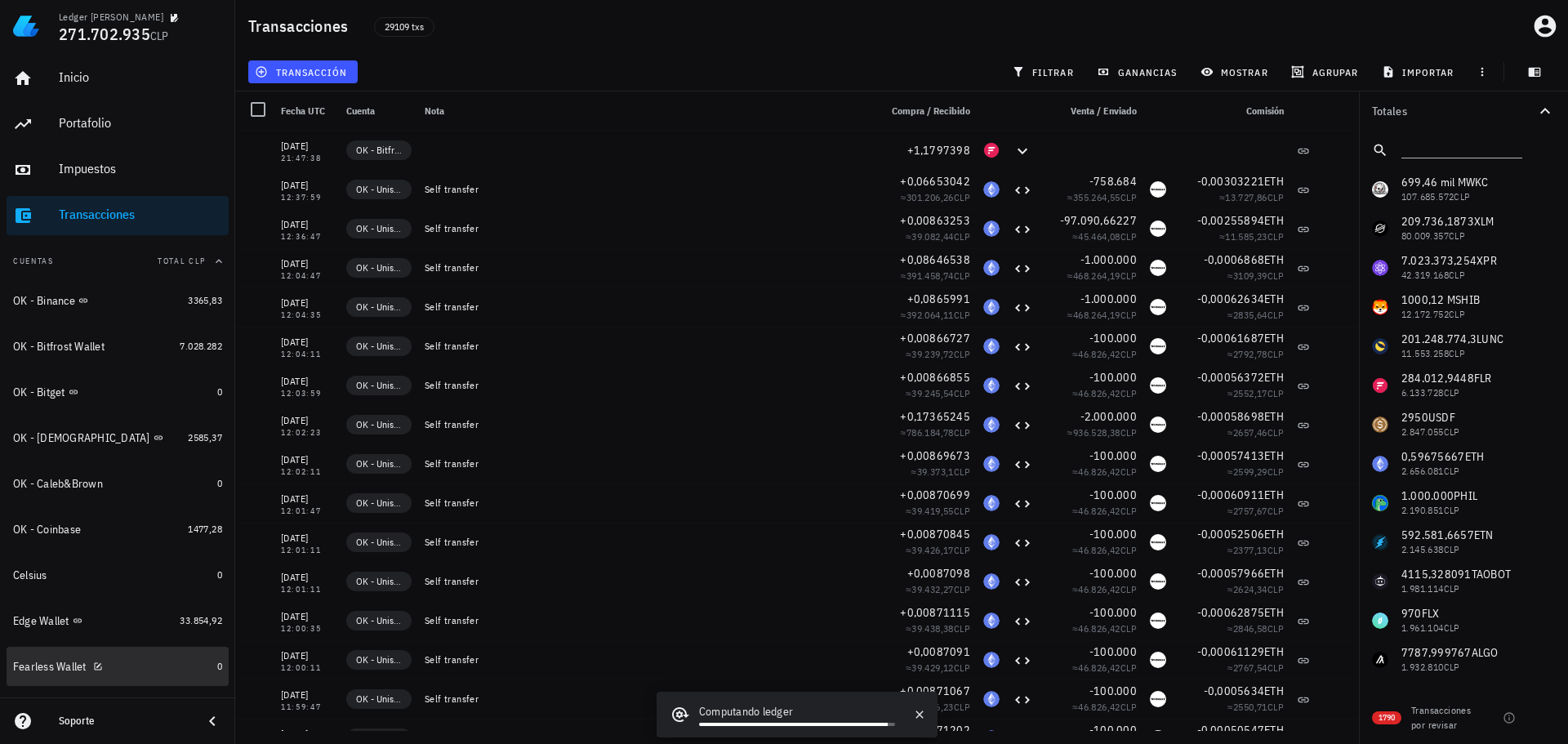
click at [142, 661] on div "Fearless Wallet" at bounding box center [111, 667] width 198 height 15
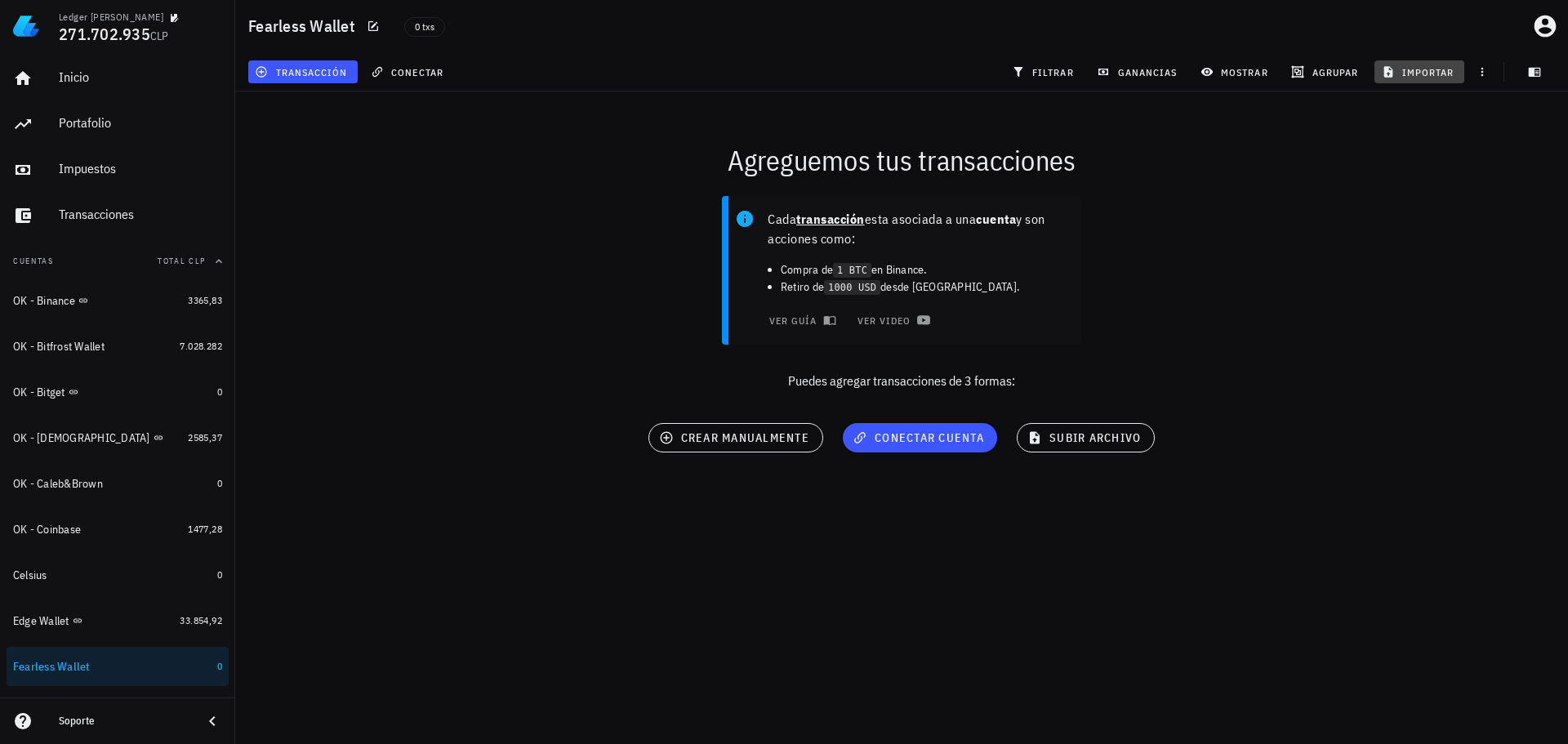
click at [1404, 70] on span "importar" at bounding box center [1420, 71] width 70 height 13
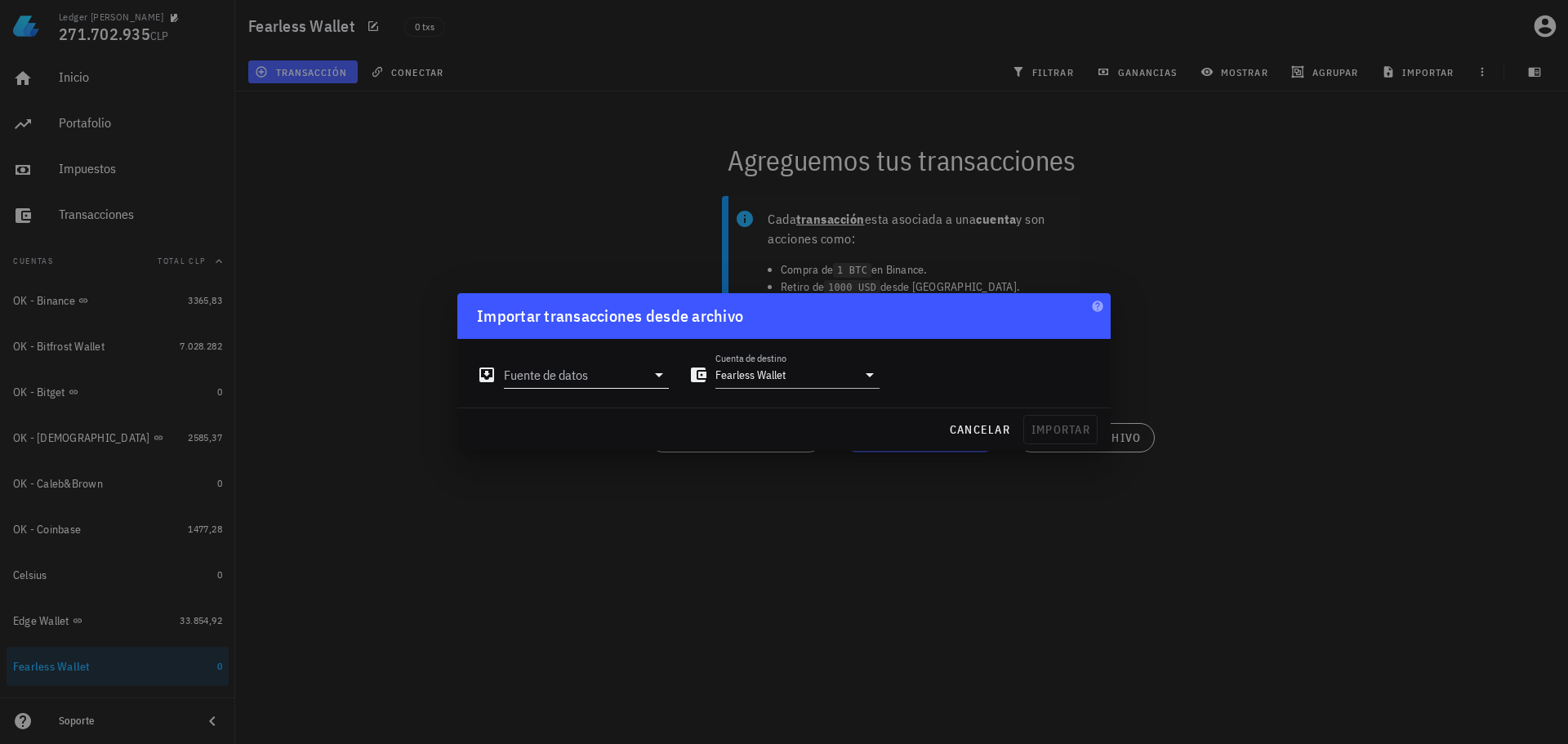
click at [644, 374] on input "Fuente de datos" at bounding box center [575, 375] width 142 height 26
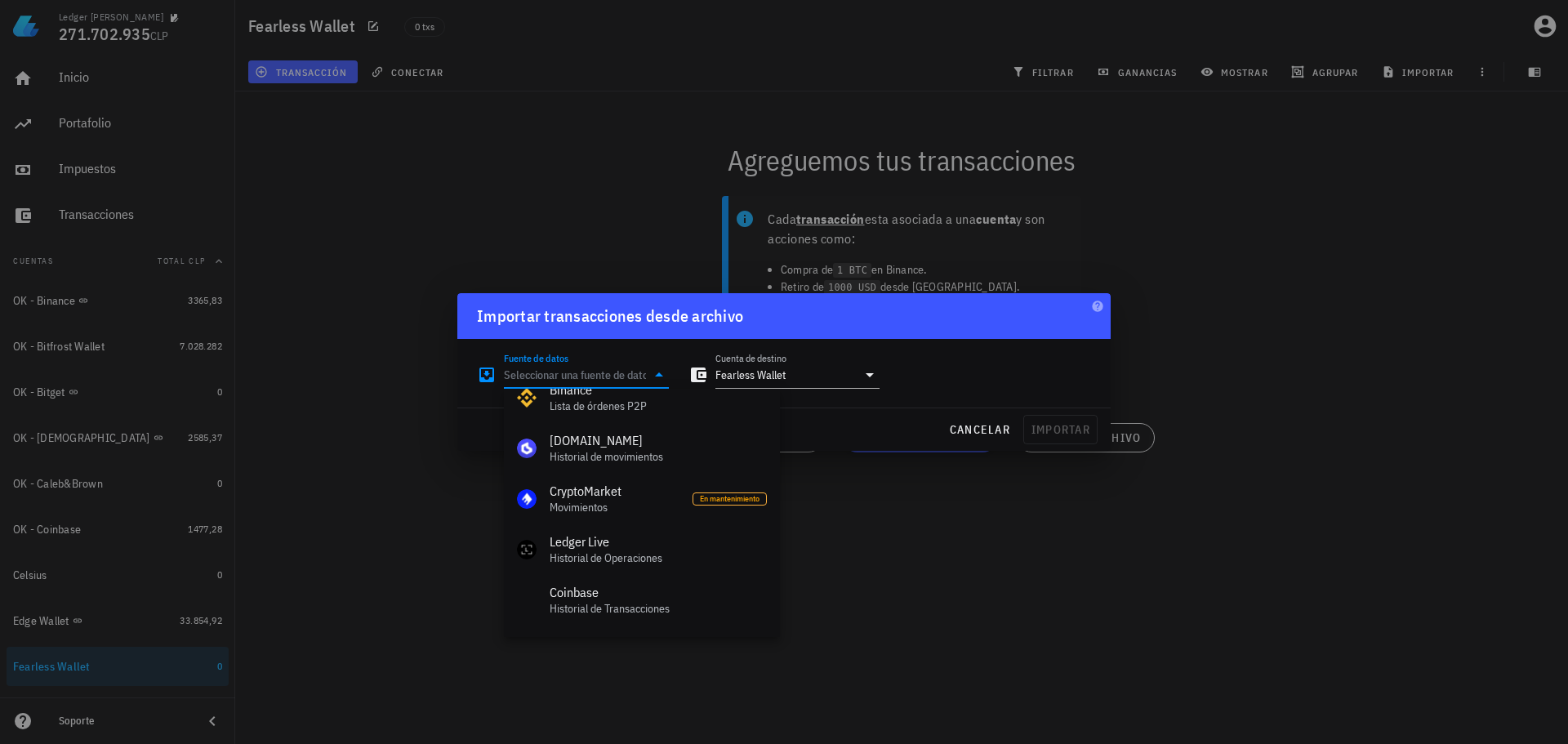
scroll to position [732, 0]
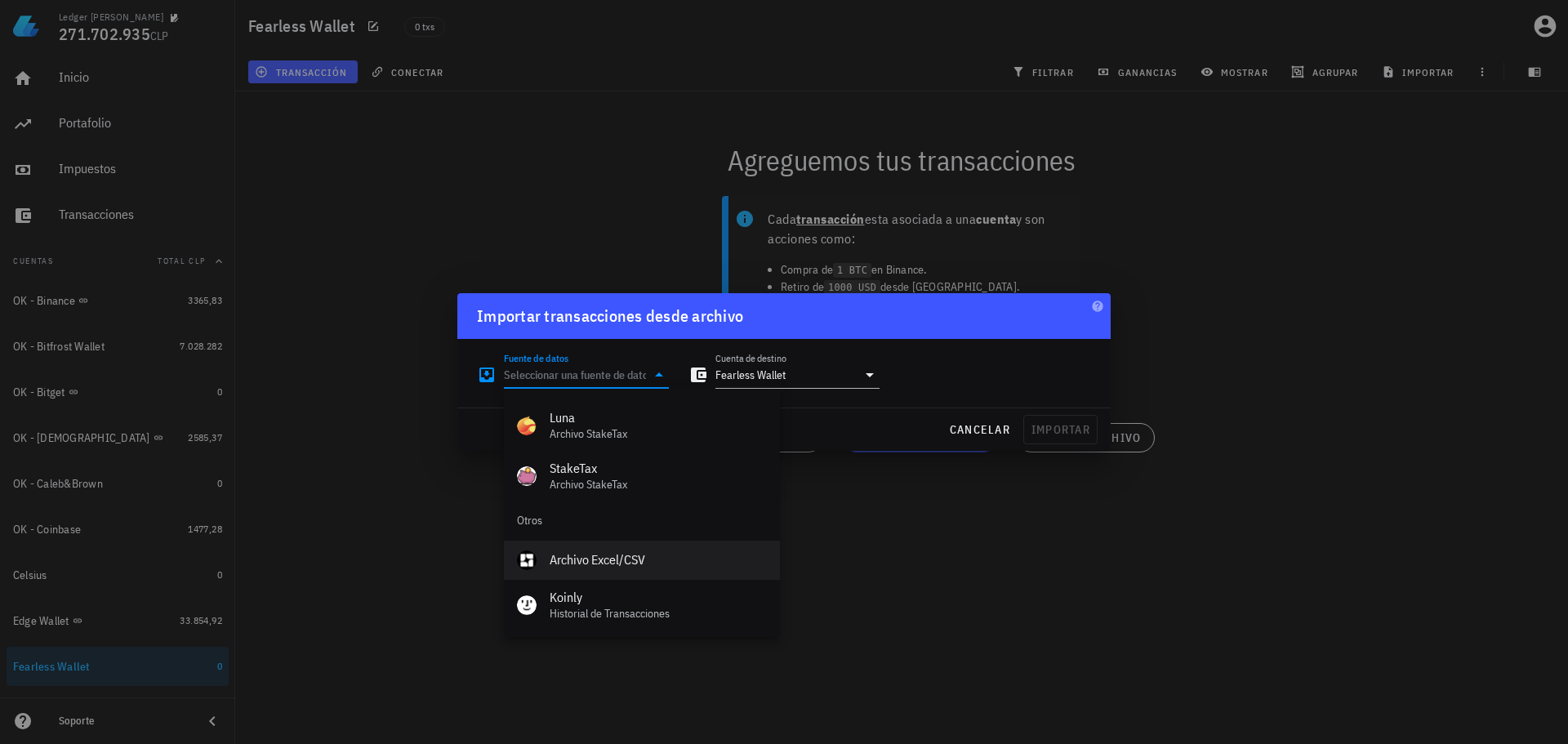
click at [630, 567] on div "Archivo Excel/CSV" at bounding box center [659, 560] width 217 height 15
type input "Archivo Excel/CSV"
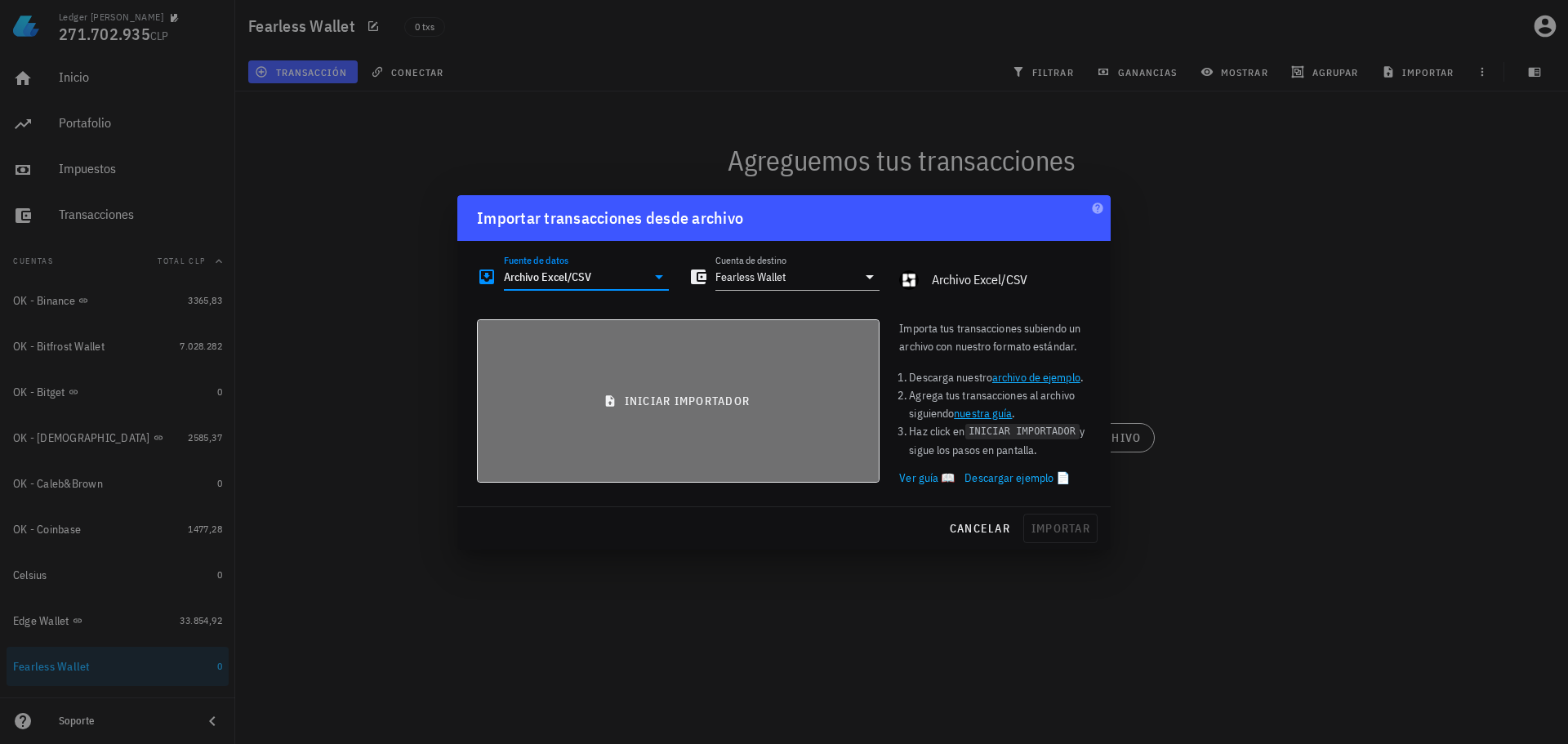
click at [700, 416] on button "iniciar importador" at bounding box center [678, 401] width 402 height 163
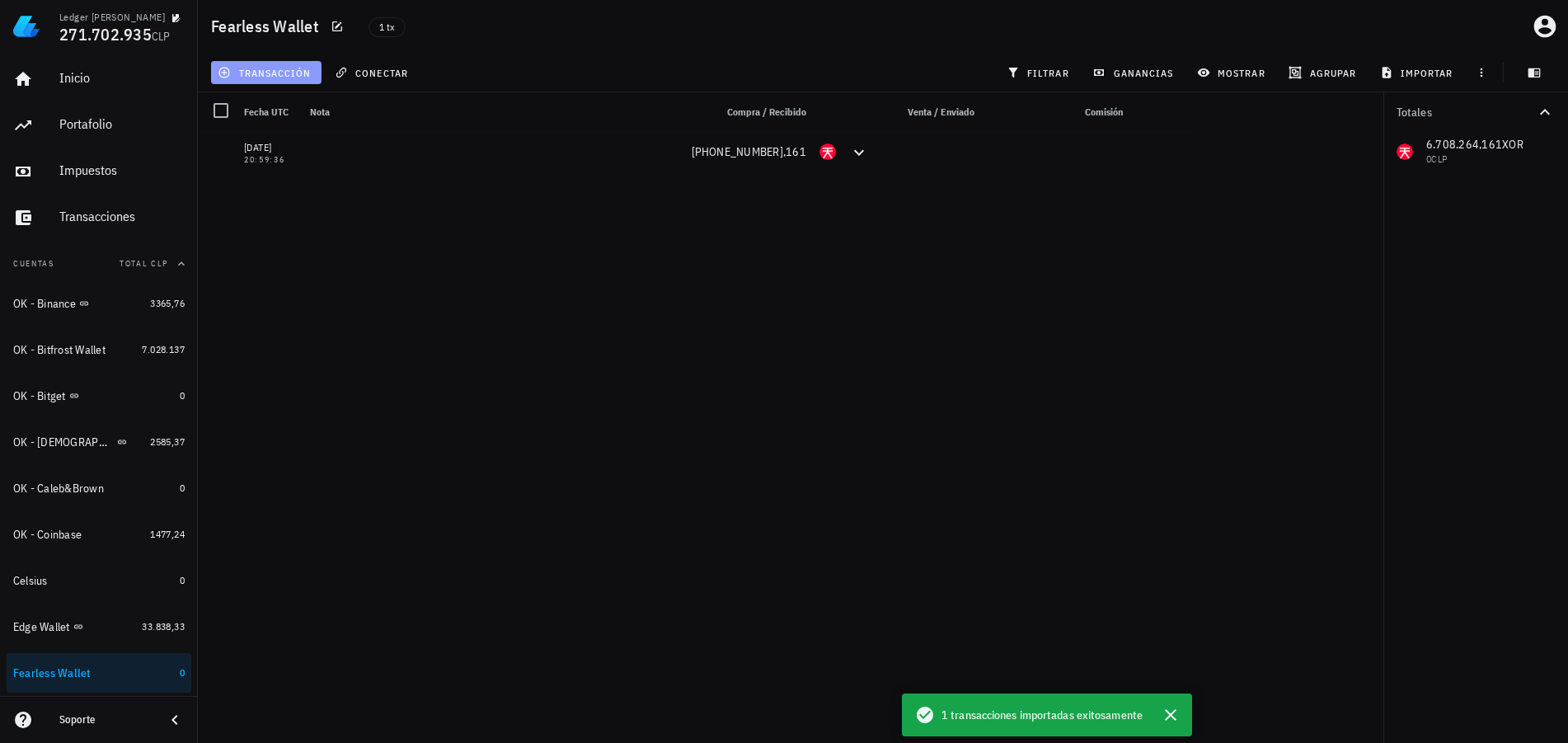
click at [267, 69] on span "transacción" at bounding box center [266, 72] width 90 height 13
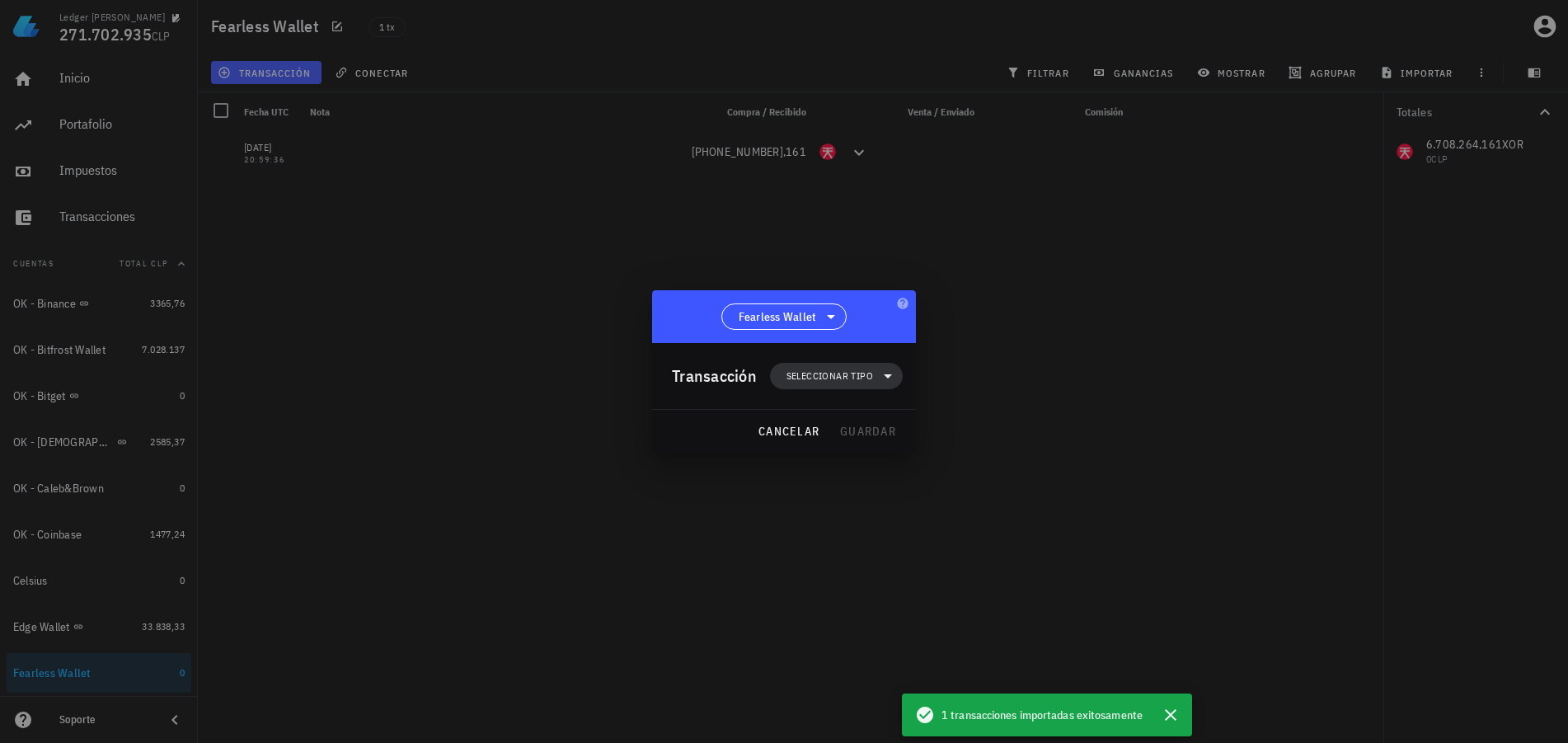
click at [847, 372] on span "Seleccionar tipo" at bounding box center [829, 375] width 87 height 16
click at [849, 449] on div "Ingreso" at bounding box center [845, 448] width 64 height 13
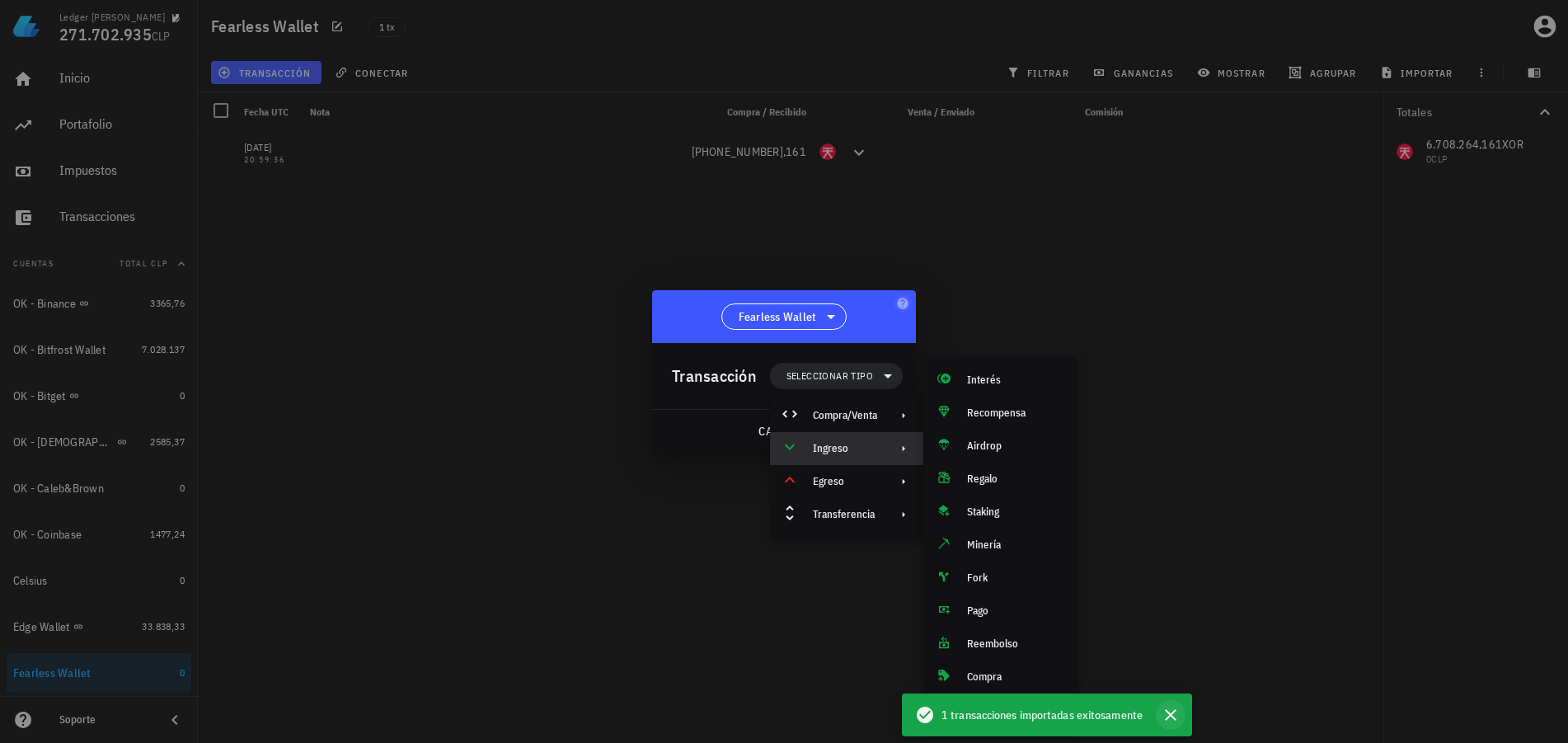
click at [1170, 712] on icon "button" at bounding box center [1170, 715] width 20 height 20
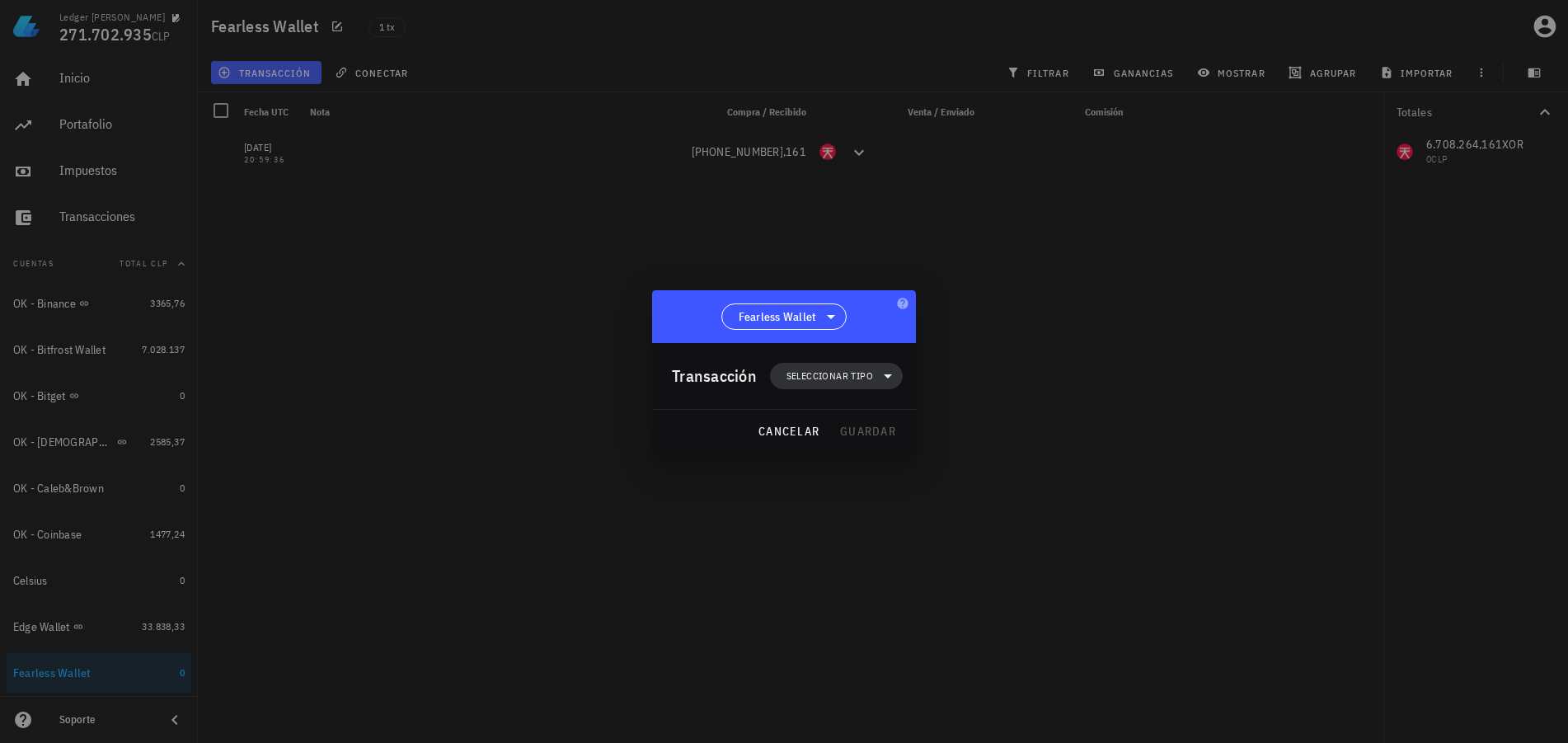
click at [883, 375] on icon at bounding box center [888, 375] width 20 height 20
click at [891, 509] on div at bounding box center [900, 514] width 20 height 13
click at [875, 442] on div "Ingreso" at bounding box center [845, 448] width 64 height 13
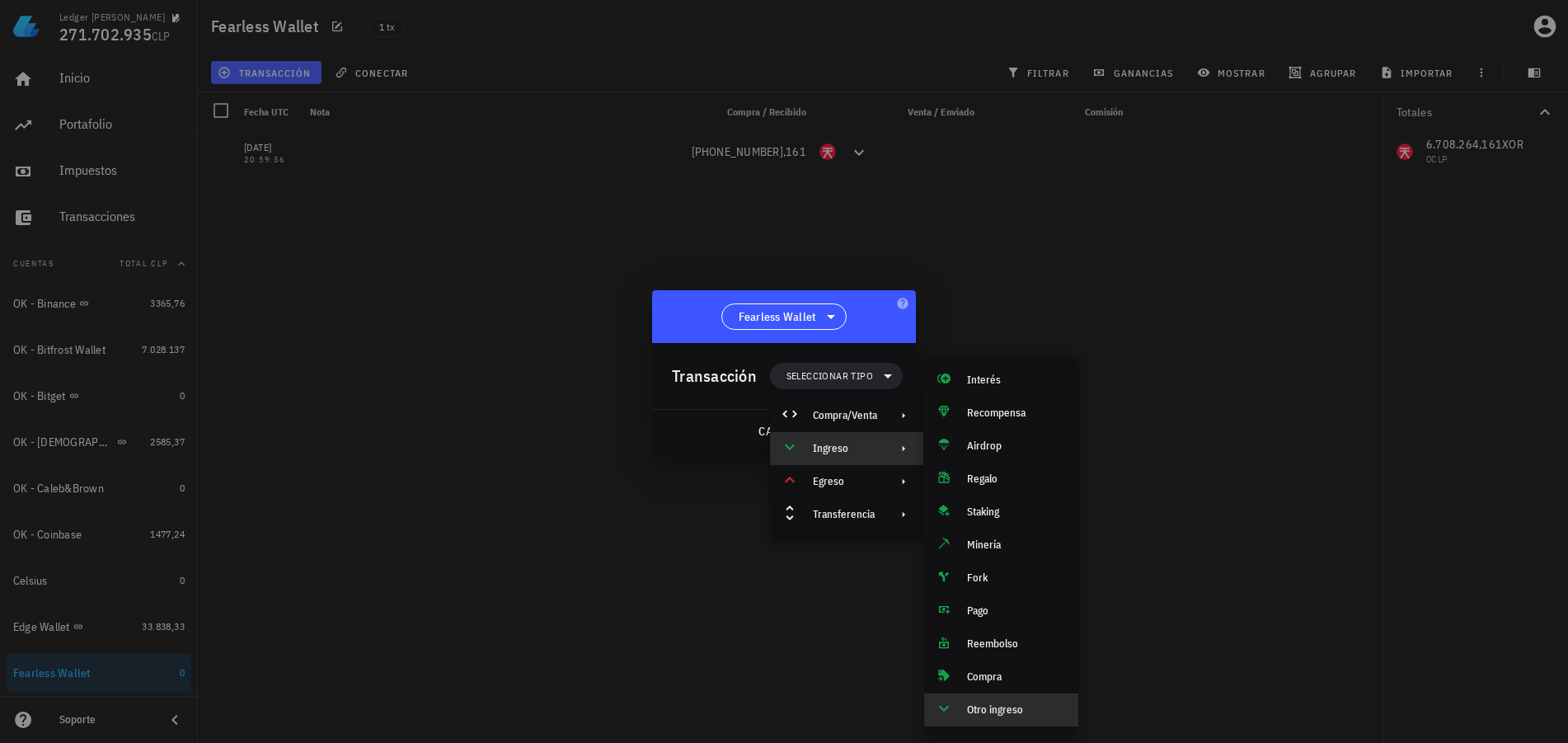
click at [998, 707] on div "Otro ingreso" at bounding box center [1016, 710] width 98 height 13
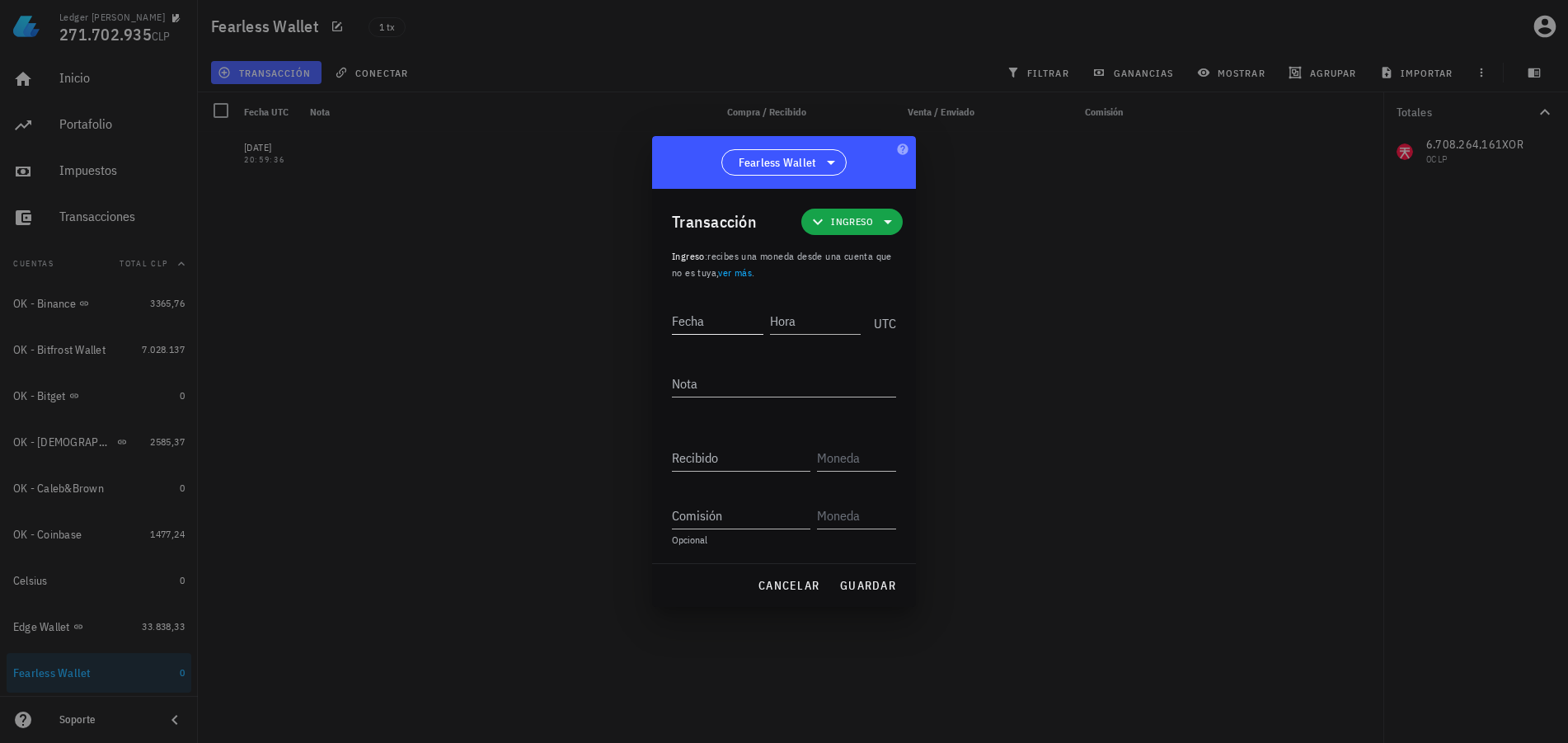
click at [721, 327] on input "Fecha" at bounding box center [717, 321] width 92 height 27
click at [727, 325] on input "Fecha" at bounding box center [717, 321] width 92 height 27
type input "[DATE]"
type input "23:40:36"
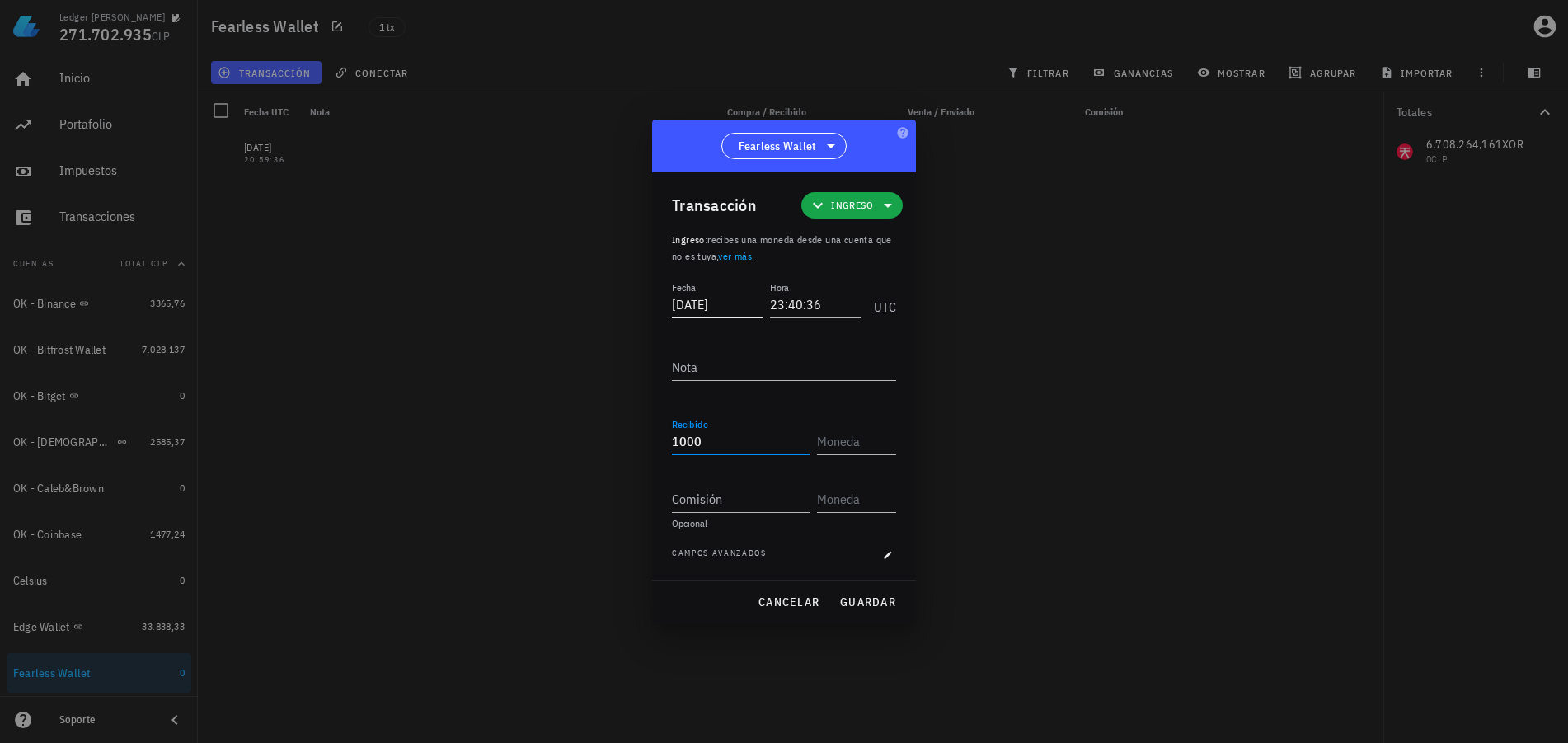
type input "1.000"
type input "XOR"
click at [873, 596] on span "guardar" at bounding box center [867, 602] width 57 height 15
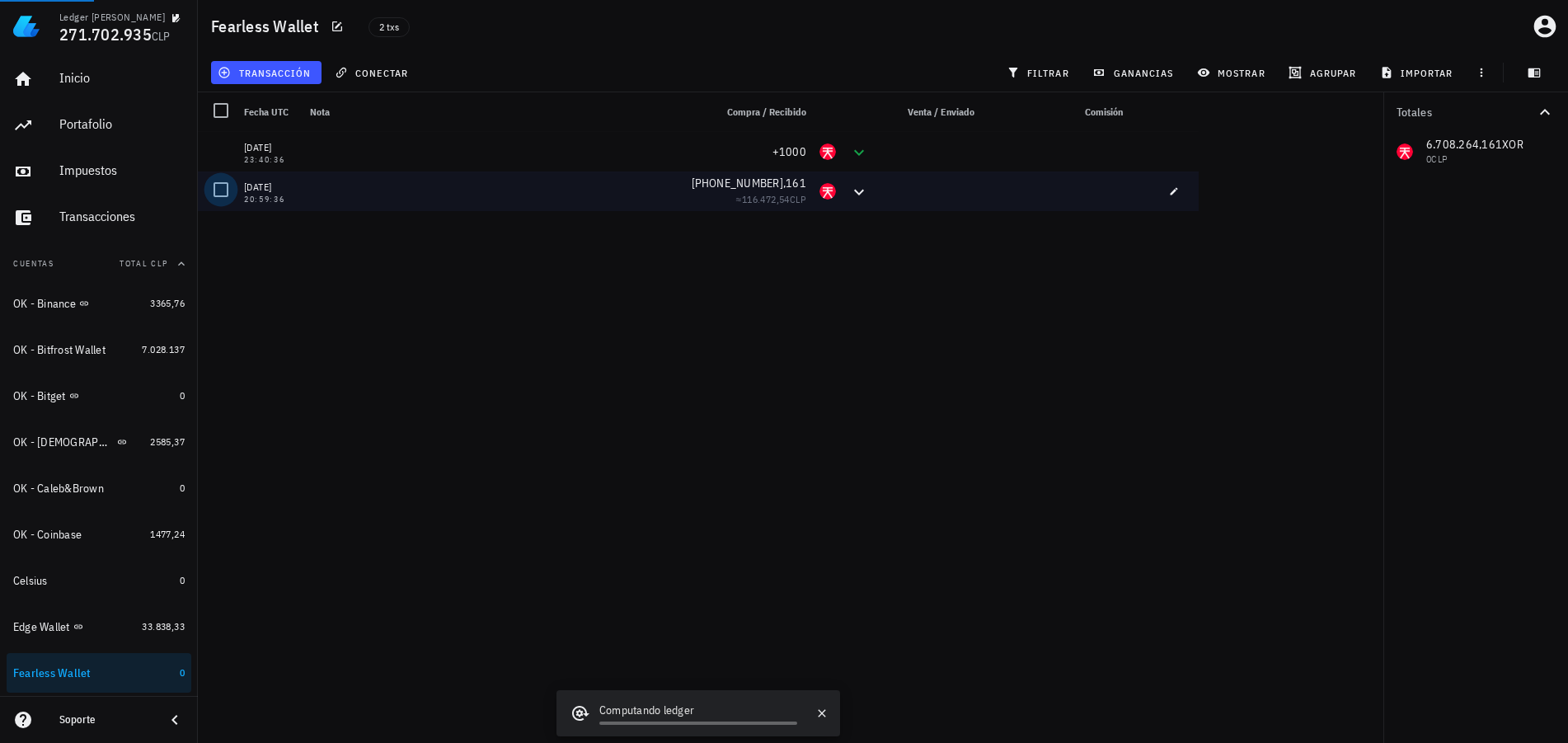
click at [219, 192] on div at bounding box center [220, 189] width 28 height 28
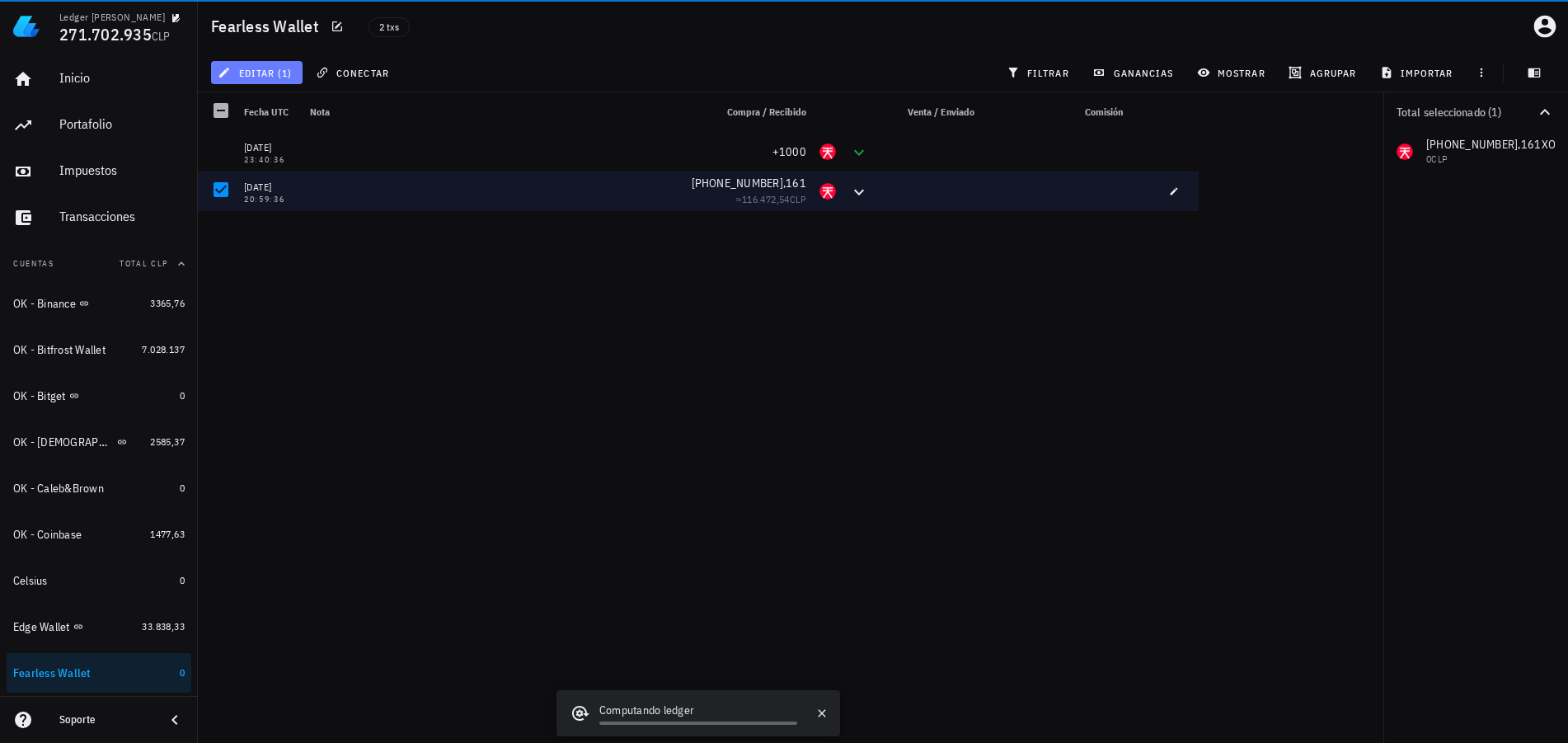
click at [281, 80] on button "editar (1)" at bounding box center [256, 72] width 92 height 23
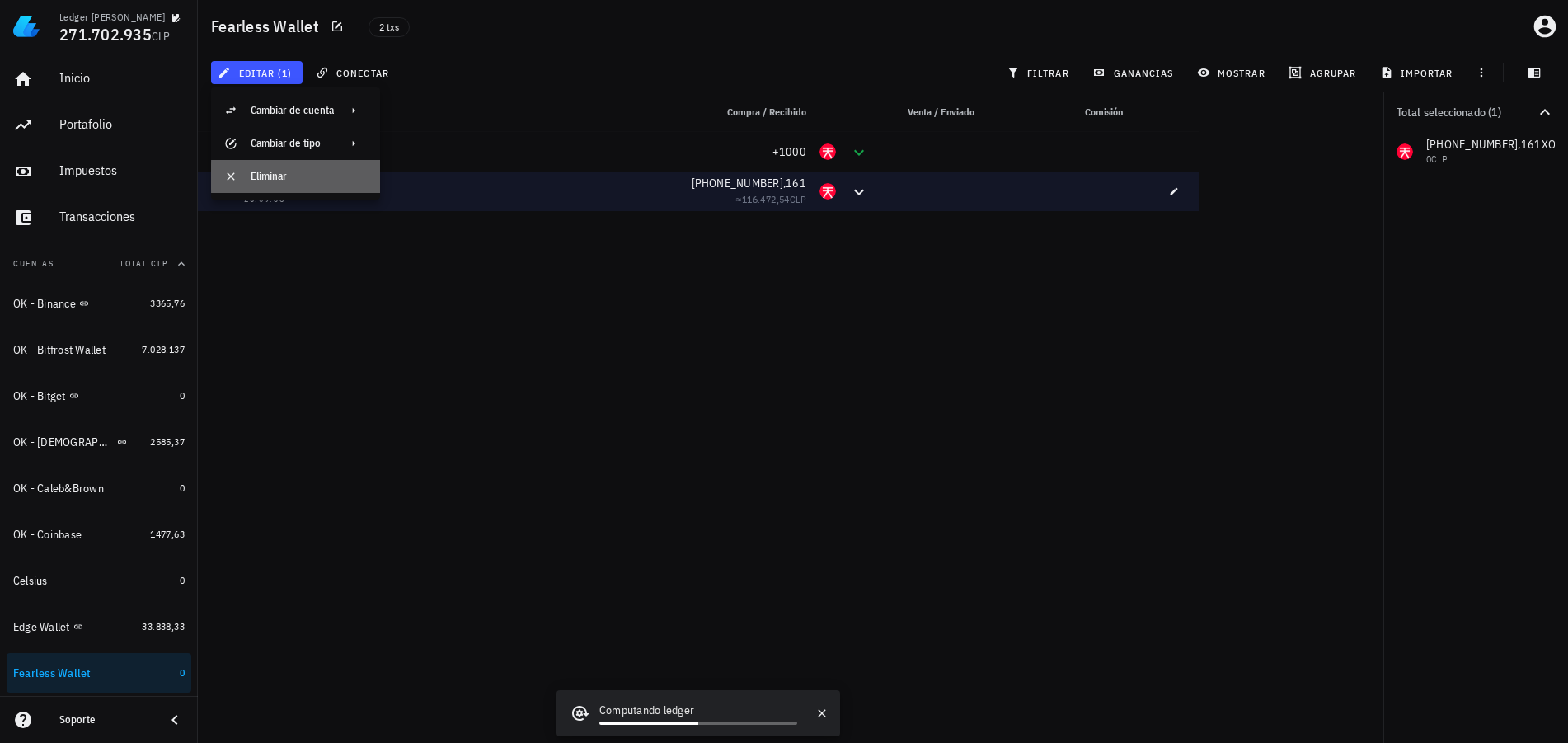
click at [294, 182] on div "Eliminar" at bounding box center [308, 176] width 117 height 13
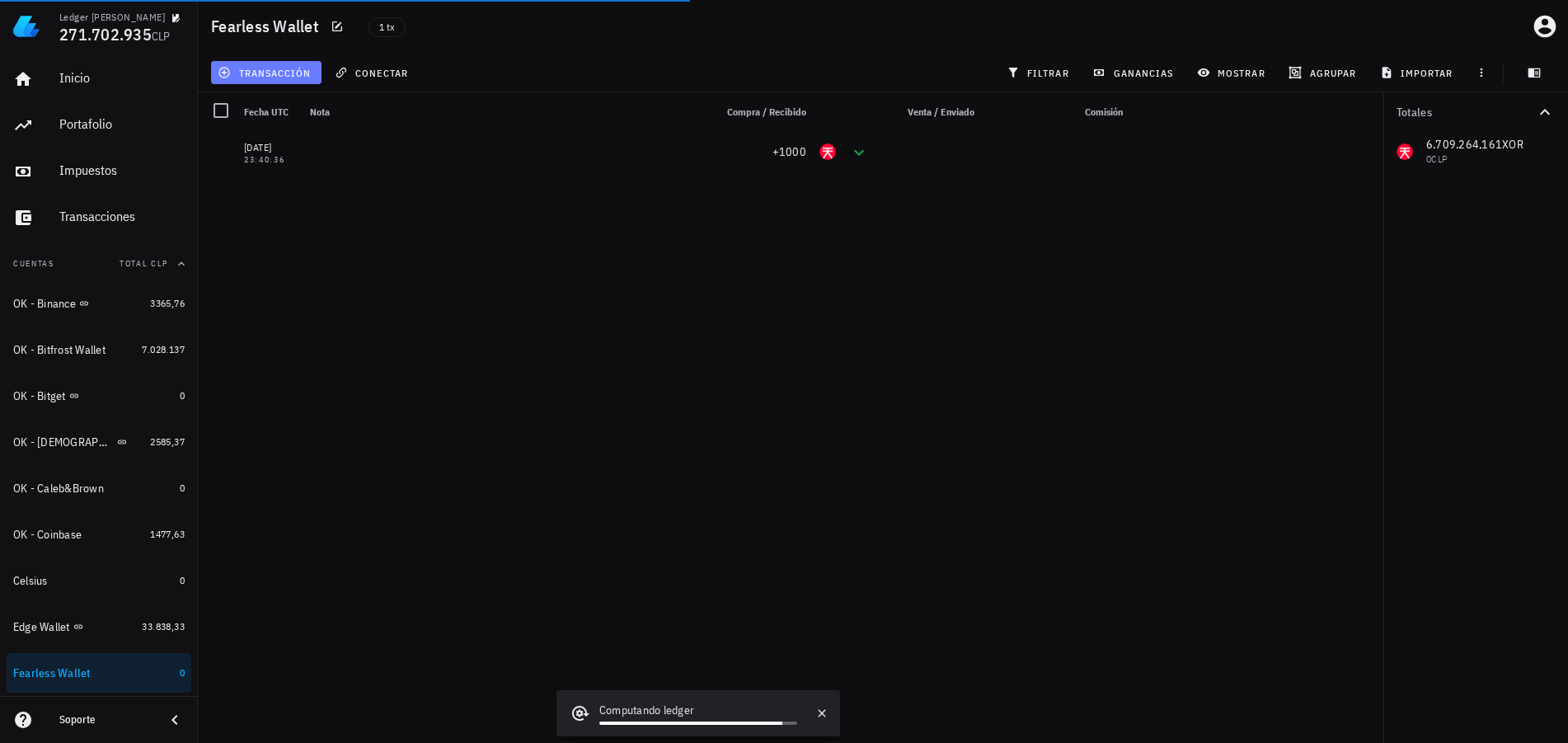
click at [286, 77] on span "transacción" at bounding box center [266, 72] width 90 height 13
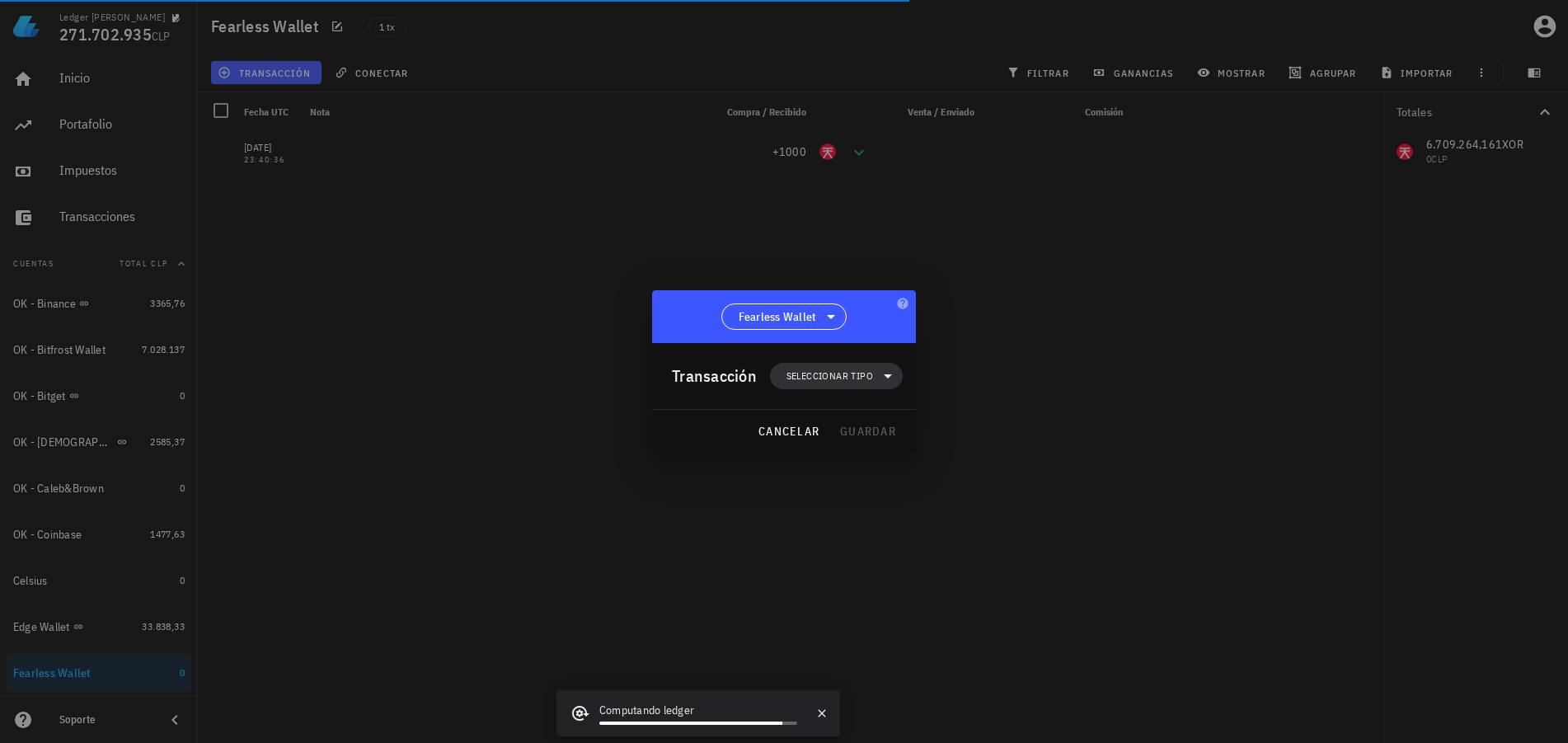
click at [799, 374] on span "Seleccionar tipo" at bounding box center [829, 375] width 87 height 16
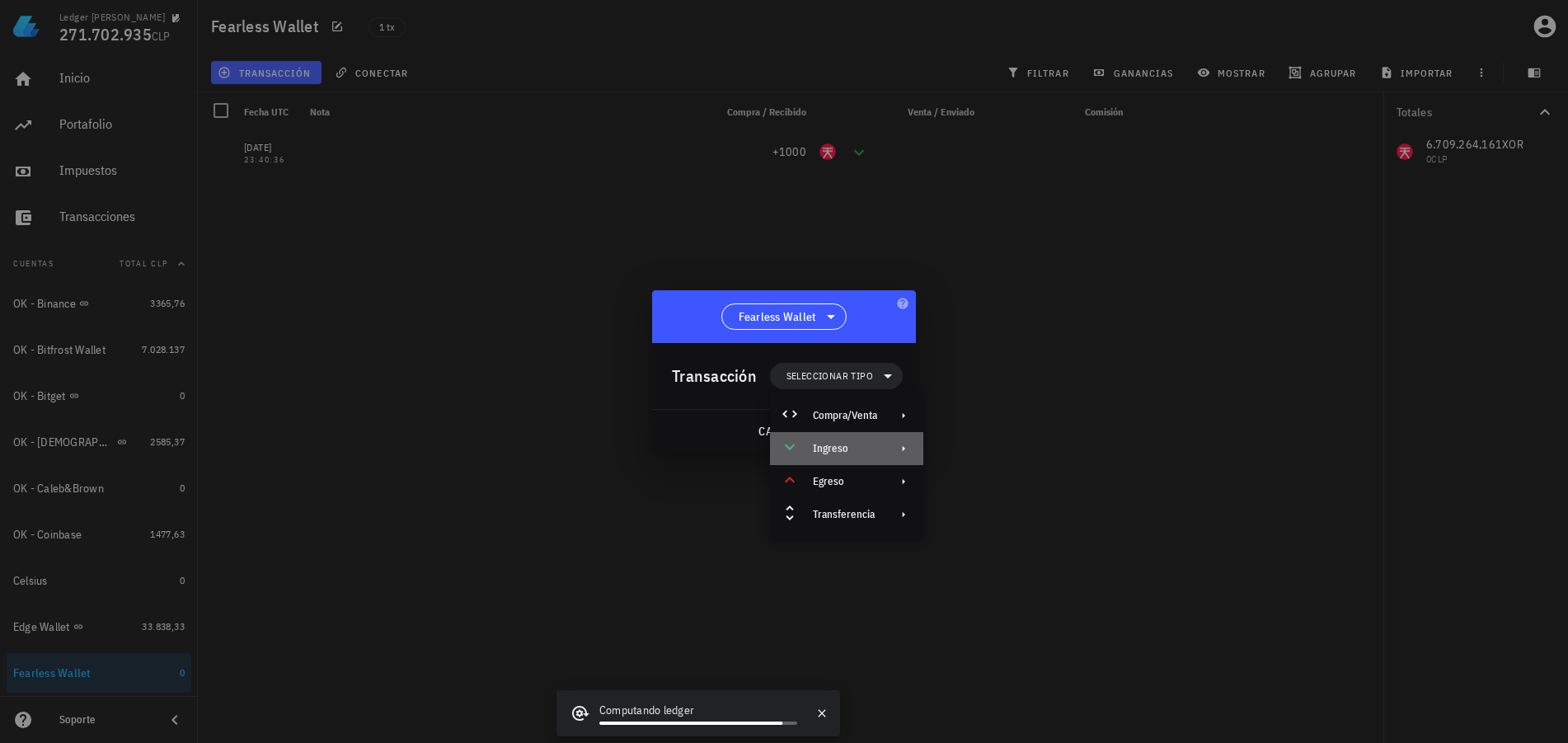
click at [877, 449] on div "Ingreso" at bounding box center [845, 448] width 64 height 13
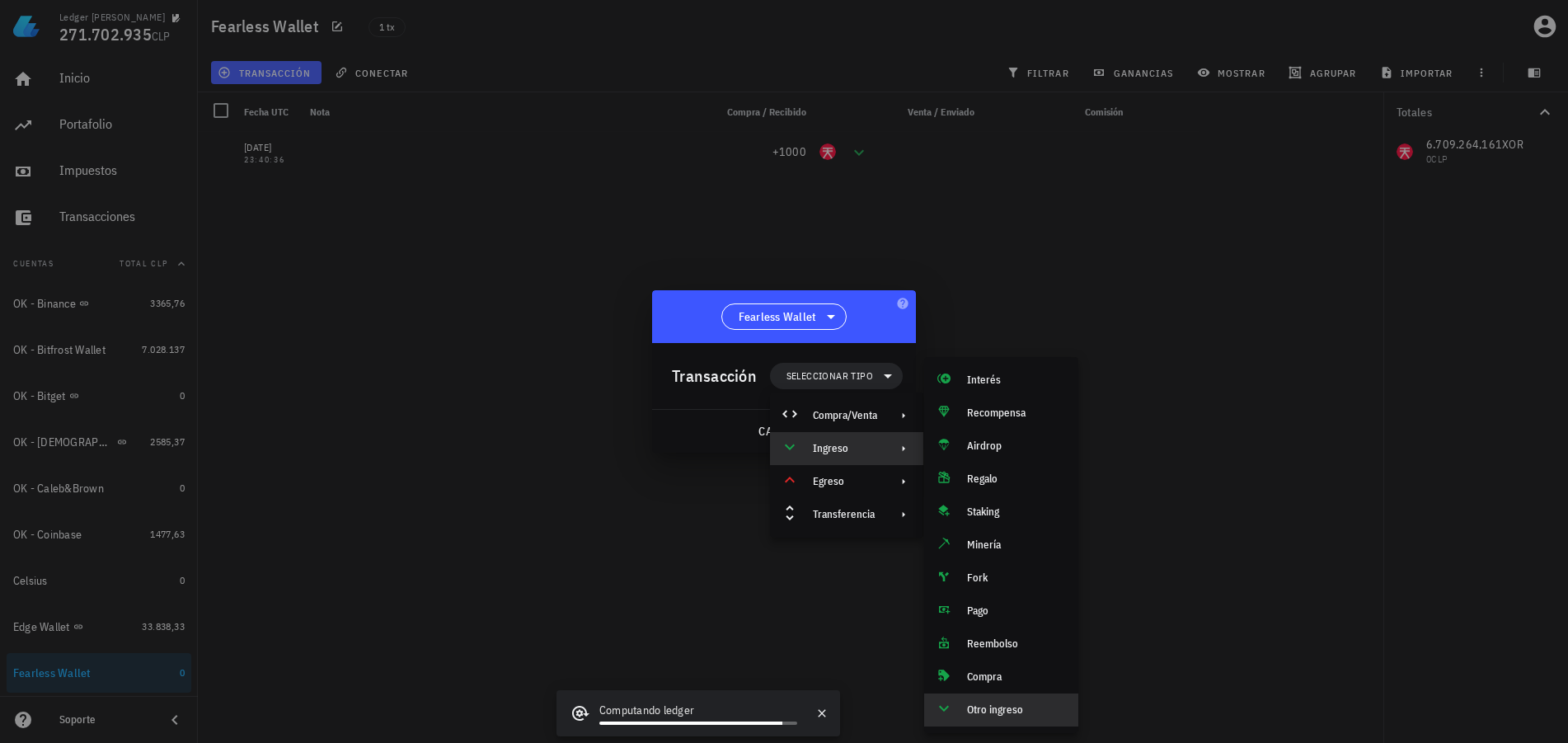
click at [990, 713] on div "Otro ingreso" at bounding box center [1016, 710] width 98 height 13
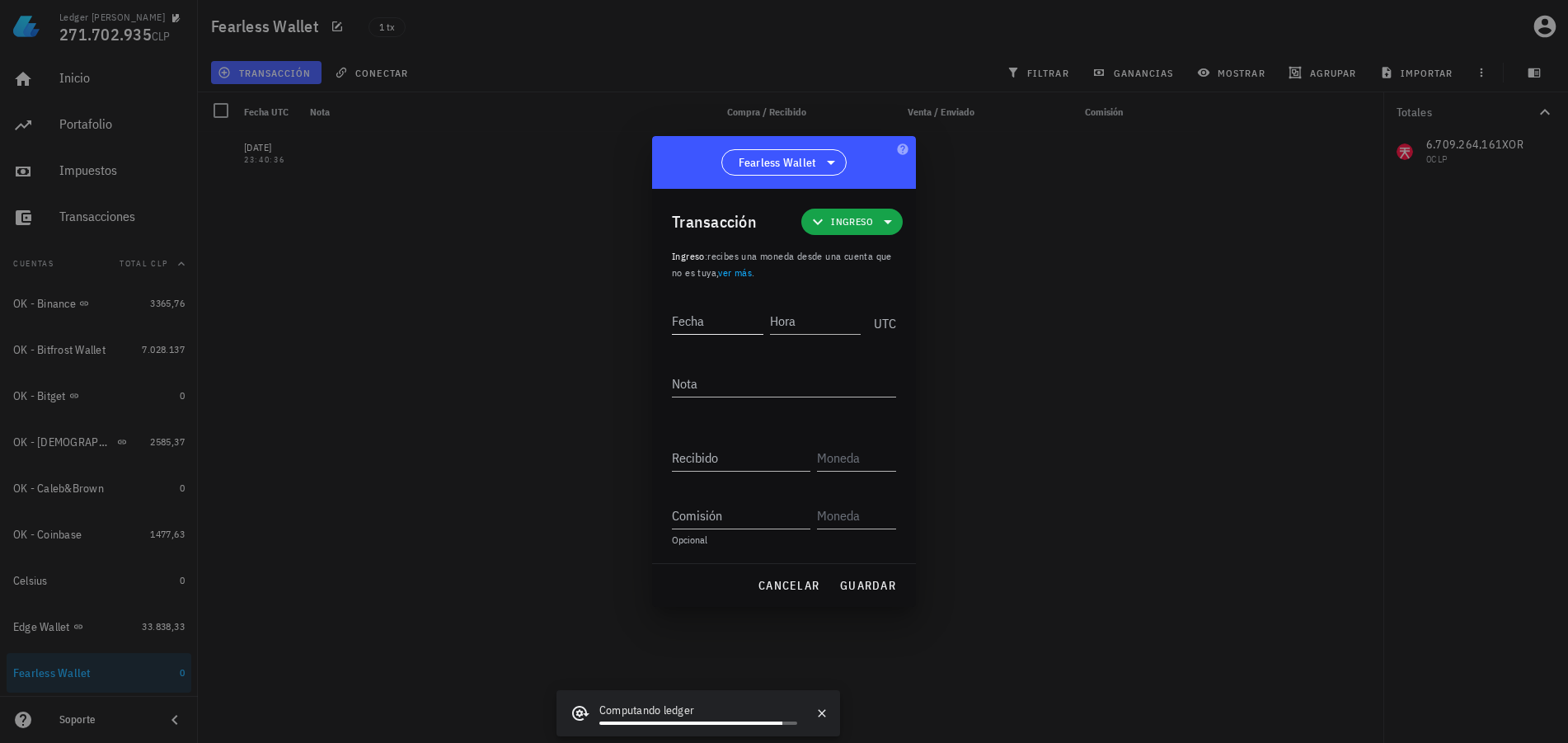
click at [725, 323] on input "Fecha" at bounding box center [717, 321] width 92 height 27
type input "[PHONE_NUMBER]"
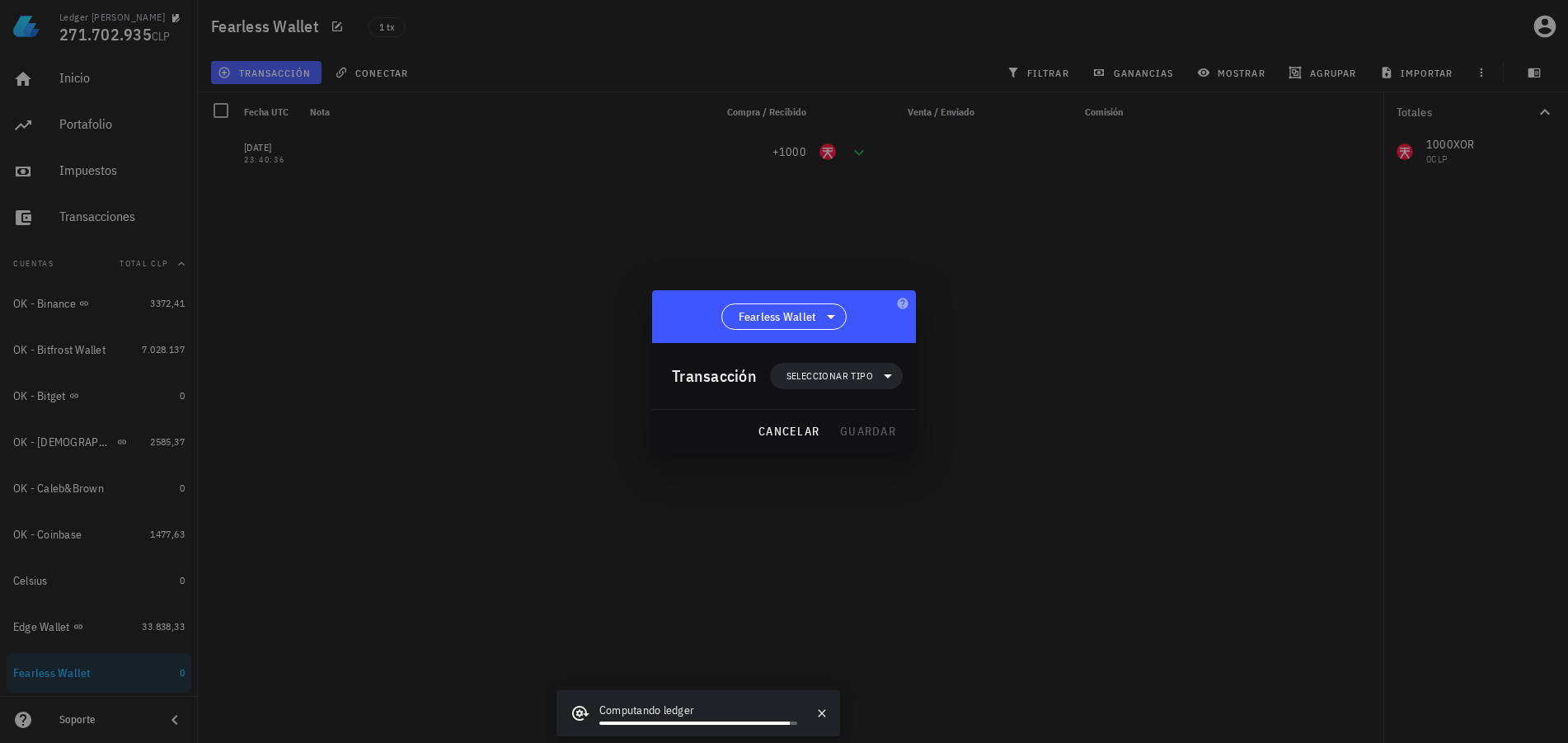
click at [823, 389] on div "Transacción Seleccionar tipo" at bounding box center [787, 375] width 230 height 66
click at [839, 377] on span "Seleccionar tipo" at bounding box center [829, 375] width 87 height 16
click at [862, 446] on div "Ingreso" at bounding box center [845, 448] width 64 height 13
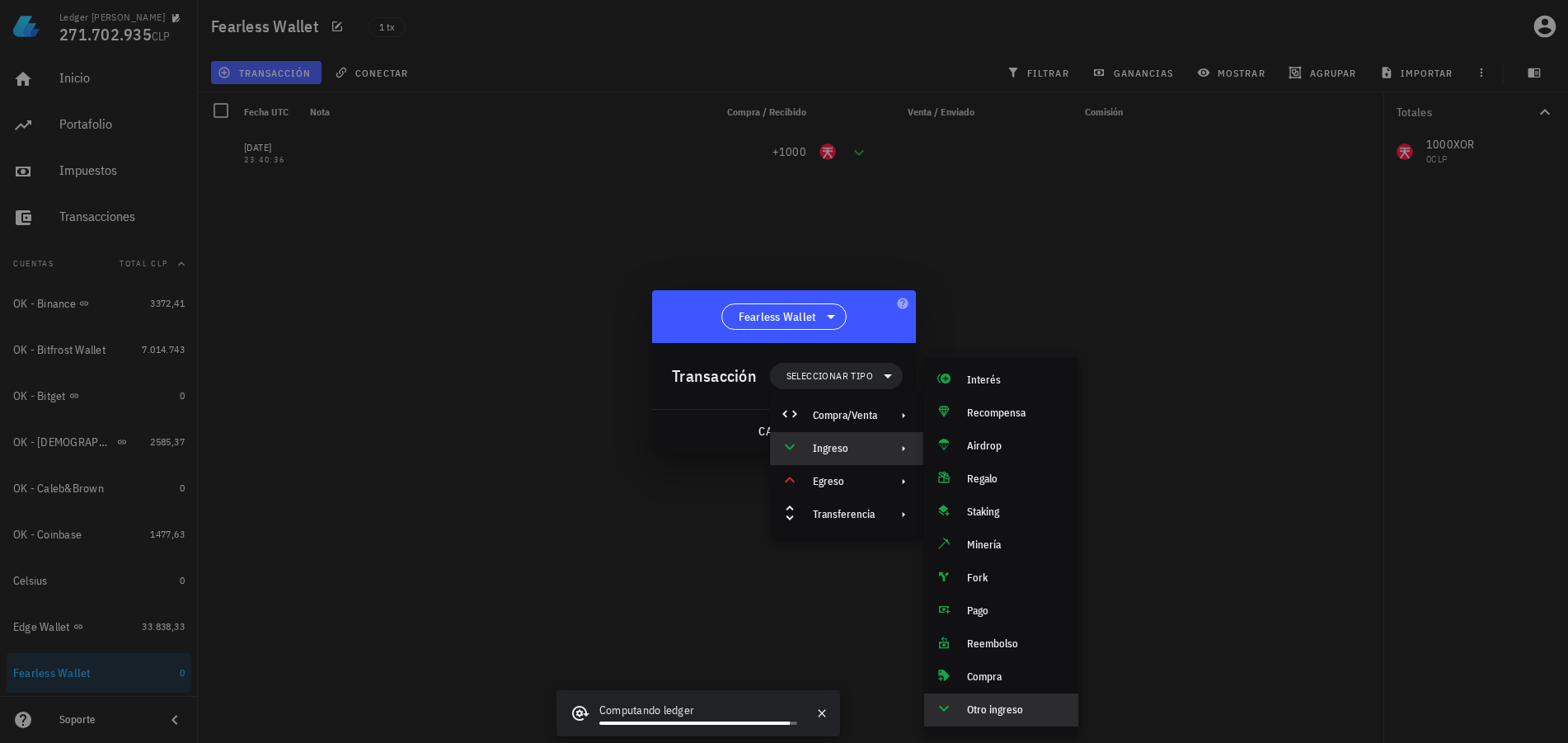
click at [964, 715] on div "Otro ingreso" at bounding box center [1002, 710] width 154 height 33
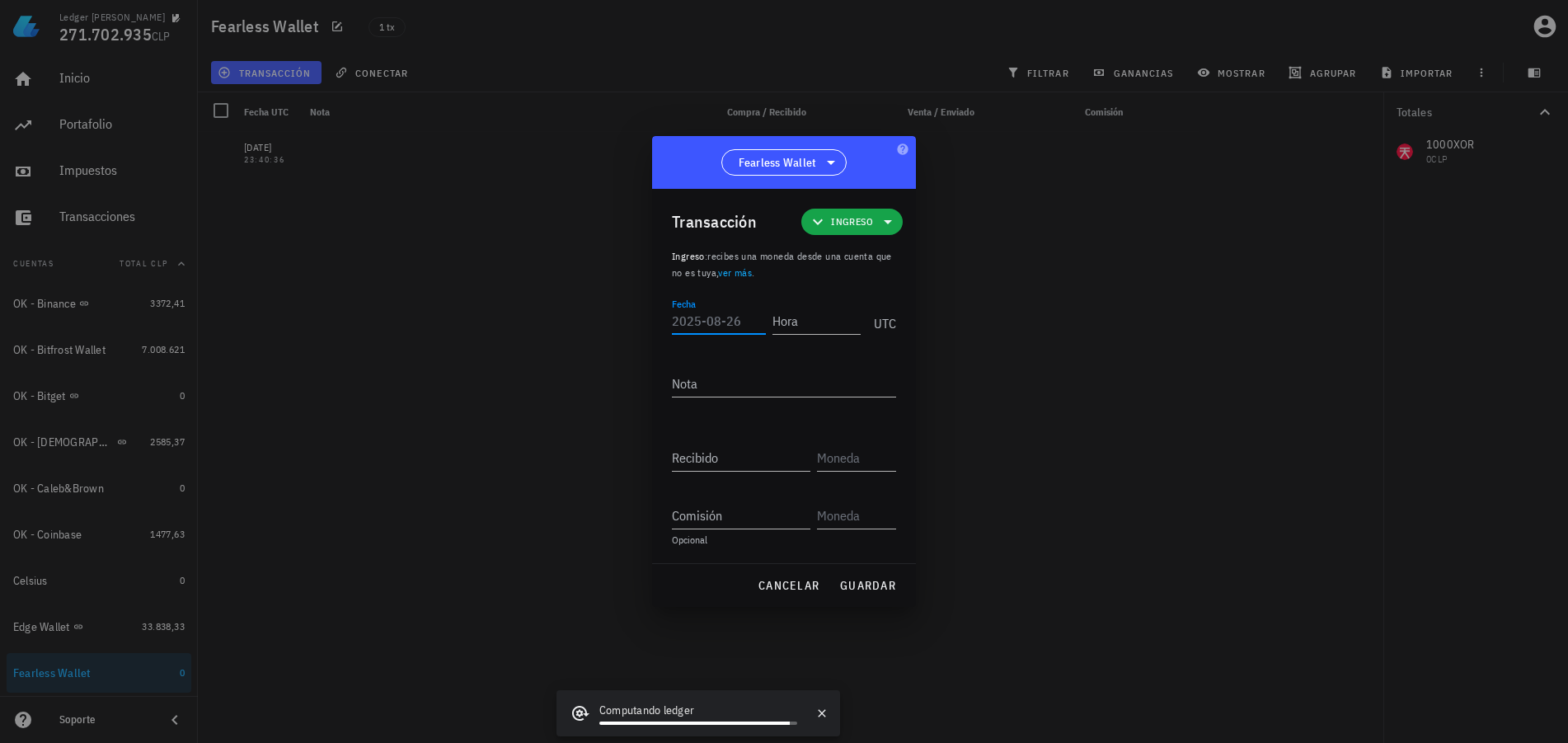
click at [748, 330] on input "Fecha" at bounding box center [719, 321] width 94 height 27
type input "[DATE]"
type input "23:59:36"
paste input "1"
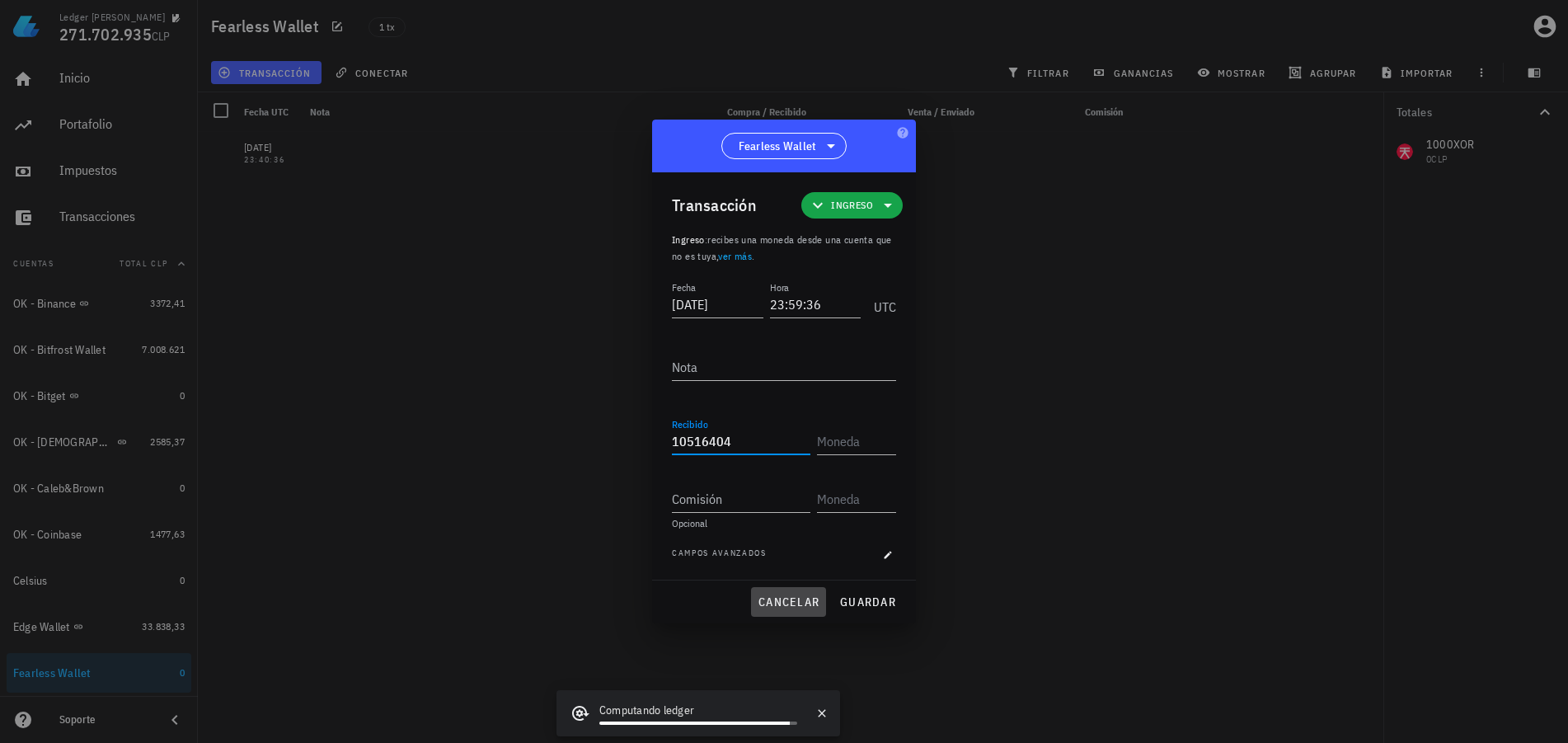
type input "10.516.404"
click at [794, 600] on span "cancelar" at bounding box center [788, 602] width 62 height 15
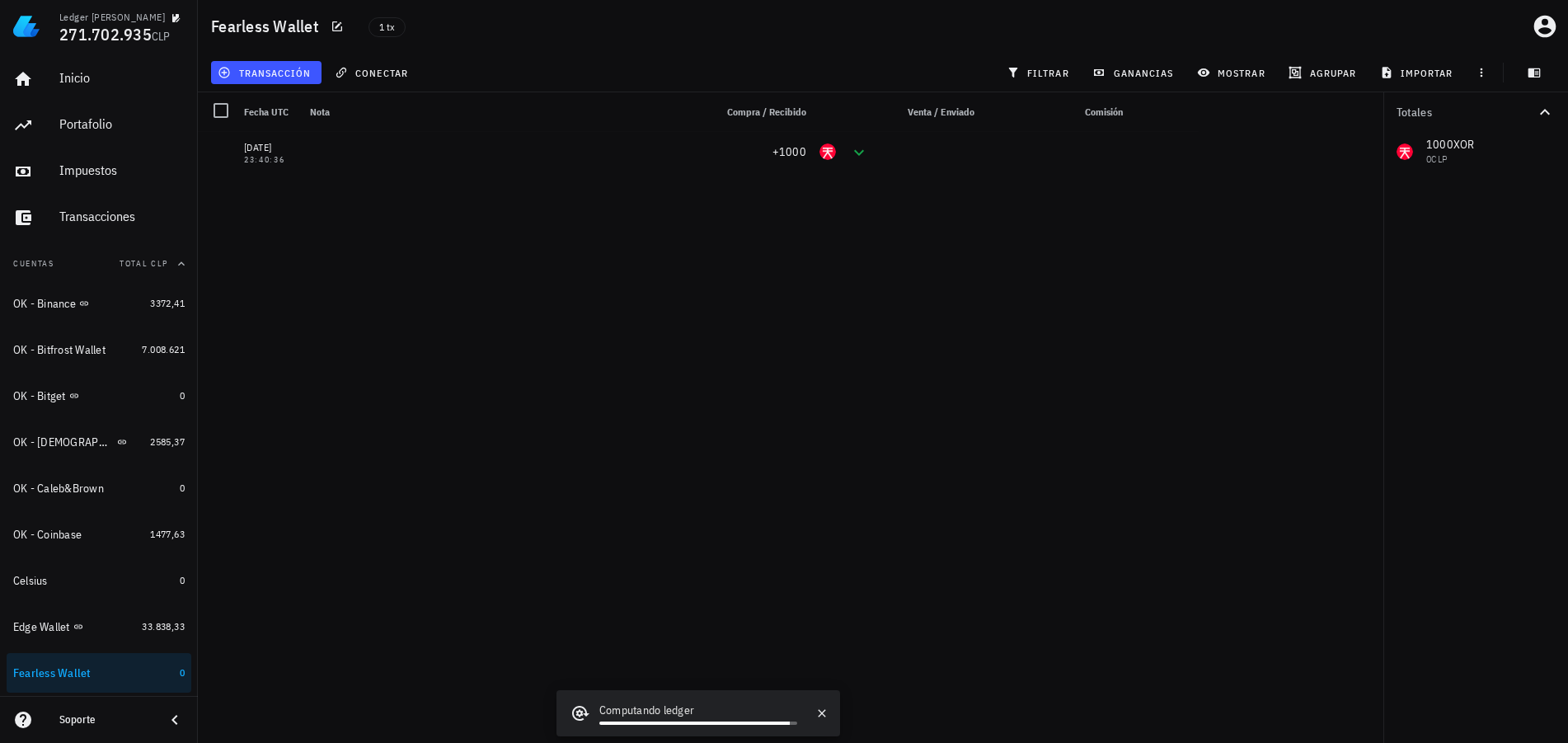
drag, startPoint x: 566, startPoint y: 374, endPoint x: 580, endPoint y: 348, distance: 29.5
click at [566, 373] on div "[DATE] 20:59:36 [PHONE_NUMBER],161 ≈ 116.472,54 CLP [DATE] 23:40:36 +1000" at bounding box center [698, 431] width 1001 height 598
click at [555, 722] on div "[DATE] 20:59:36 [PHONE_NUMBER],161 ≈ 116.472,54 CLP [DATE] 23:40:36 +1000" at bounding box center [698, 431] width 1001 height 598
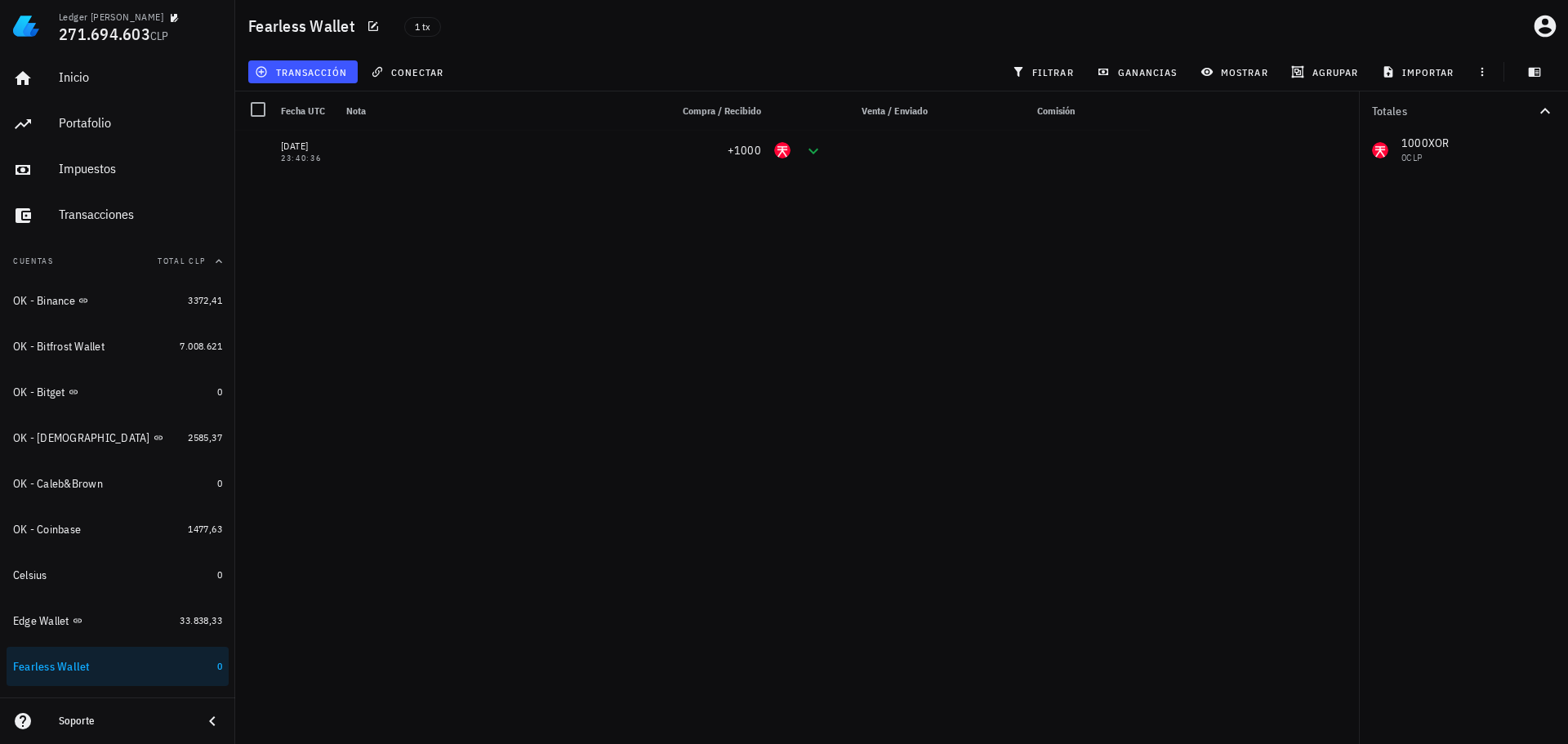
drag, startPoint x: 950, startPoint y: 379, endPoint x: 953, endPoint y: 357, distance: 22.2
click at [951, 378] on div "[DATE] 20:59:36 [PHONE_NUMBER],161 ≈ 116.472,54 CLP [DATE] 23:40:36 +1000" at bounding box center [693, 431] width 915 height 600
click at [265, 105] on div at bounding box center [258, 110] width 28 height 28
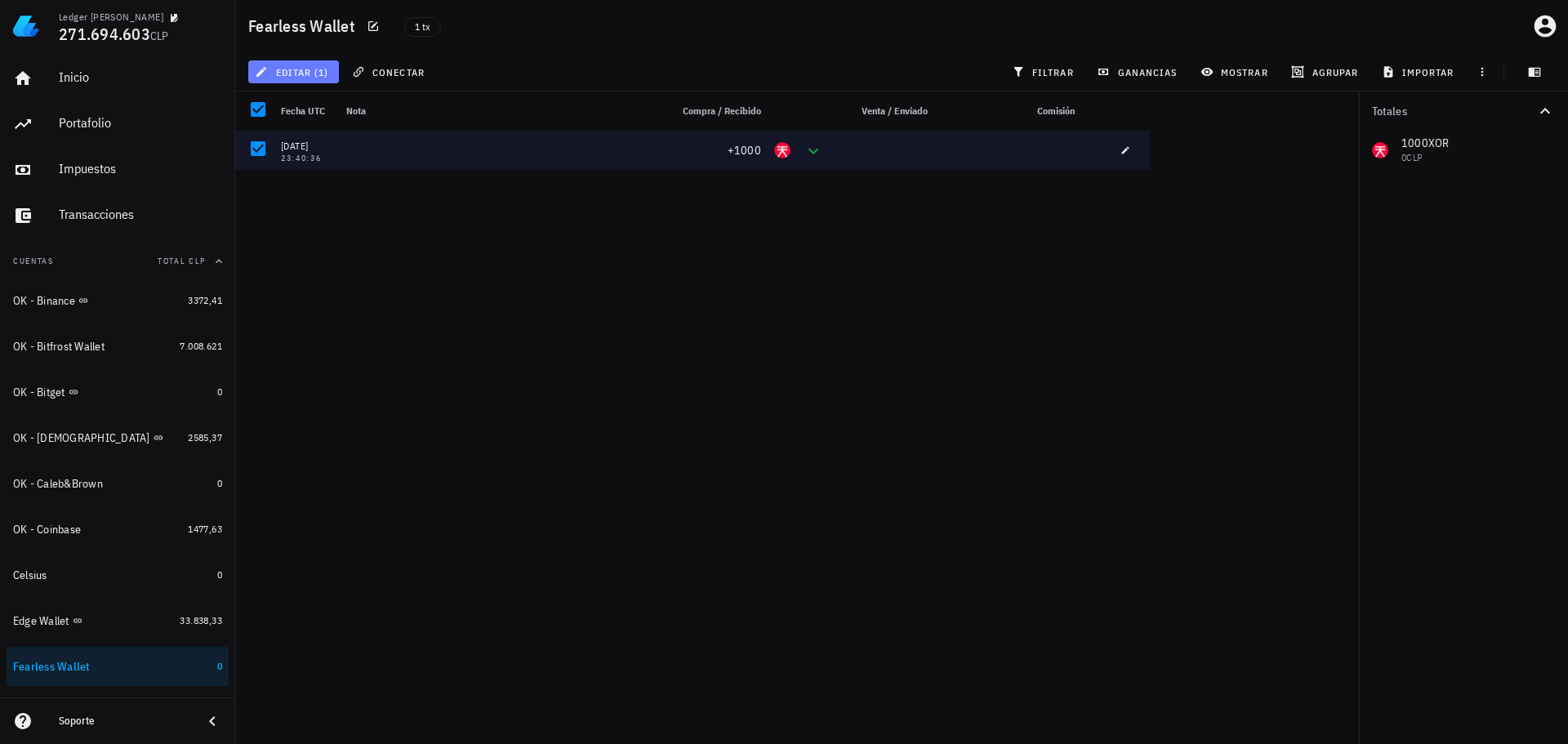
click at [284, 82] on button "editar (1)" at bounding box center [293, 71] width 91 height 23
click at [296, 107] on div "Eliminar" at bounding box center [306, 109] width 38 height 13
click at [810, 333] on div "[DATE] 20:59:36 [PHONE_NUMBER],161 ≈ 116.472,54 CLP [DATE] 23:40:36 +1000" at bounding box center [693, 431] width 915 height 600
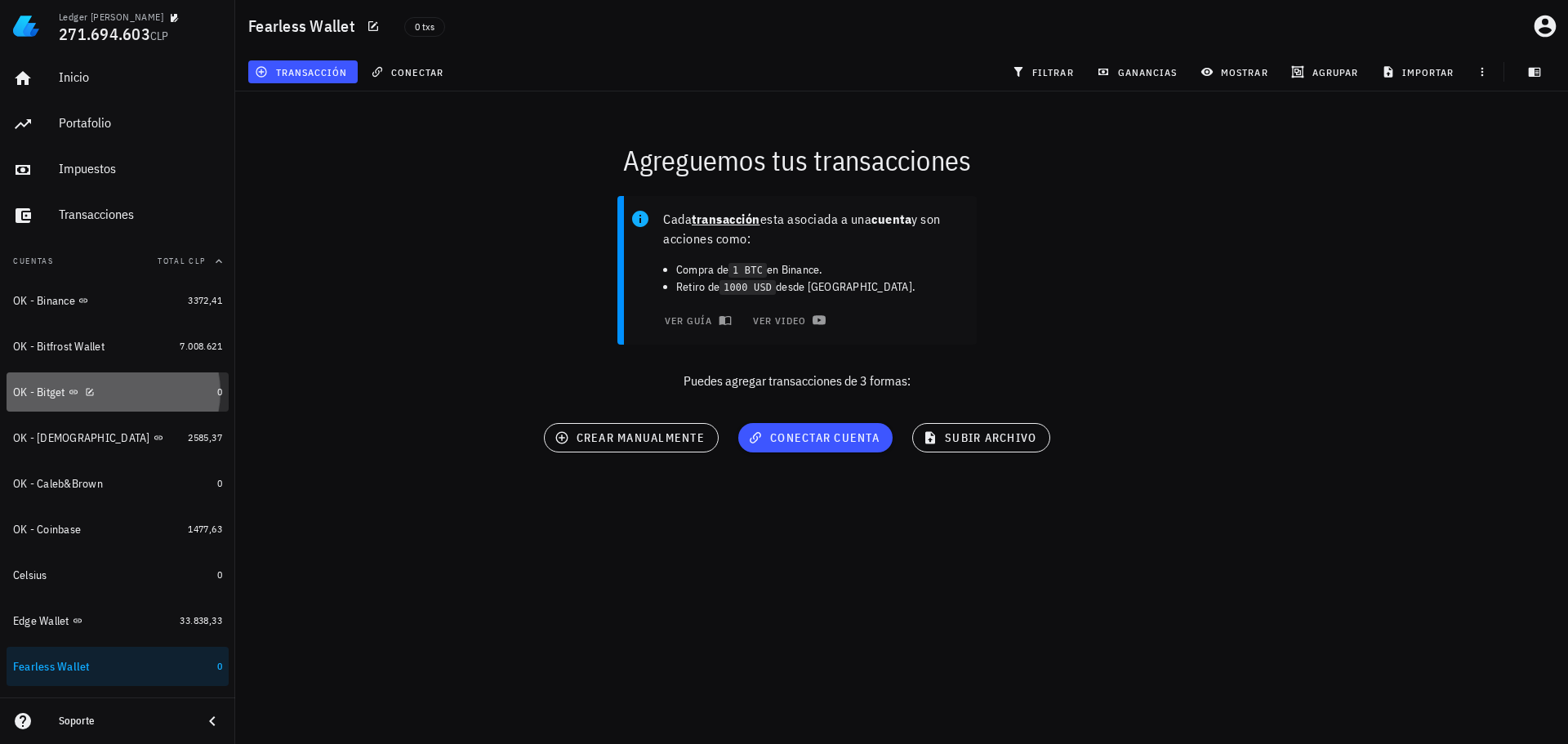
click at [151, 397] on div "OK - Bitget" at bounding box center [111, 392] width 198 height 15
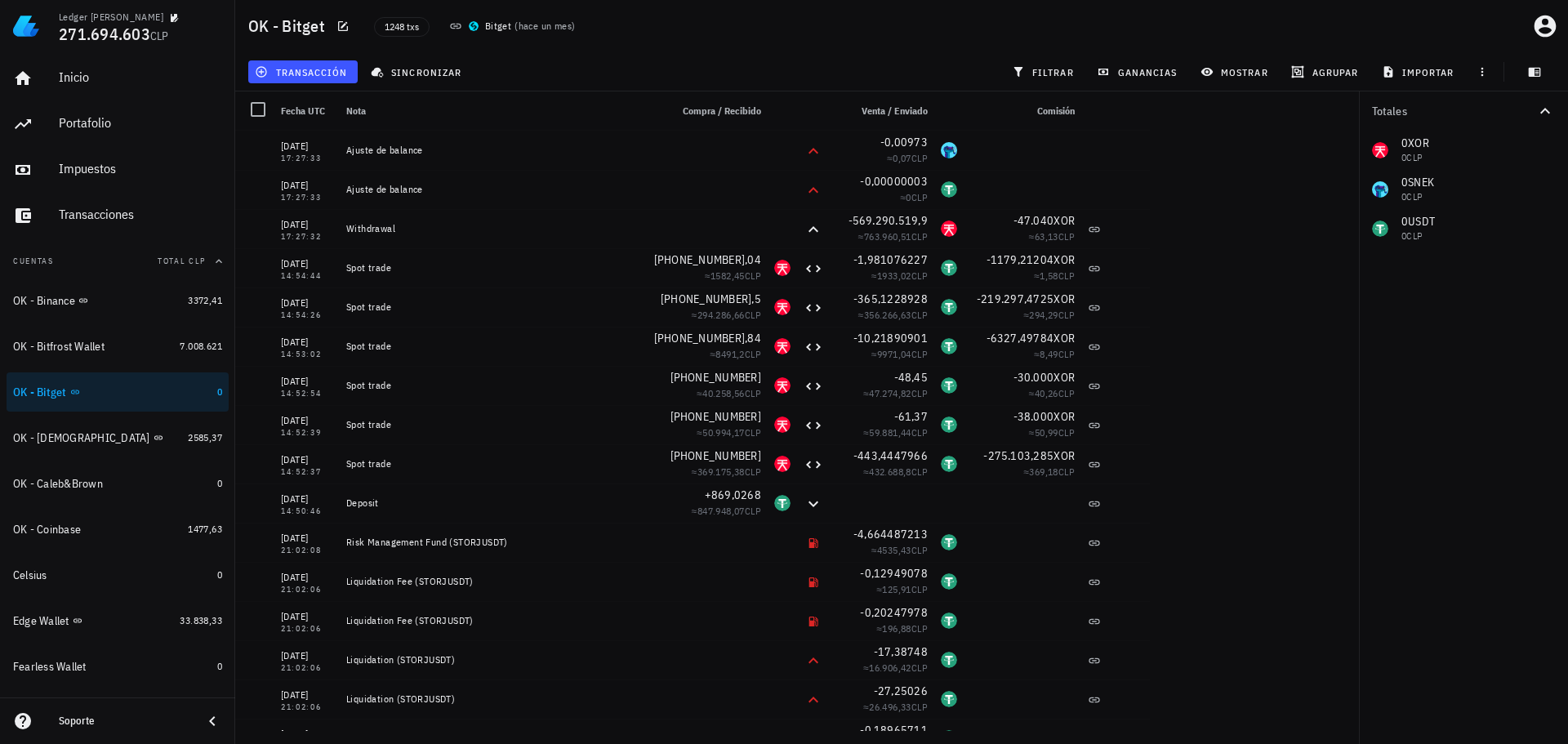
click at [1423, 291] on div "Totales 0 XOR 0 CLP 0 SNEK 0 CLP 0 USDT 0 CLP" at bounding box center [1464, 418] width 209 height 653
click at [1028, 62] on button "filtrar" at bounding box center [1044, 71] width 78 height 23
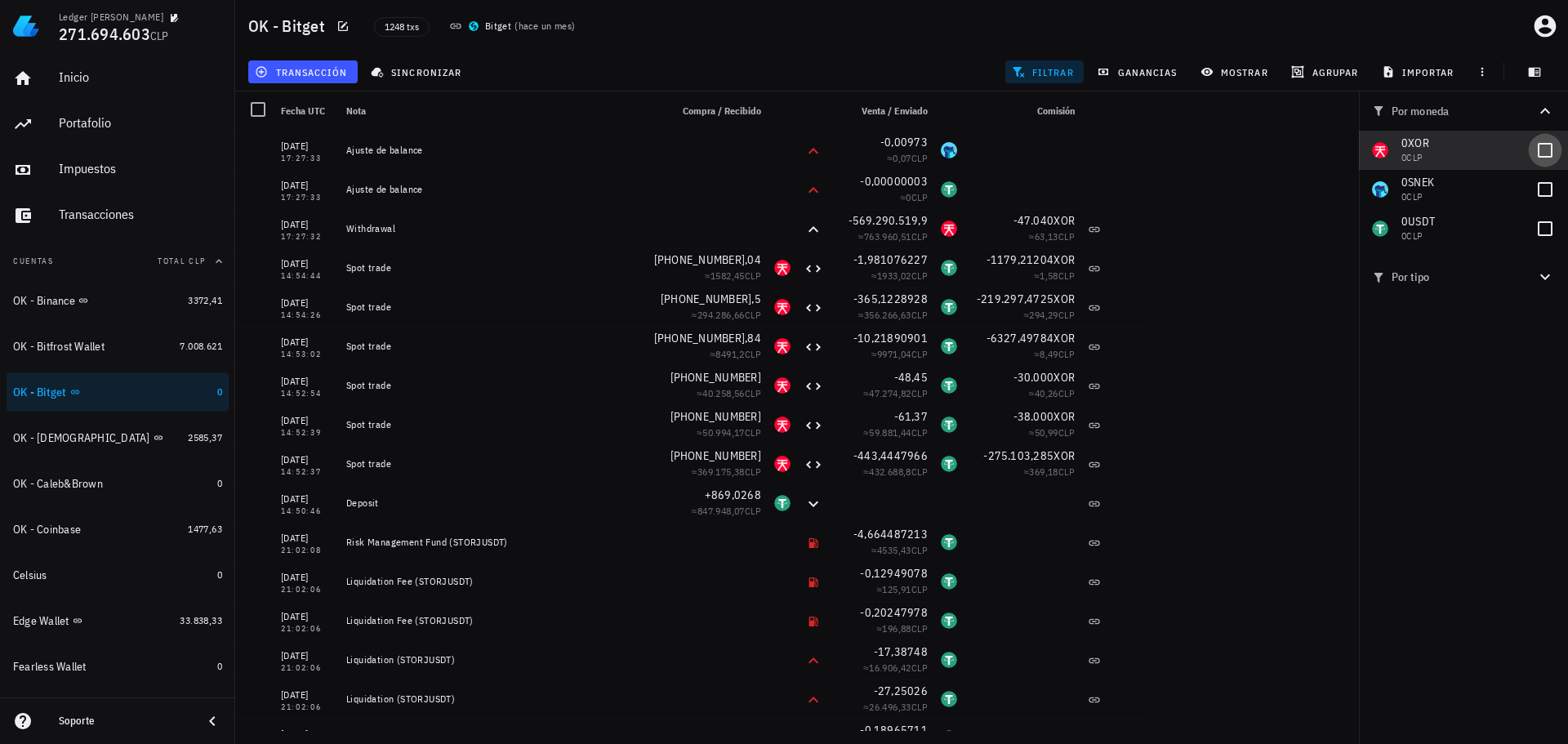
click at [1543, 149] on div at bounding box center [1545, 150] width 28 height 28
checkbox input "true"
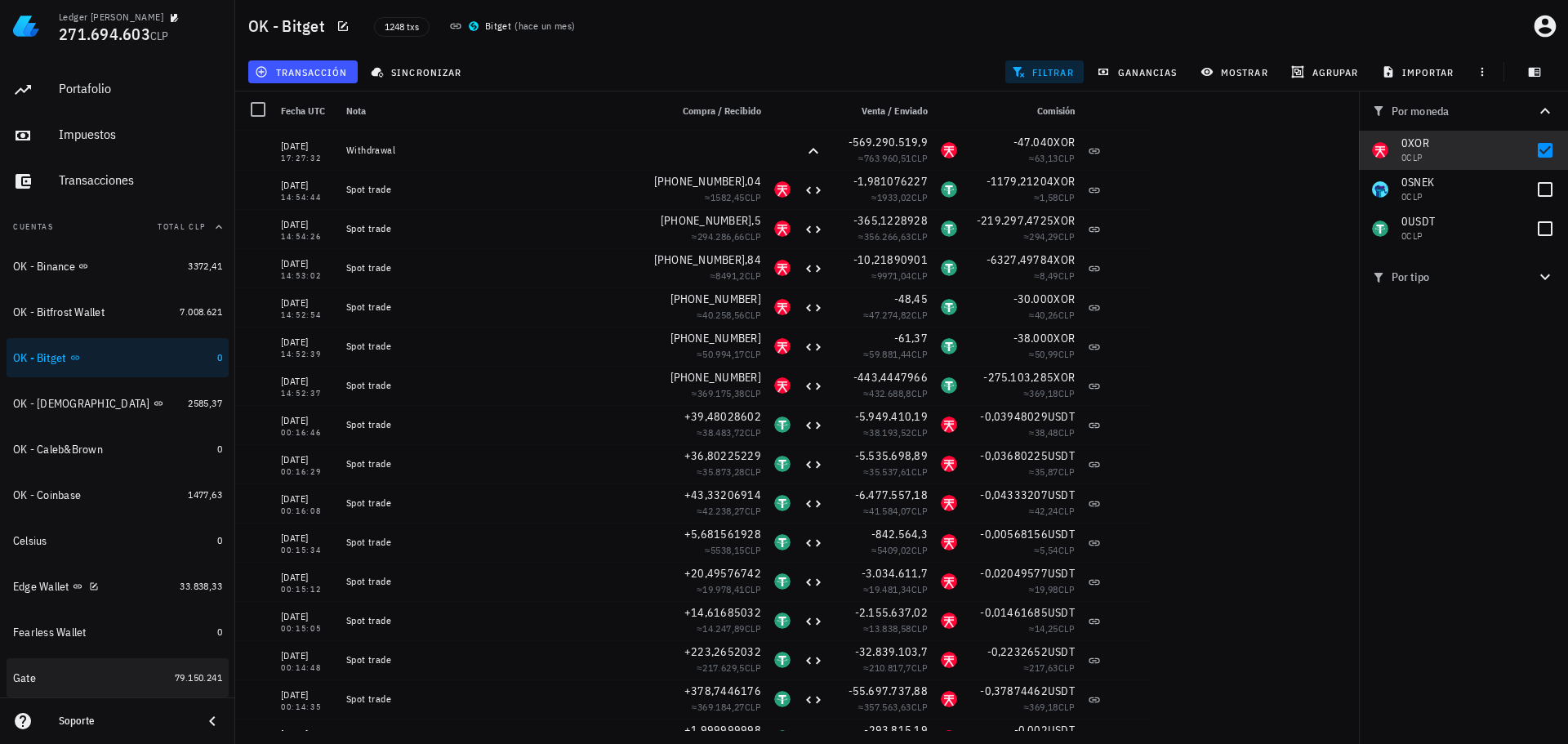
scroll to position [82, 0]
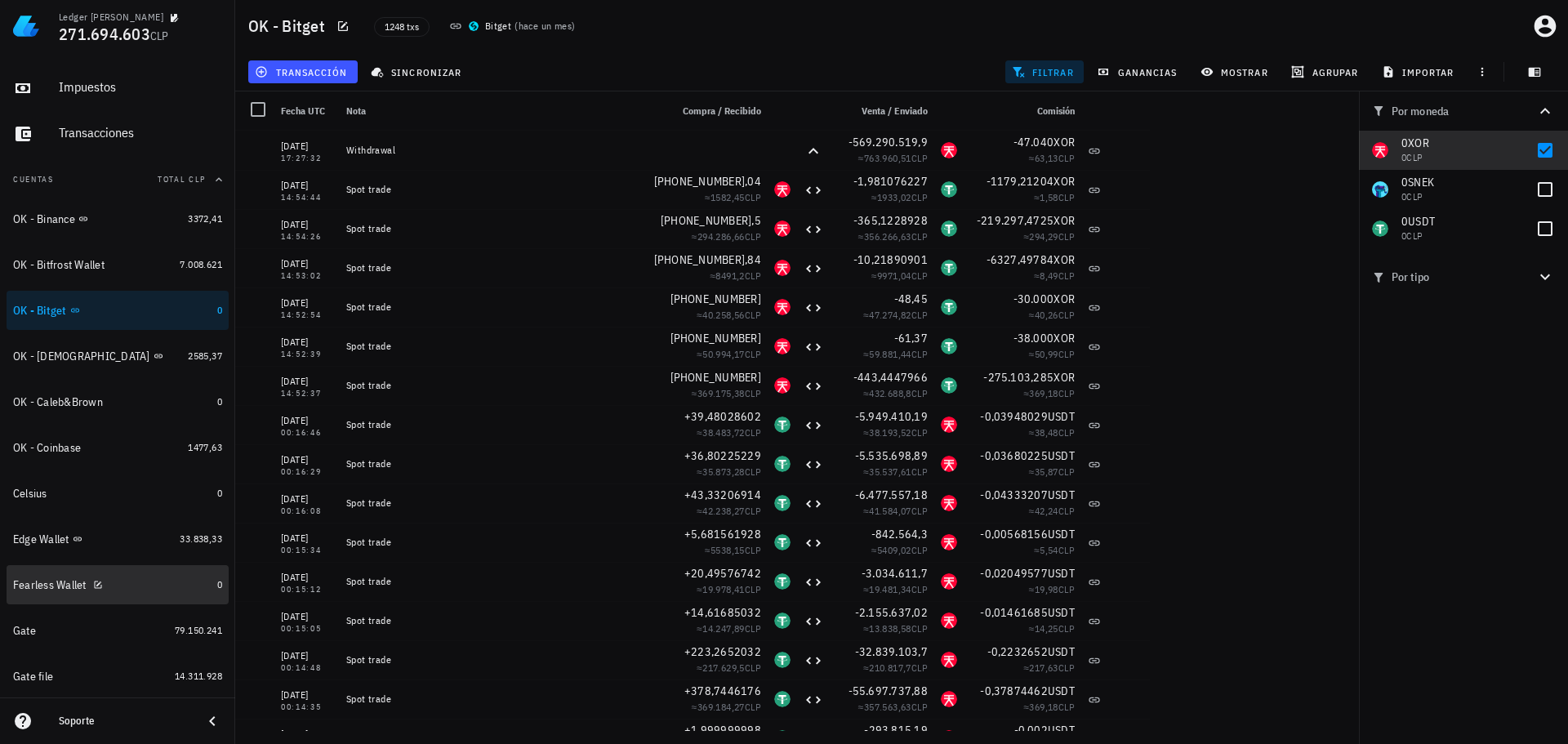
click at [142, 584] on div "Fearless Wallet" at bounding box center [111, 585] width 198 height 15
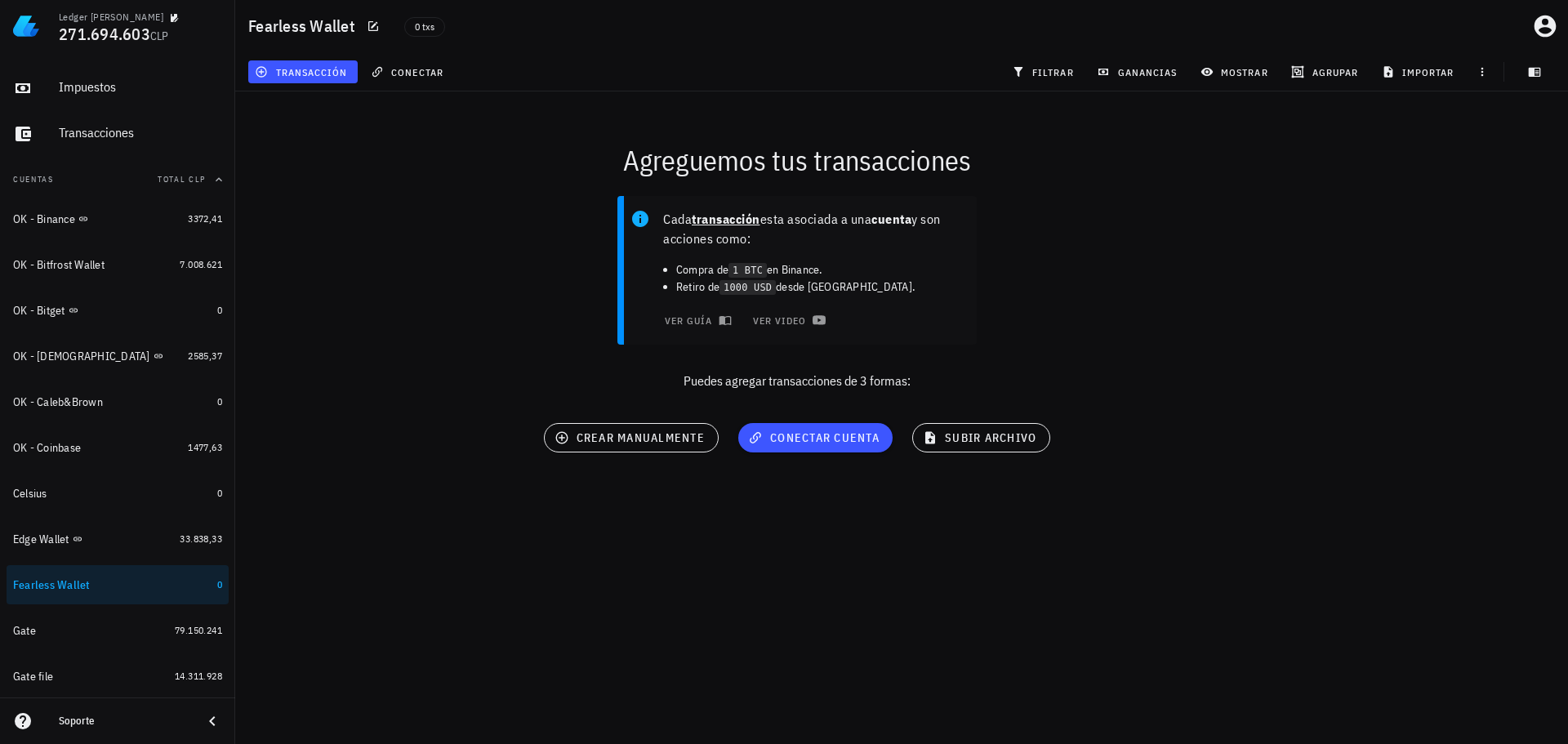
drag, startPoint x: 437, startPoint y: 279, endPoint x: 420, endPoint y: 251, distance: 32.8
click at [437, 277] on div "Cada transacción esta asociada a una cuenta y son acciones como: Compra de 1 BT…" at bounding box center [797, 299] width 1144 height 227
click at [960, 439] on span "subir archivo" at bounding box center [981, 437] width 110 height 14
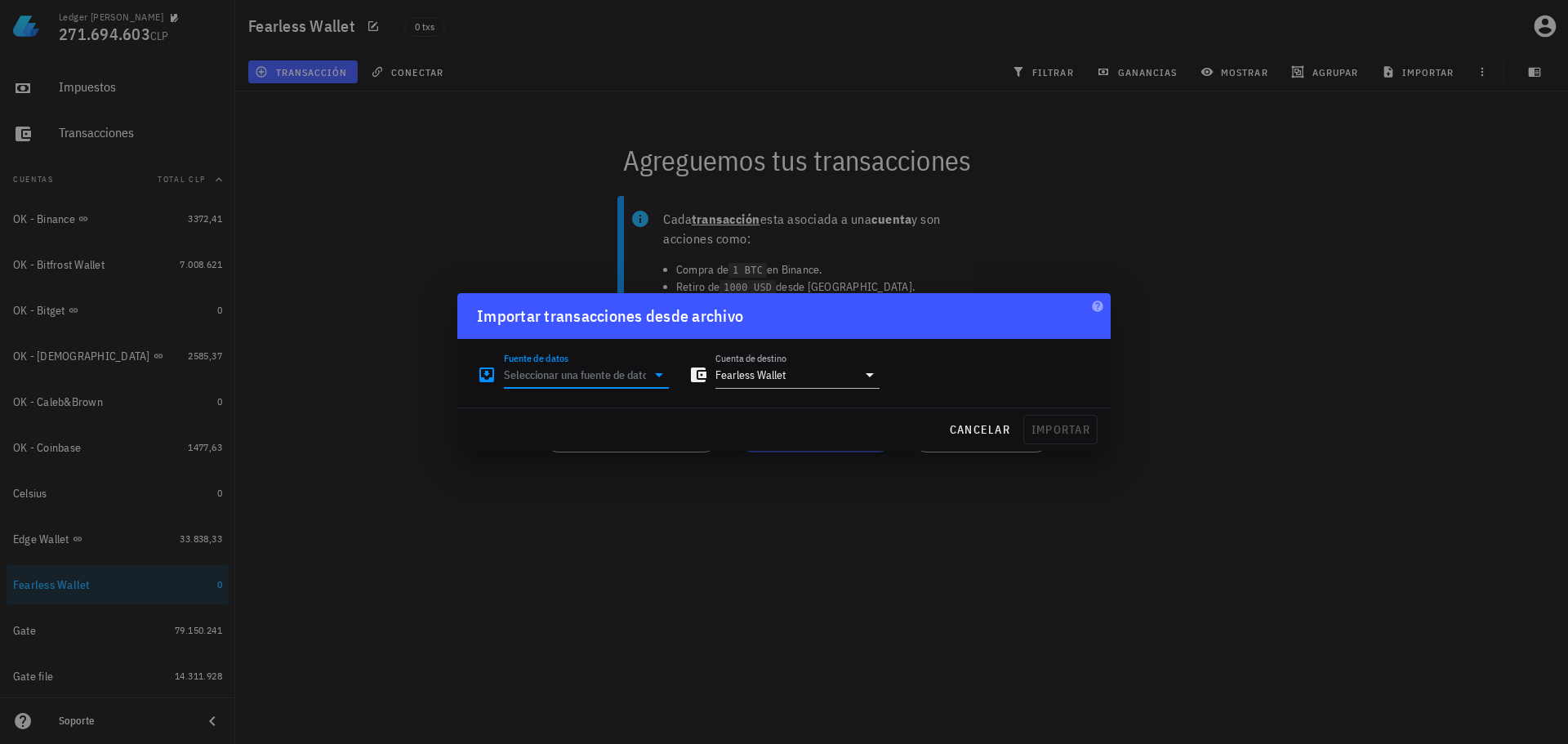
click at [621, 364] on input "Fuente de datos" at bounding box center [575, 375] width 142 height 26
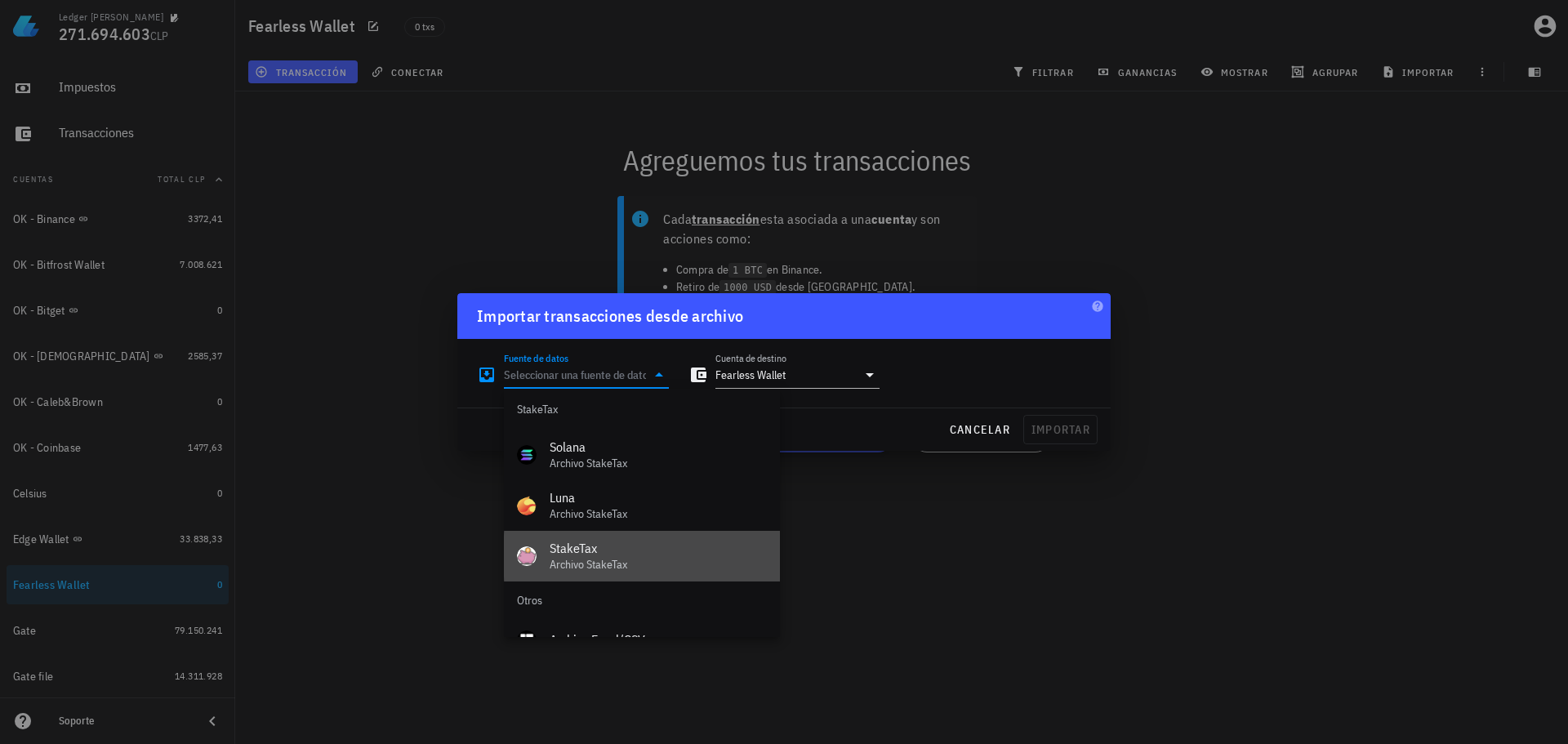
scroll to position [651, 0]
click at [626, 568] on div "Archivo StakeTax" at bounding box center [659, 566] width 217 height 14
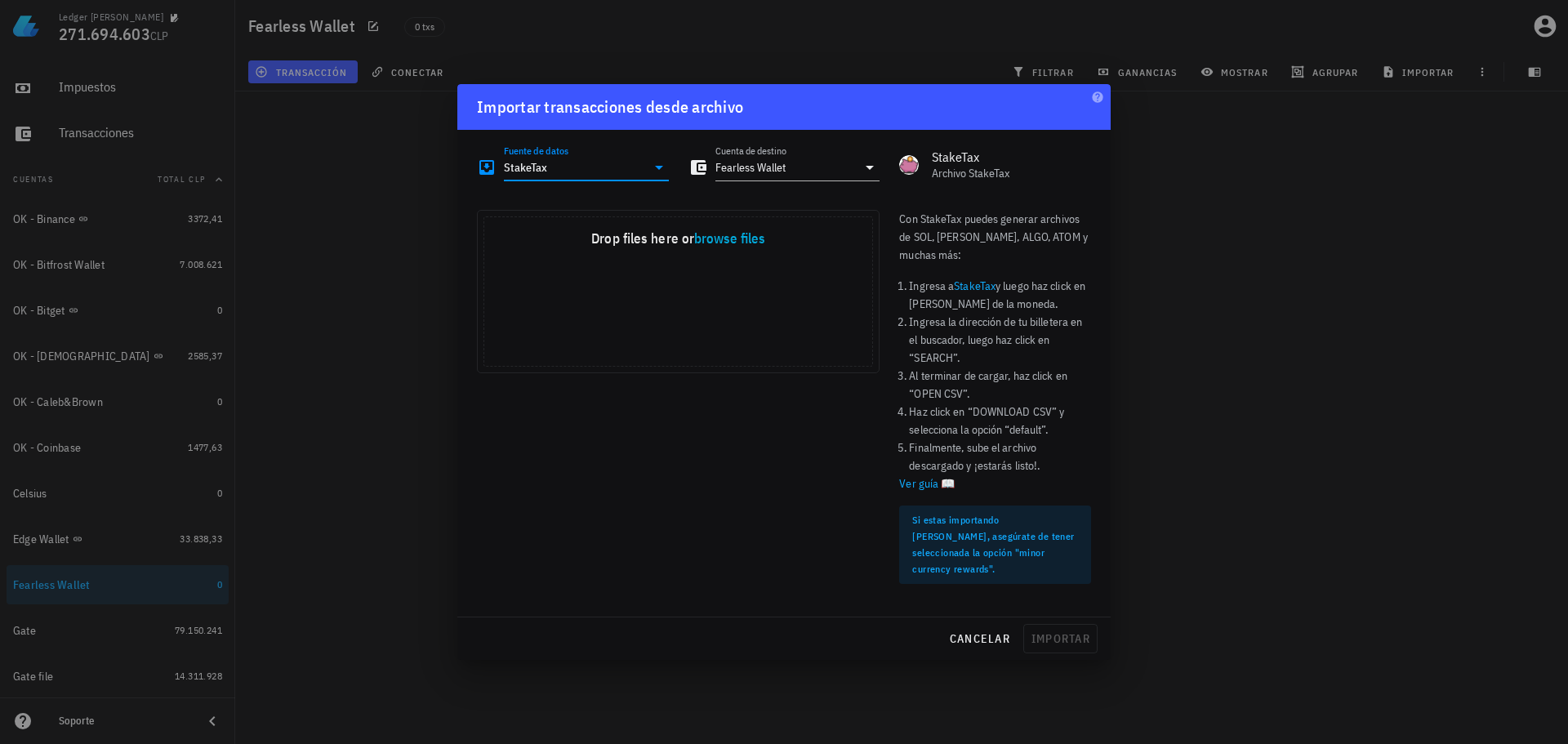
click at [610, 171] on input "StakeTax" at bounding box center [575, 167] width 142 height 26
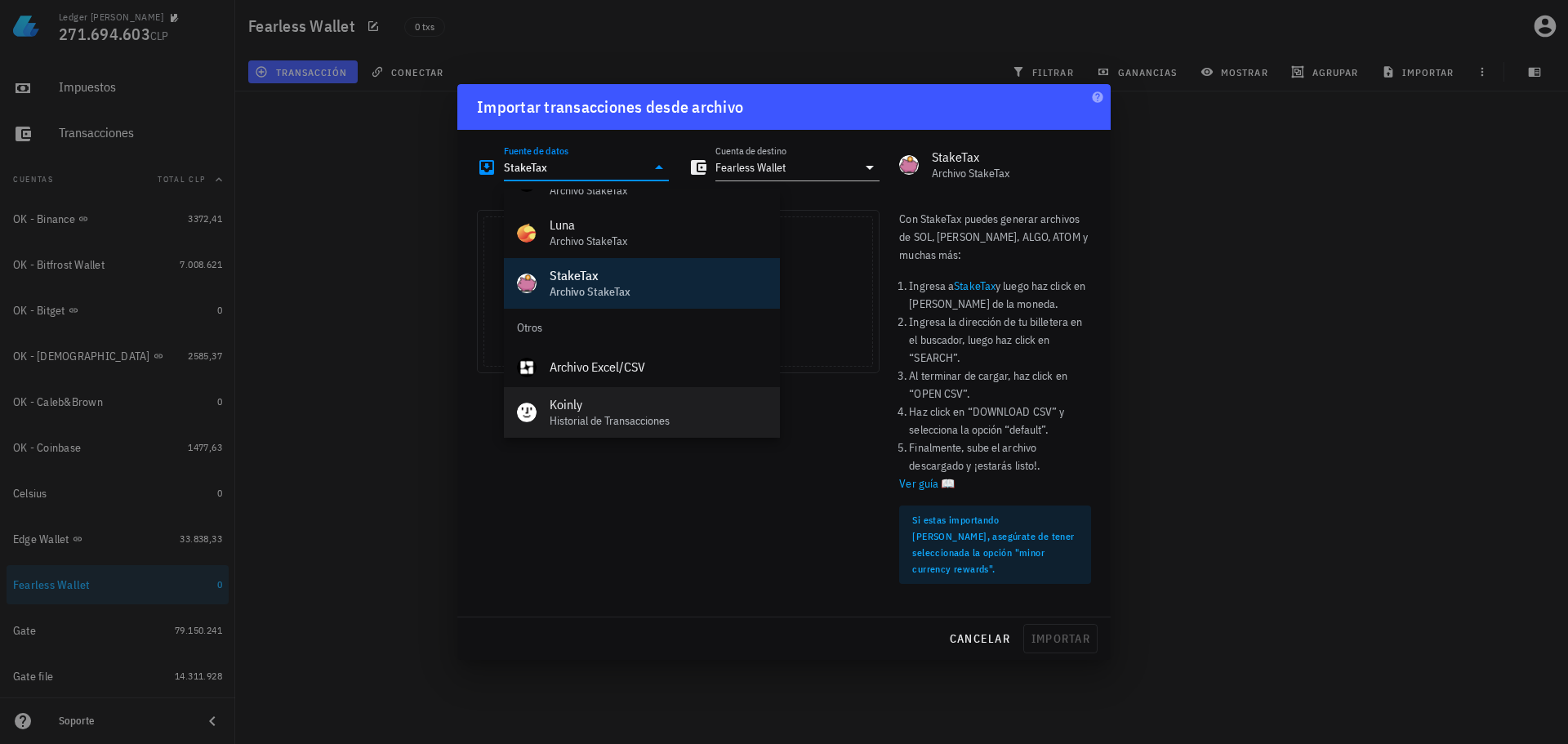
scroll to position [732, 0]
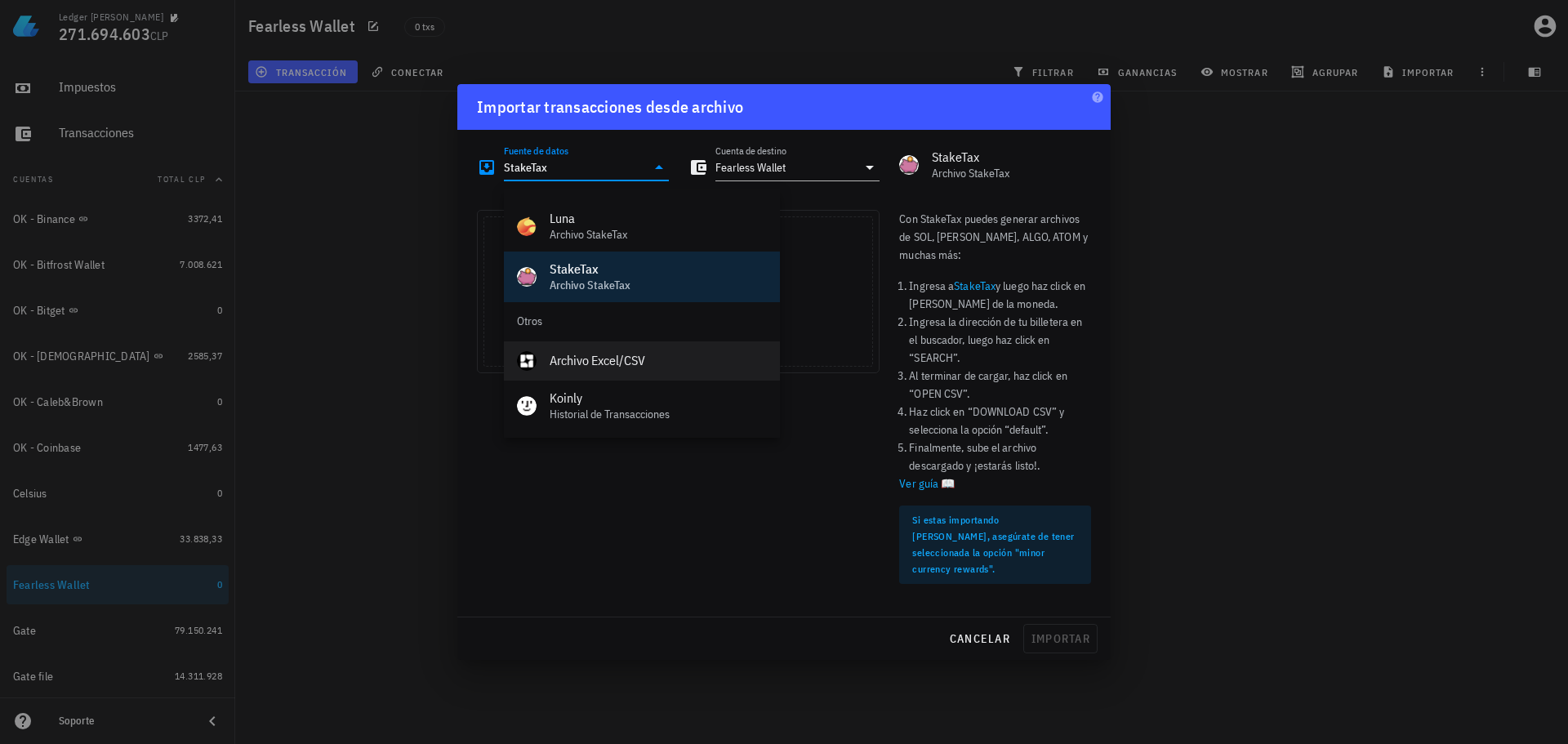
click at [600, 366] on div "Archivo Excel/CSV" at bounding box center [659, 361] width 217 height 15
type input "Archivo Excel/CSV"
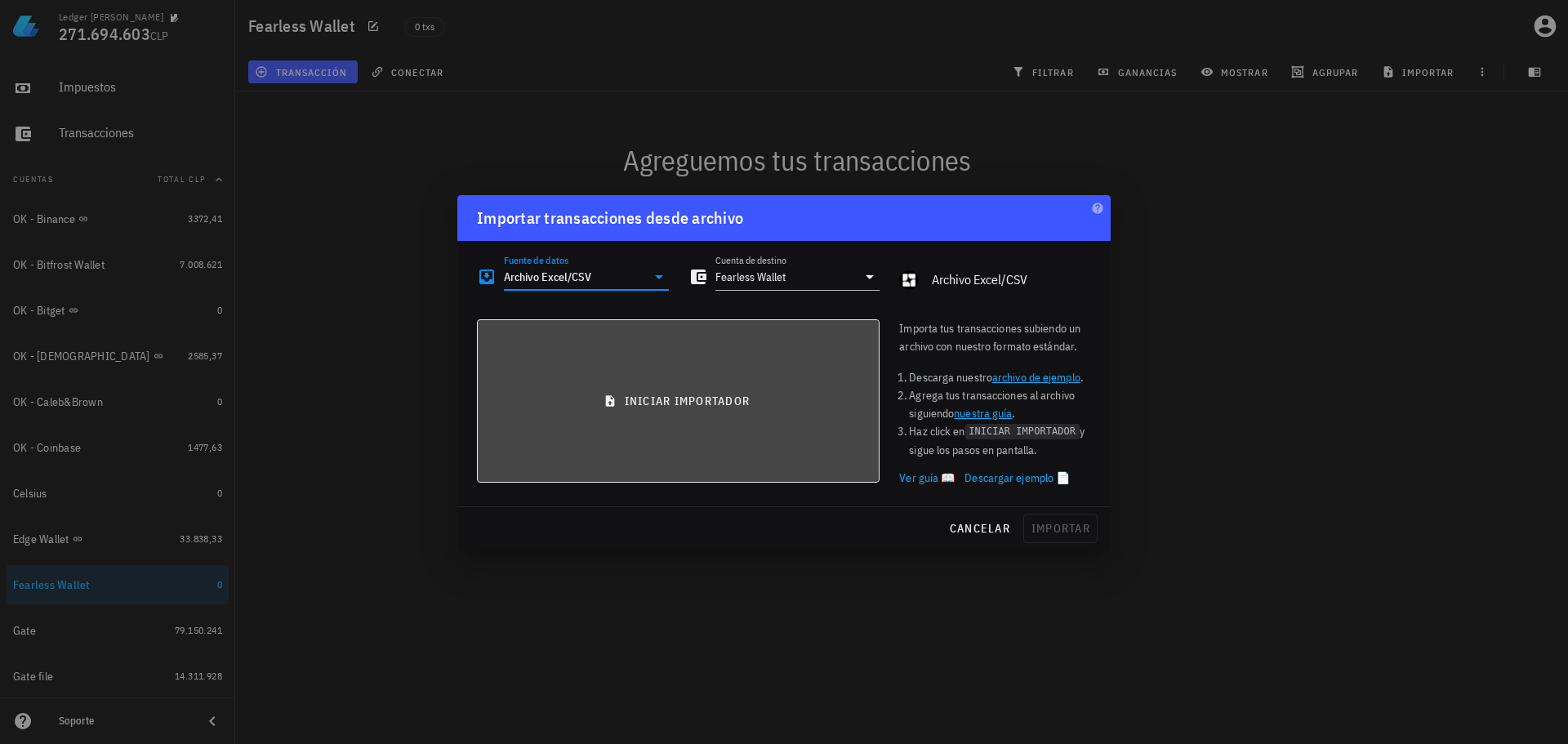
click at [713, 423] on button "iniciar importador" at bounding box center [678, 401] width 402 height 163
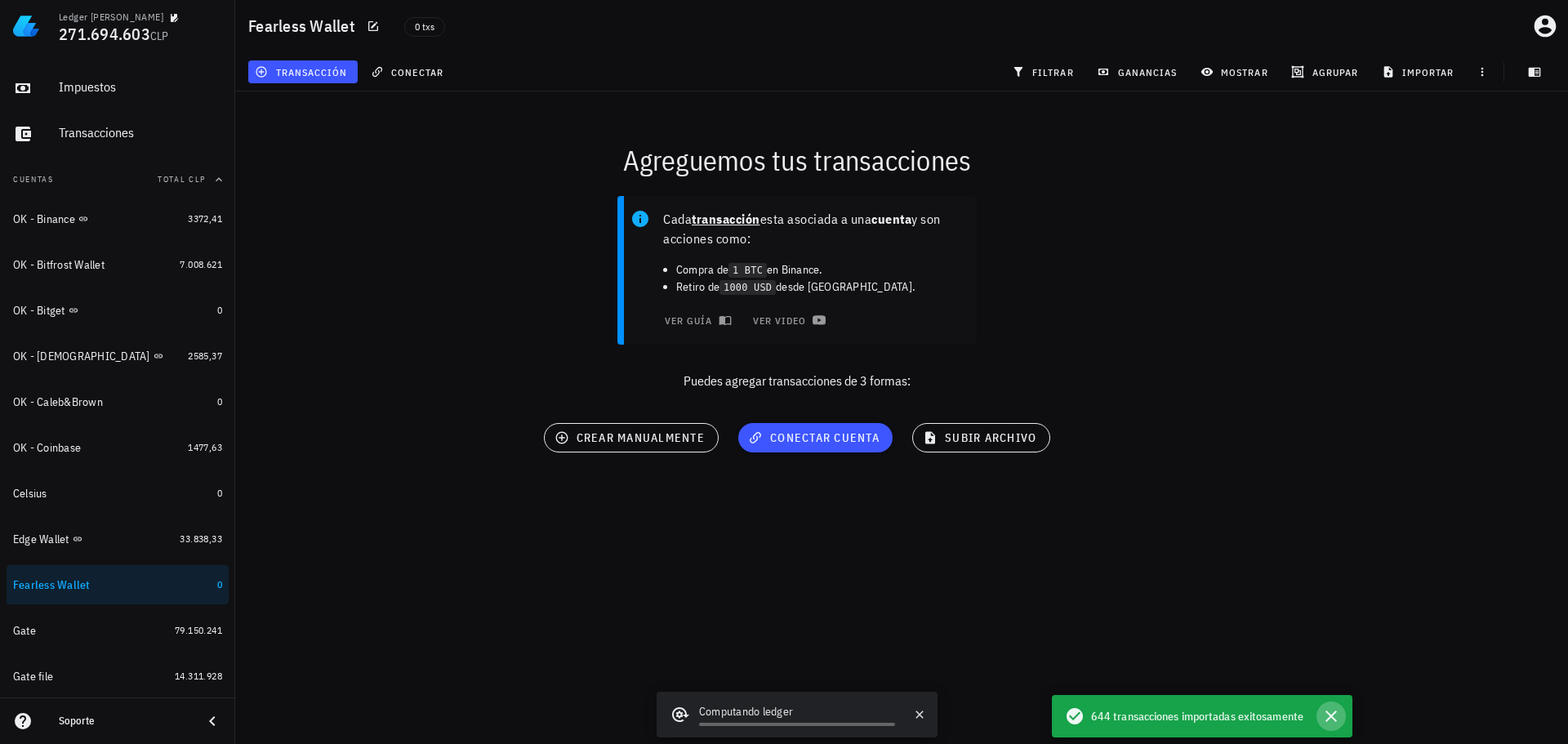
click at [1330, 715] on icon "button" at bounding box center [1331, 716] width 11 height 11
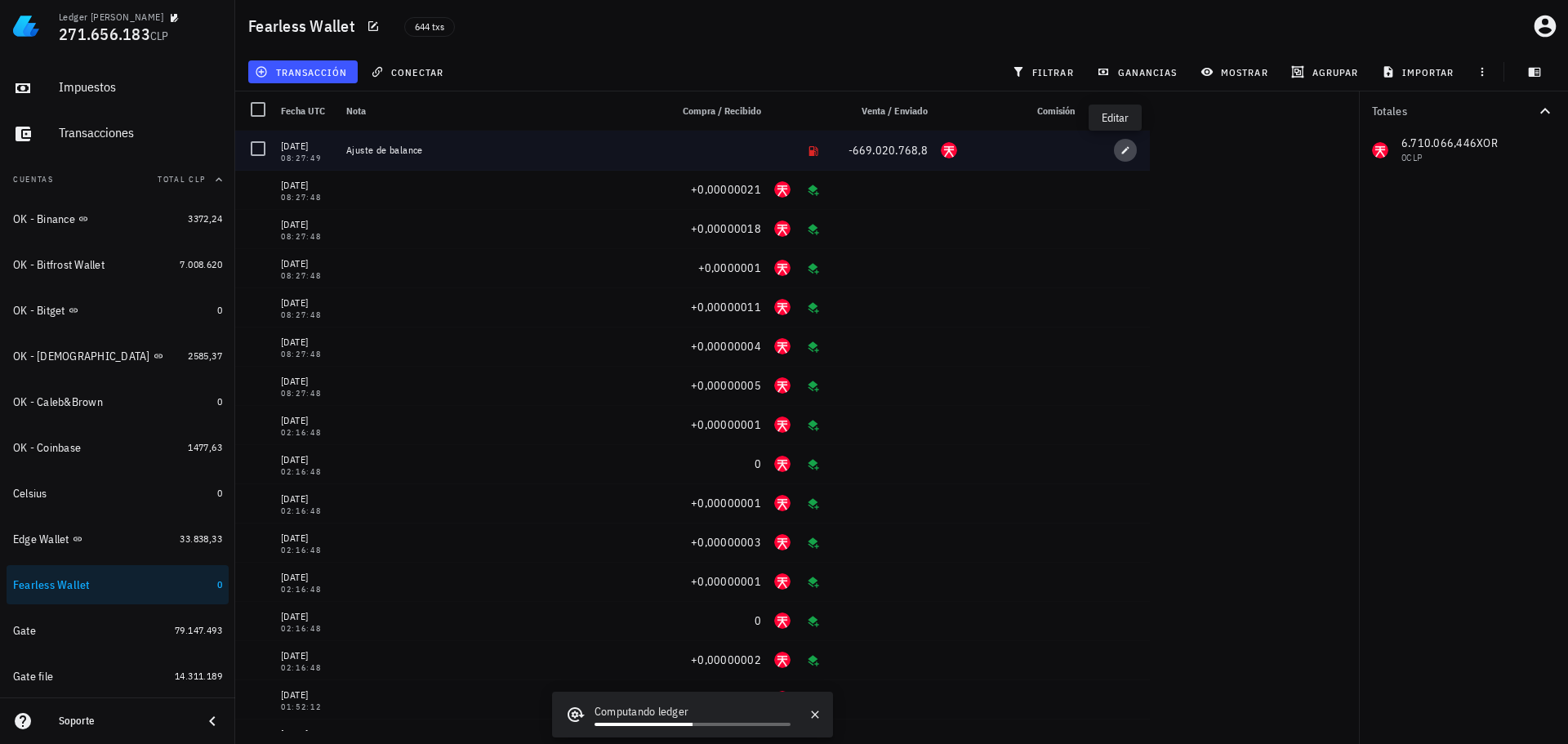
click at [1121, 151] on span "button" at bounding box center [1125, 150] width 23 height 10
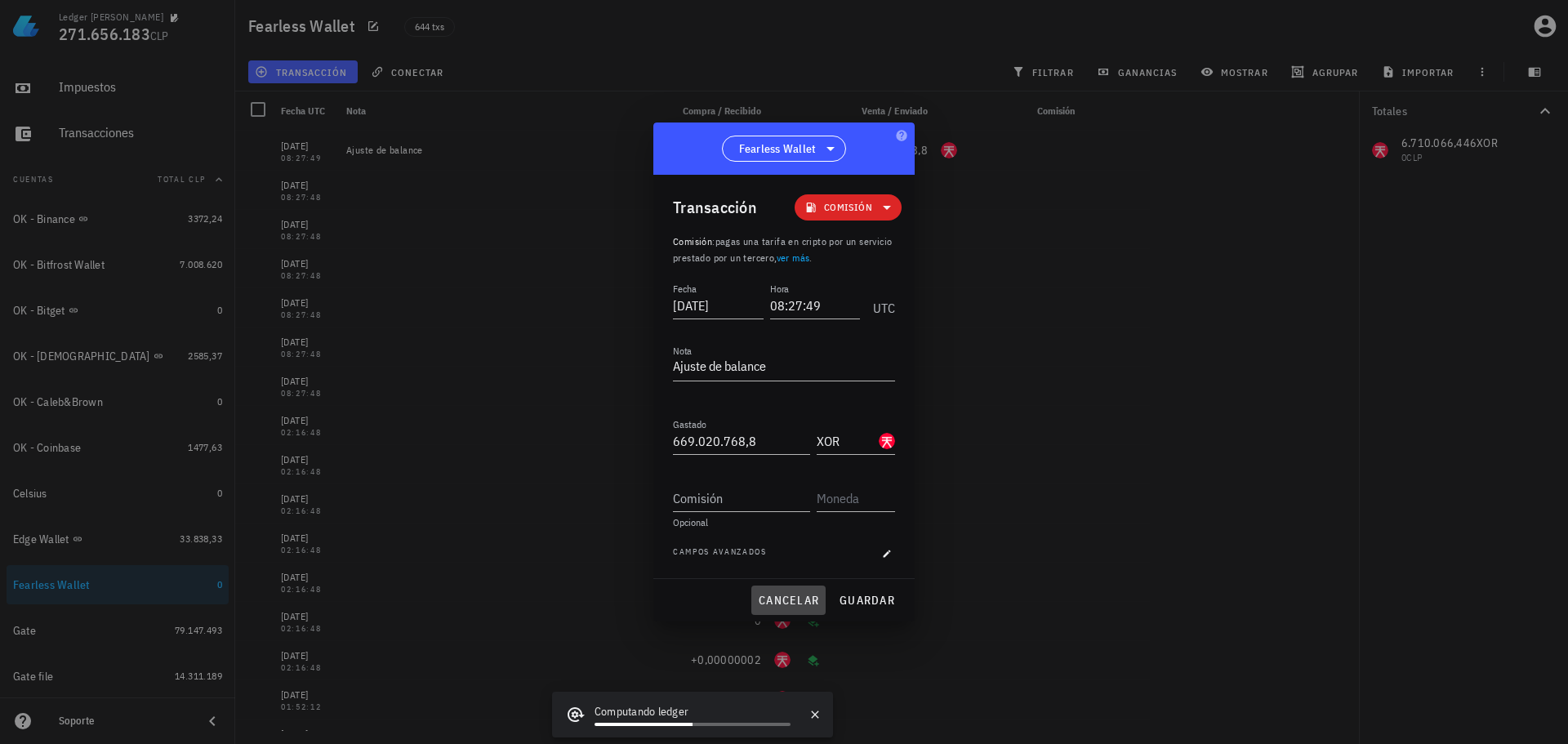
click at [790, 593] on button "cancelar" at bounding box center [789, 600] width 75 height 30
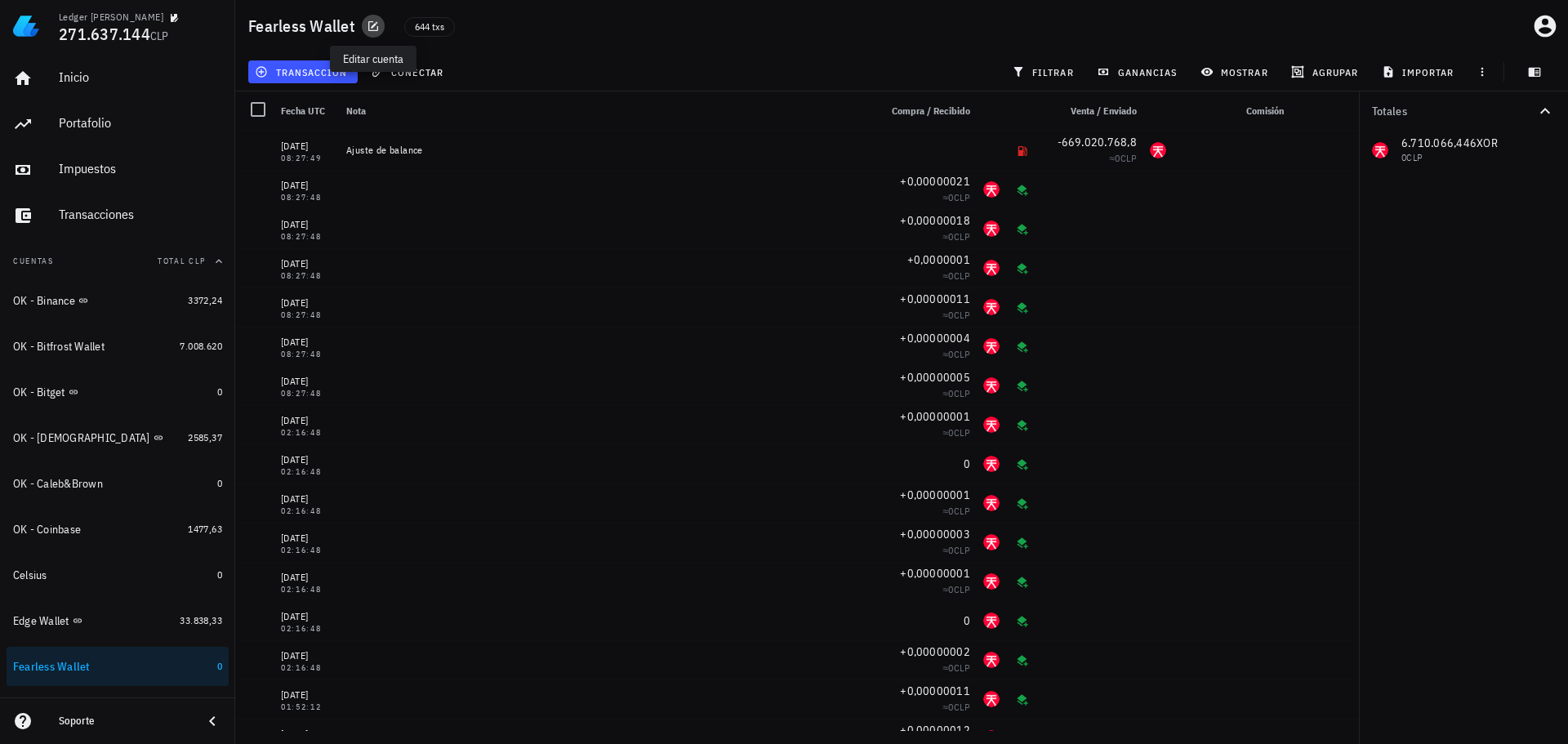
click at [378, 33] on button "button" at bounding box center [373, 25] width 23 height 23
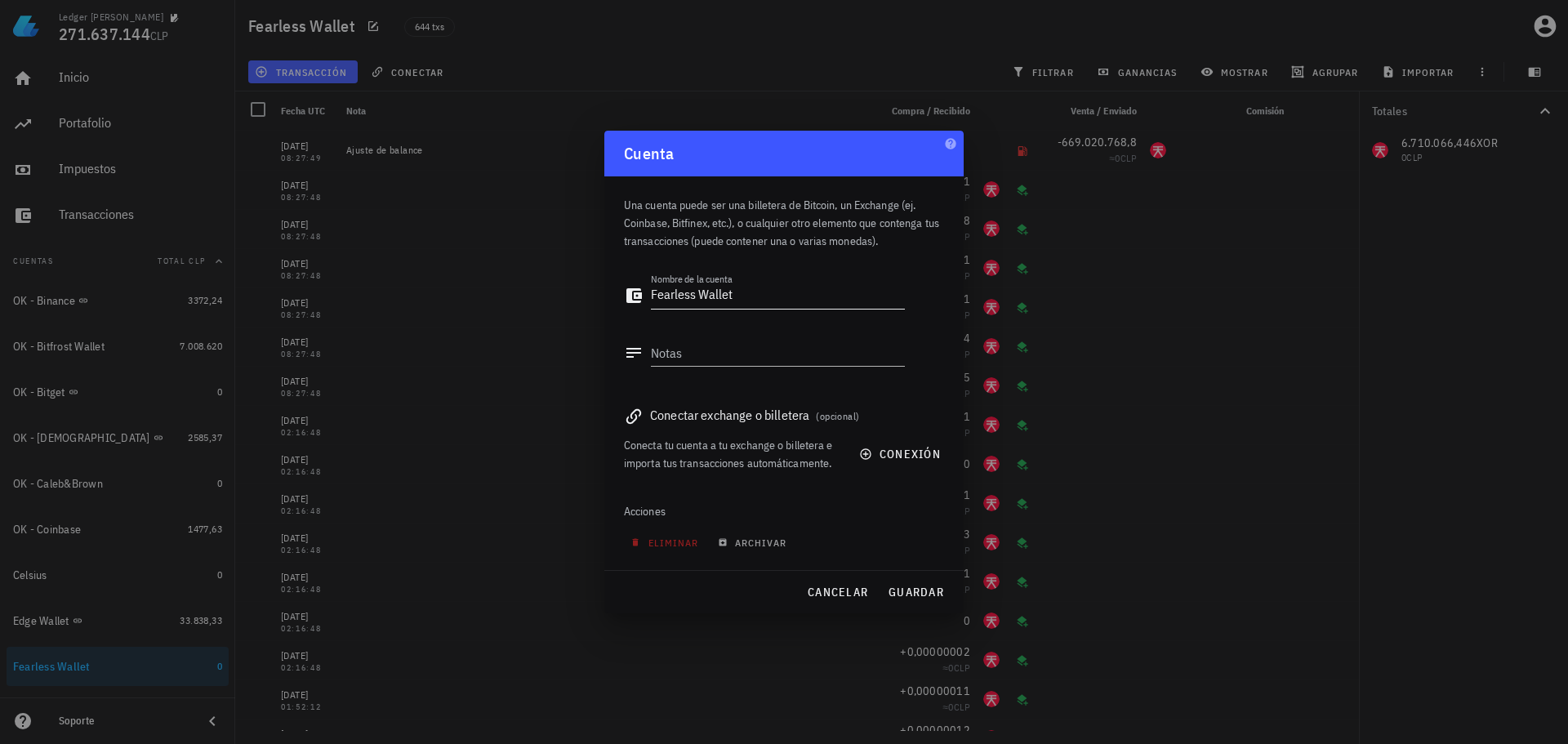
click at [653, 296] on textarea "Fearless Wallet" at bounding box center [778, 296] width 254 height 26
type textarea "OK - Fearless Wallet"
click at [898, 587] on span "guardar" at bounding box center [916, 592] width 56 height 14
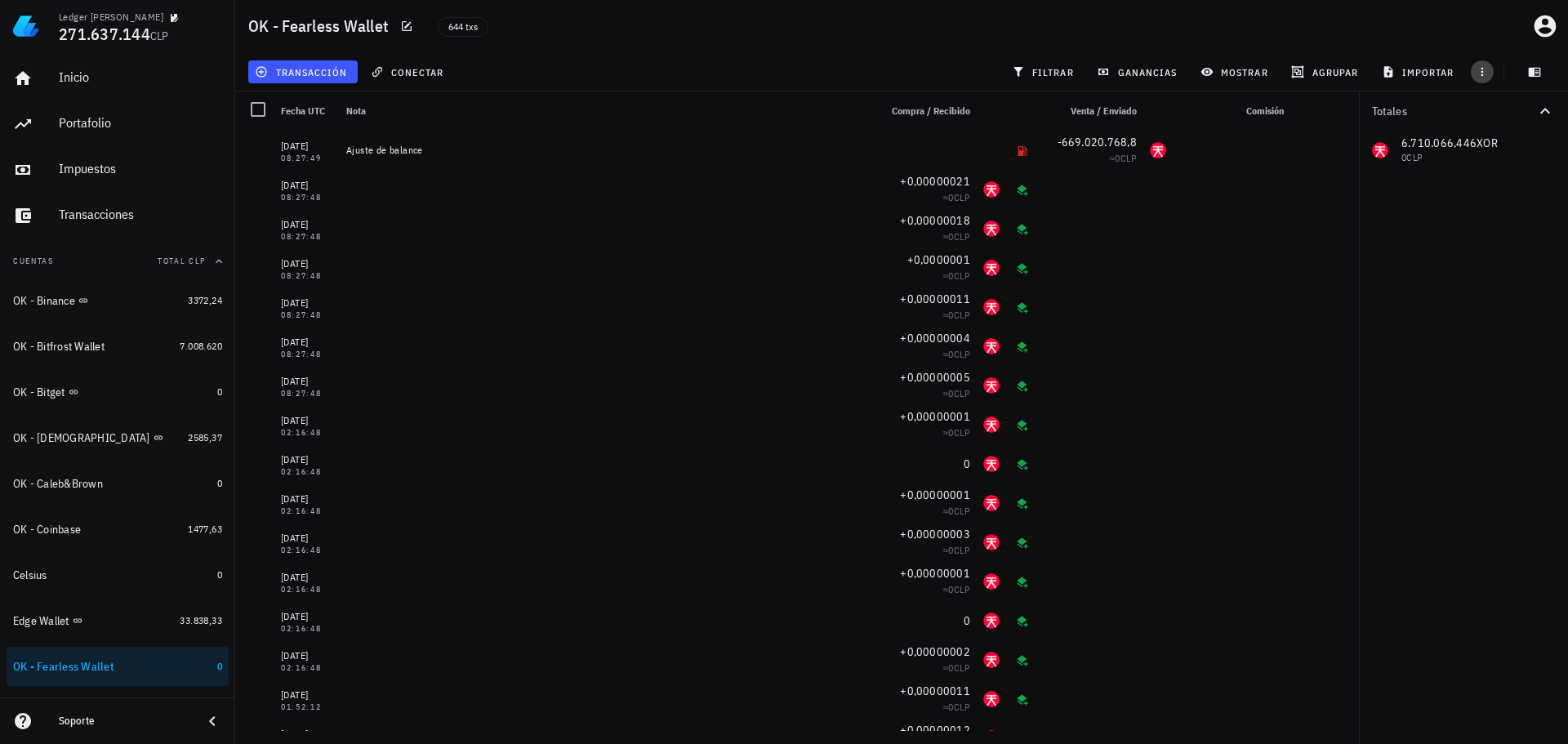
click at [1481, 77] on icon "button" at bounding box center [1482, 71] width 13 height 13
click at [1481, 110] on span "exportar" at bounding box center [1500, 112] width 69 height 13
click at [969, 37] on div "644 txs" at bounding box center [722, 26] width 589 height 41
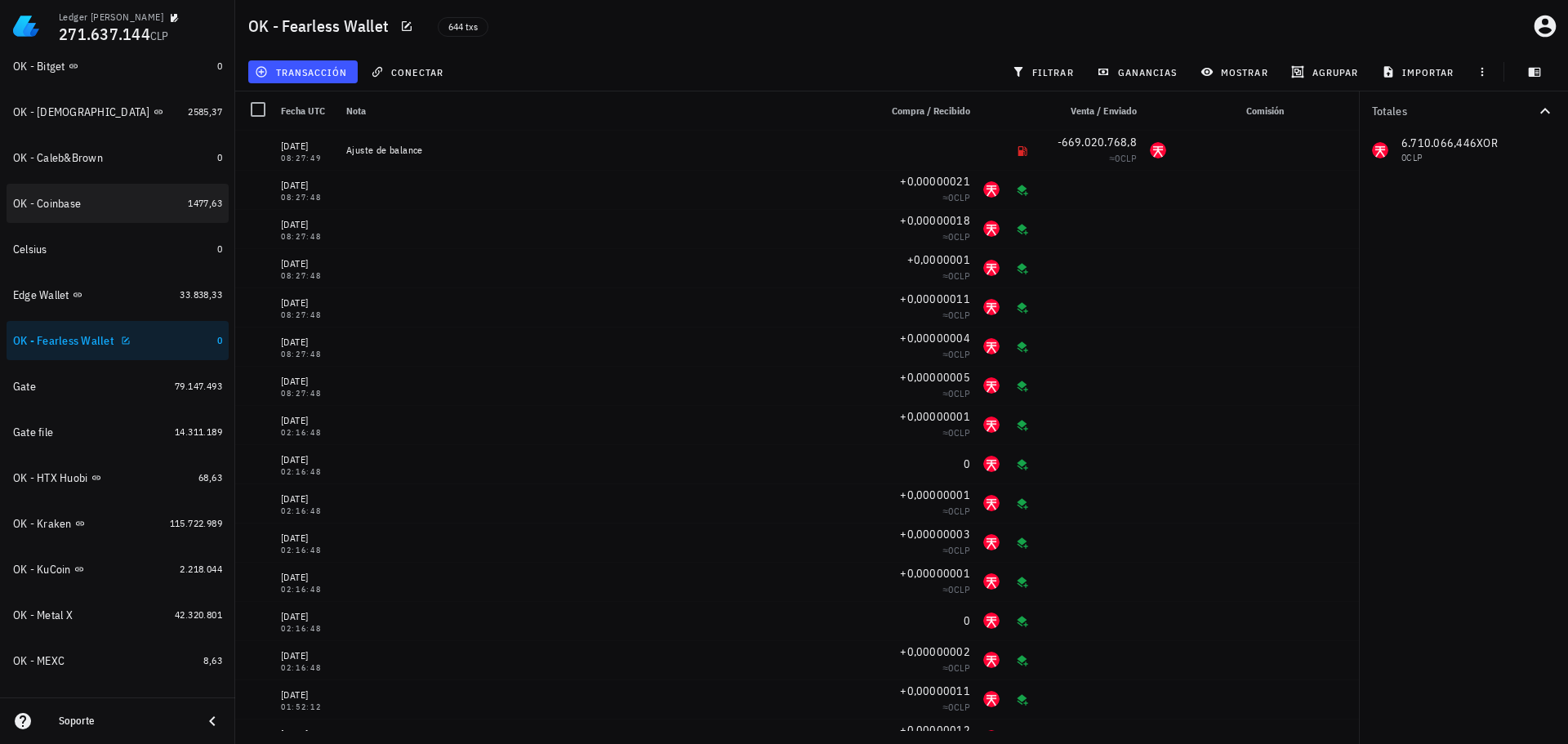
scroll to position [327, 0]
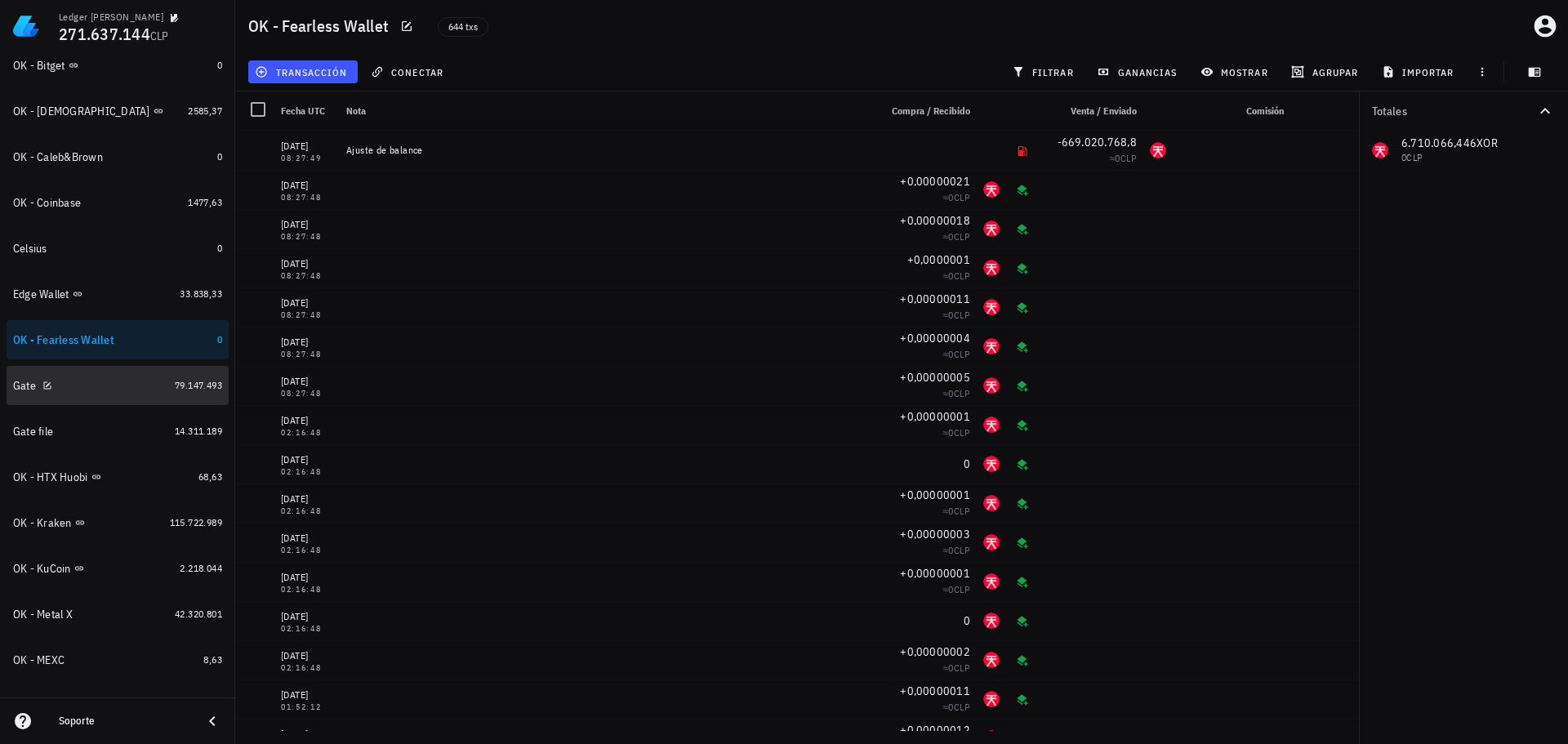
click at [111, 385] on div "Gate" at bounding box center [90, 386] width 155 height 15
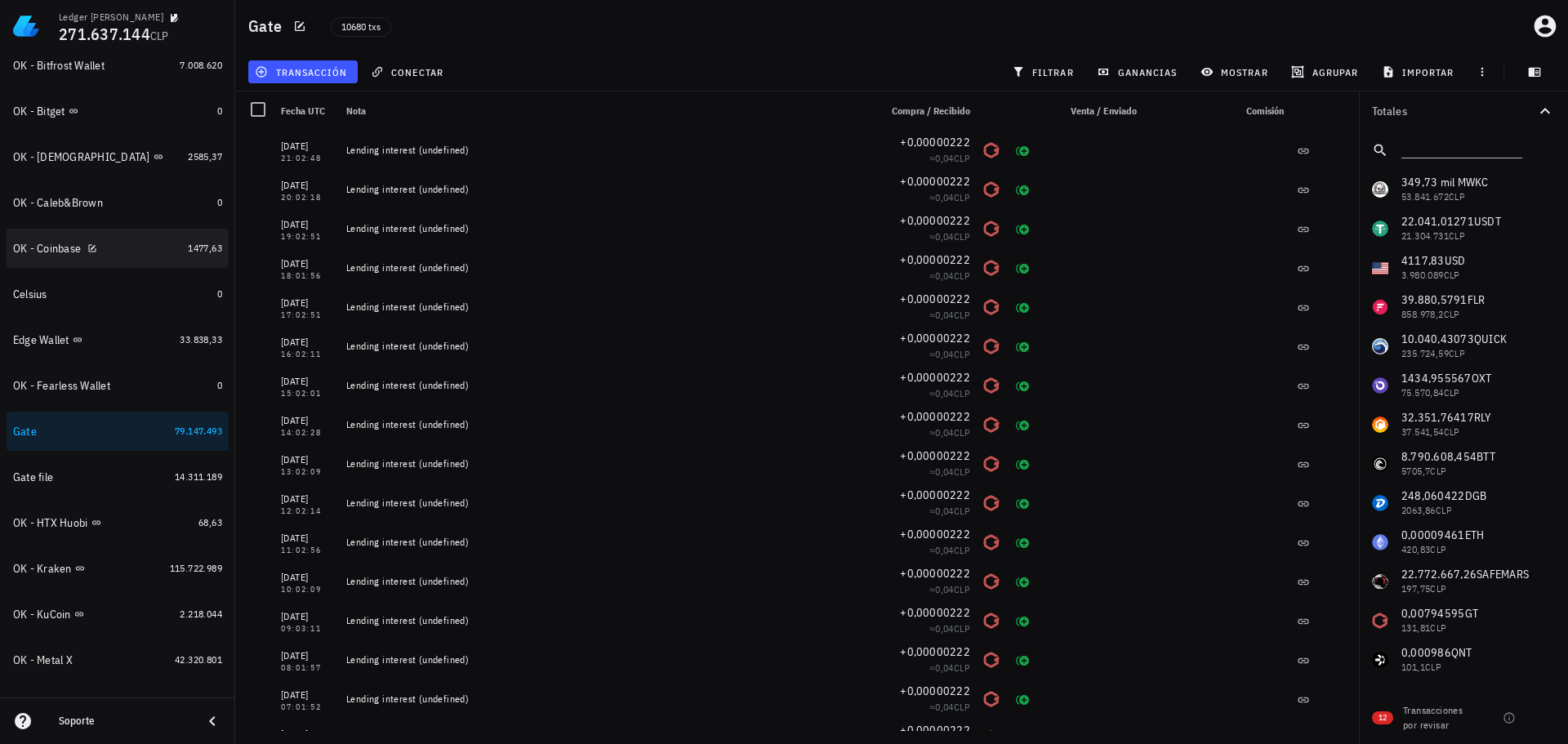
scroll to position [348, 0]
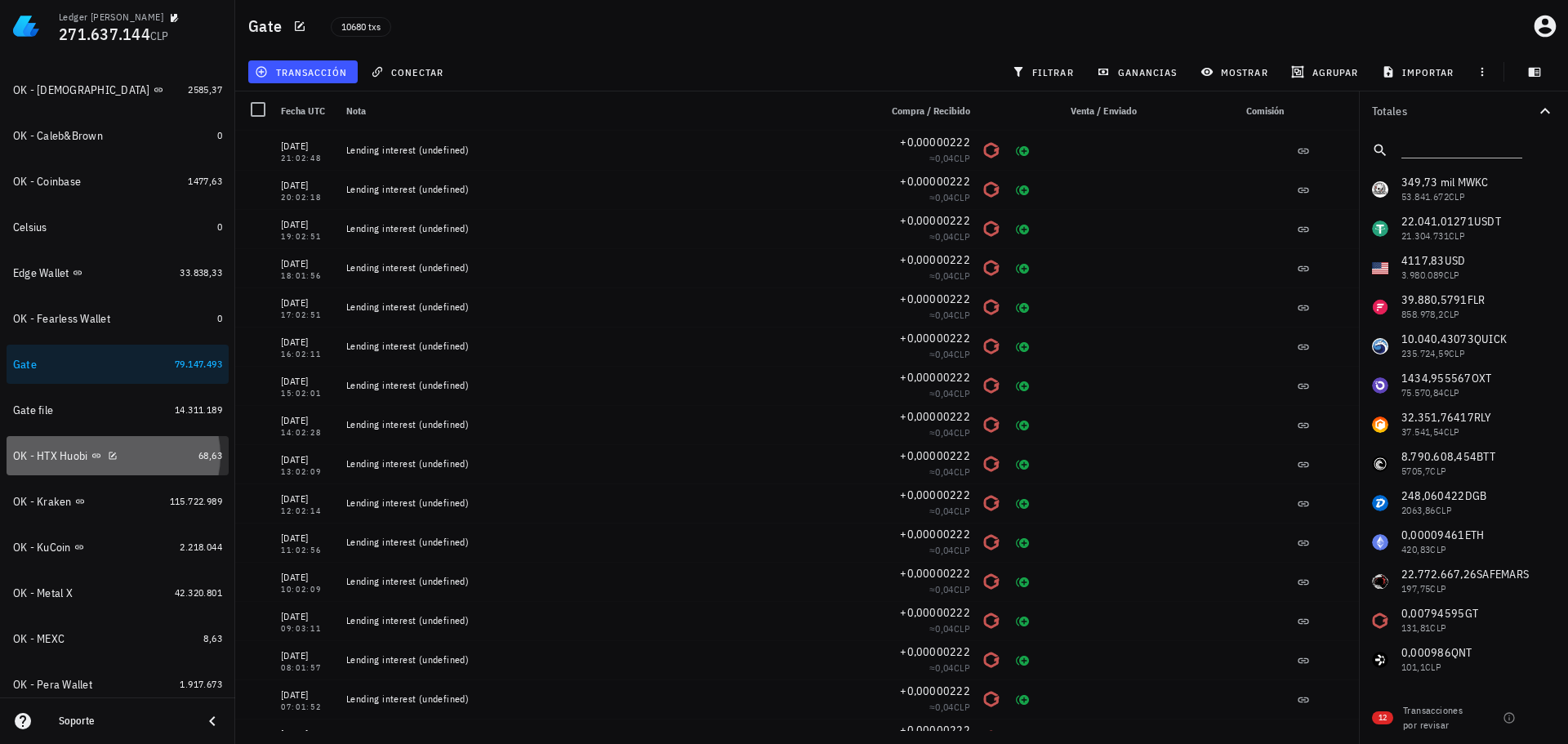
click at [155, 456] on div "OK - HTX Huobi" at bounding box center [102, 456] width 179 height 15
